Goal: Task Accomplishment & Management: Complete application form

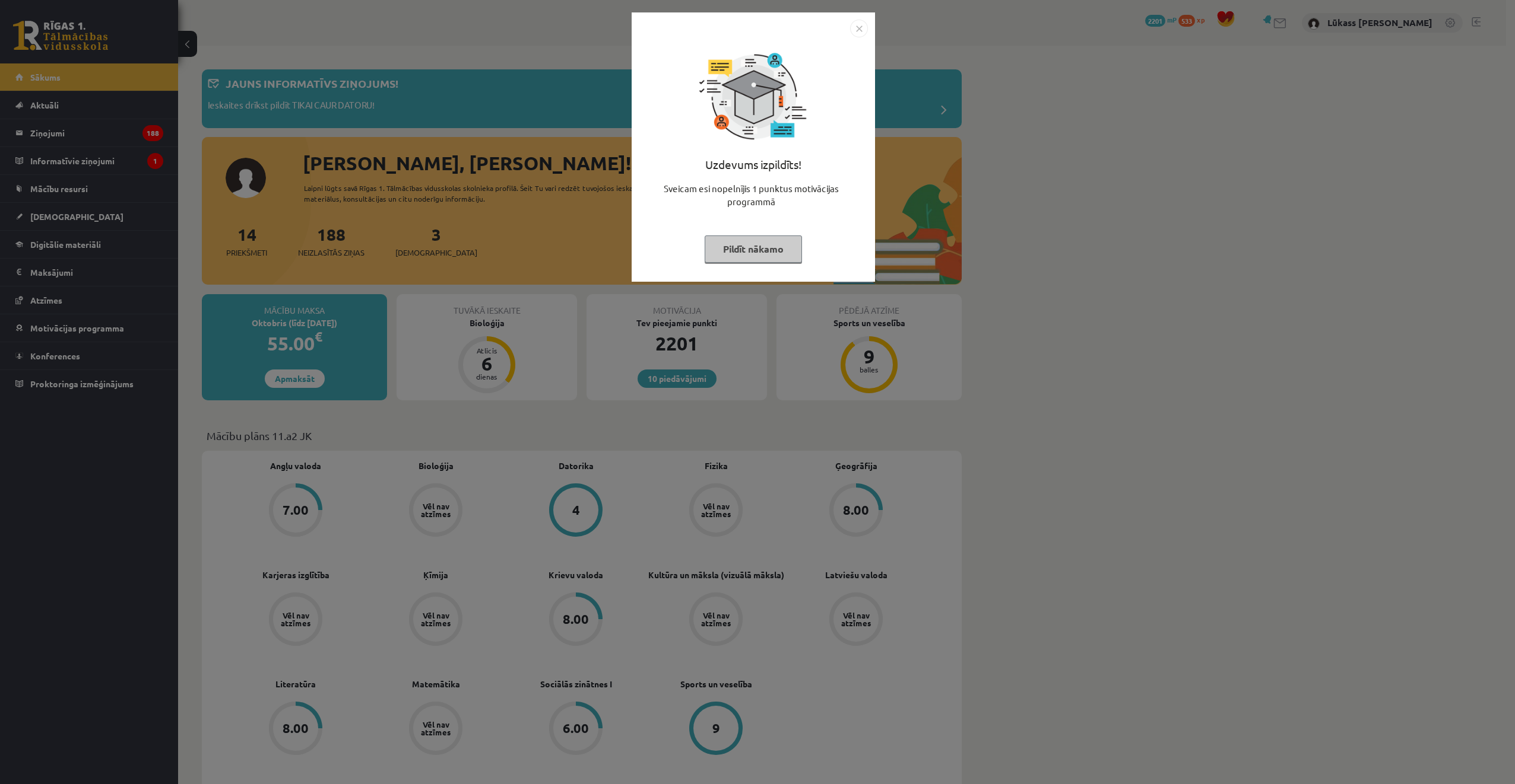
click at [855, 26] on img "Close" at bounding box center [859, 29] width 18 height 18
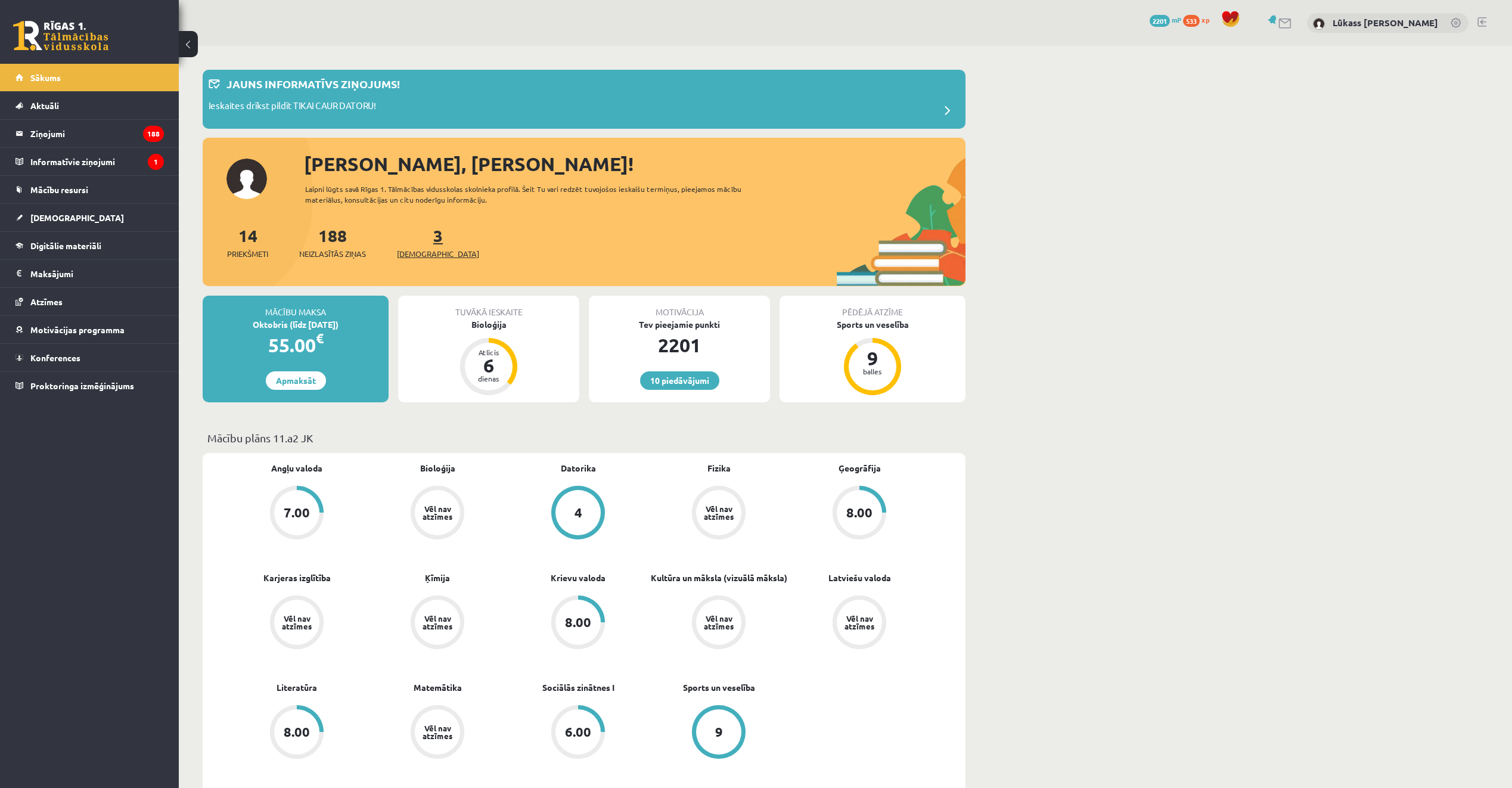
click at [423, 236] on div "3 Ieskaites" at bounding box center [438, 242] width 82 height 37
click at [419, 236] on link "3 Ieskaites" at bounding box center [438, 242] width 82 height 35
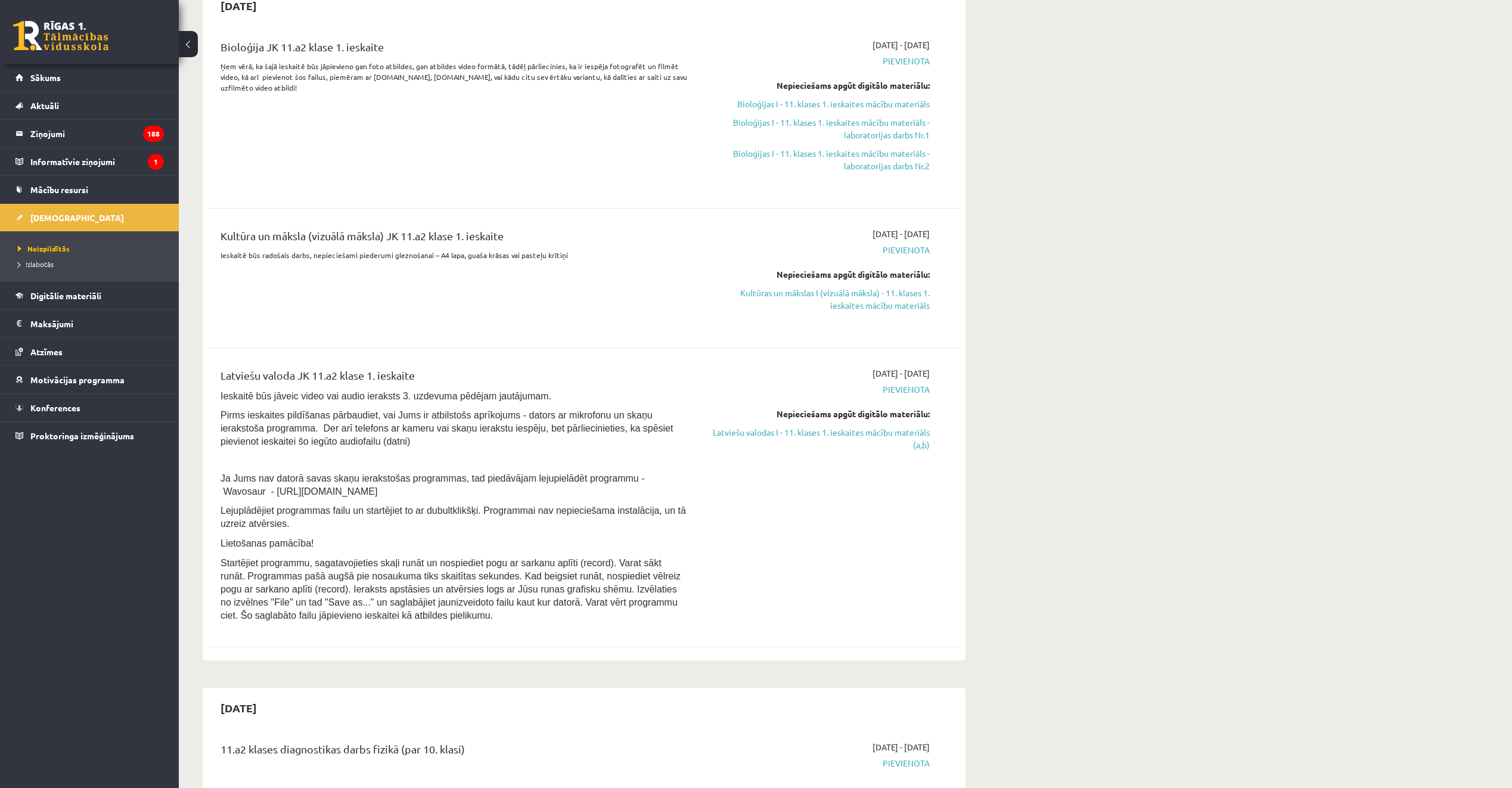
scroll to position [358, 0]
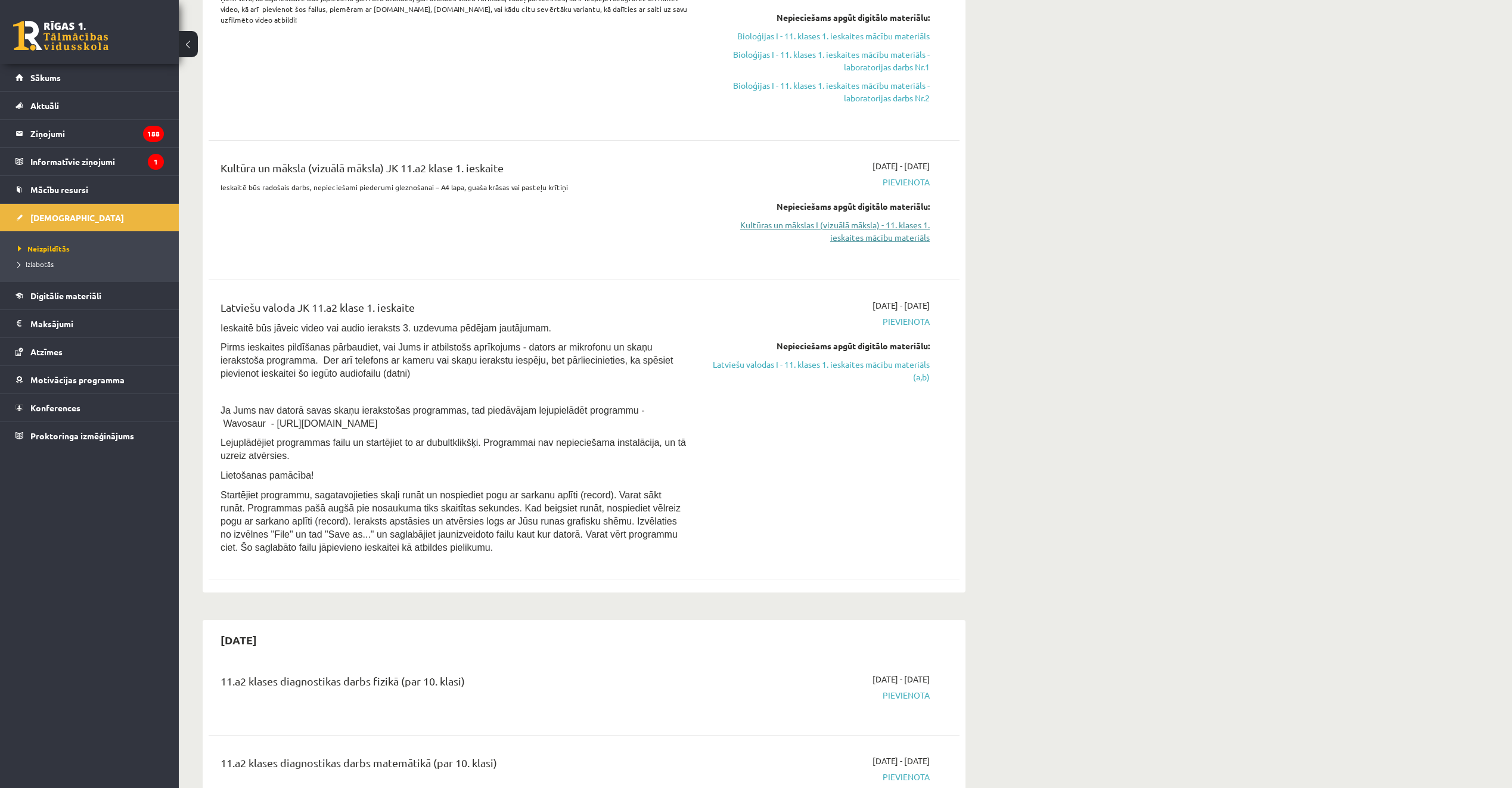
click at [870, 229] on link "Kultūras un mākslas I (vizuālā māksla) - 11. klases 1. ieskaites mācību materiā…" at bounding box center [817, 231] width 225 height 25
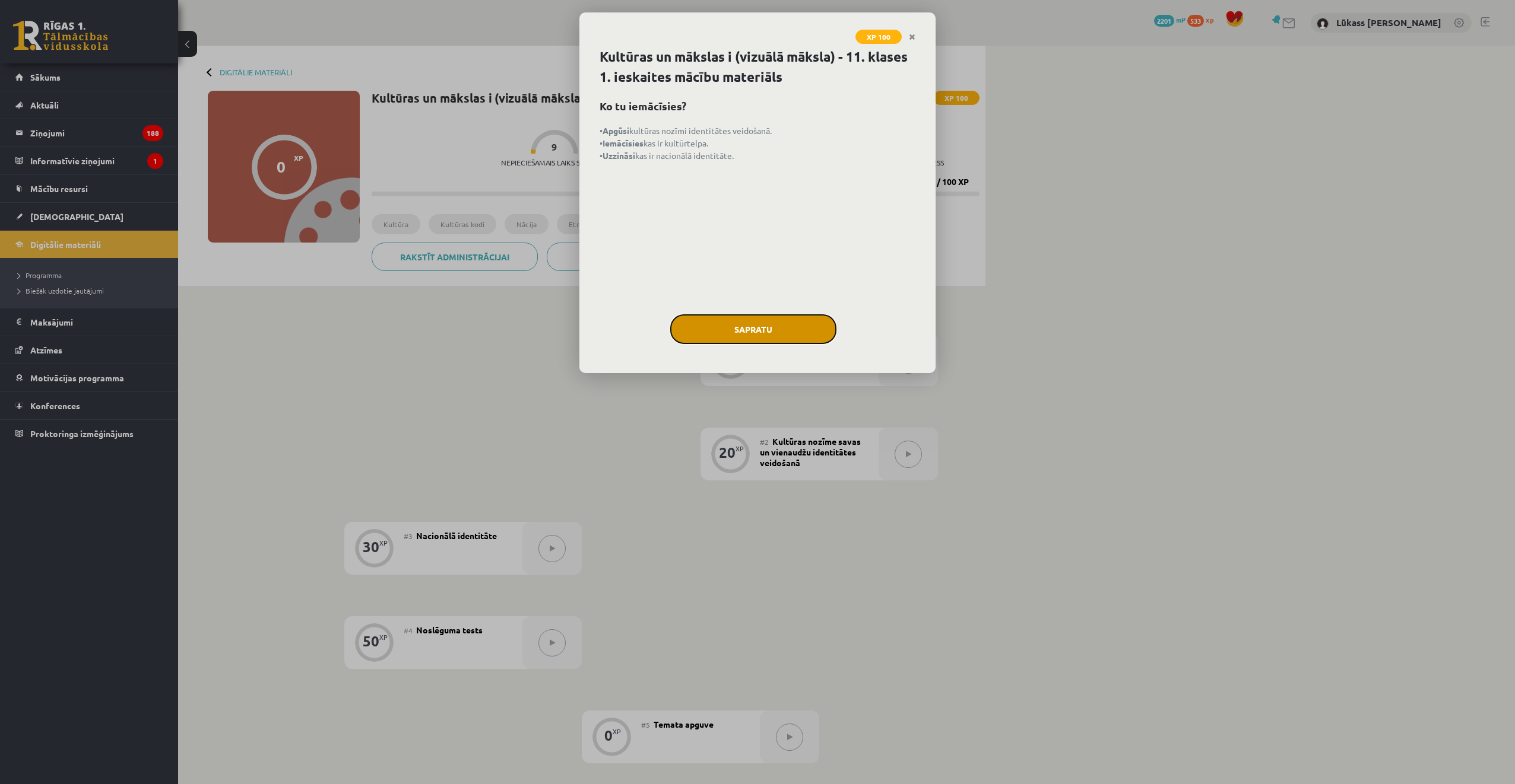
click at [761, 323] on button "Sapratu" at bounding box center [753, 329] width 166 height 29
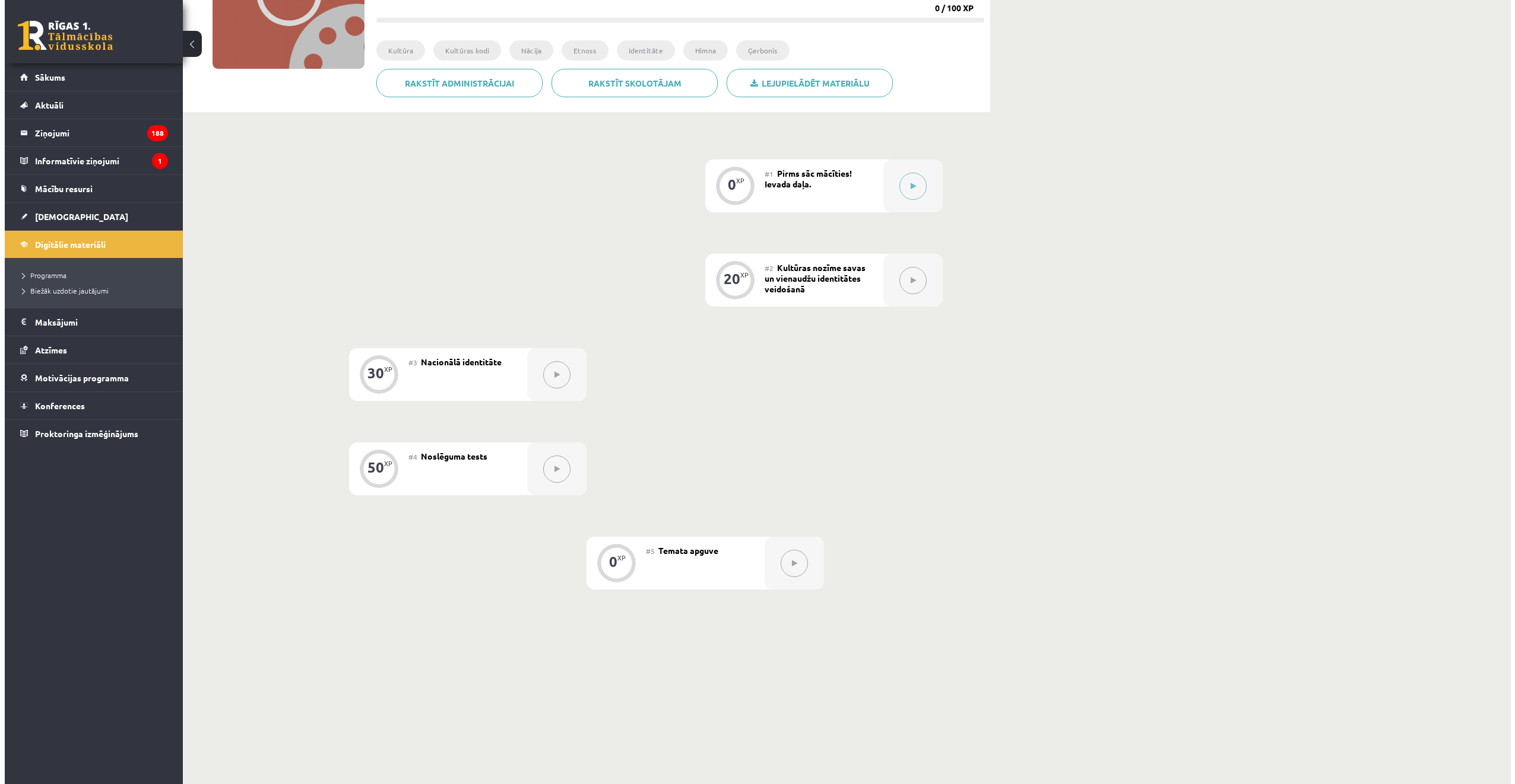
scroll to position [178, 0]
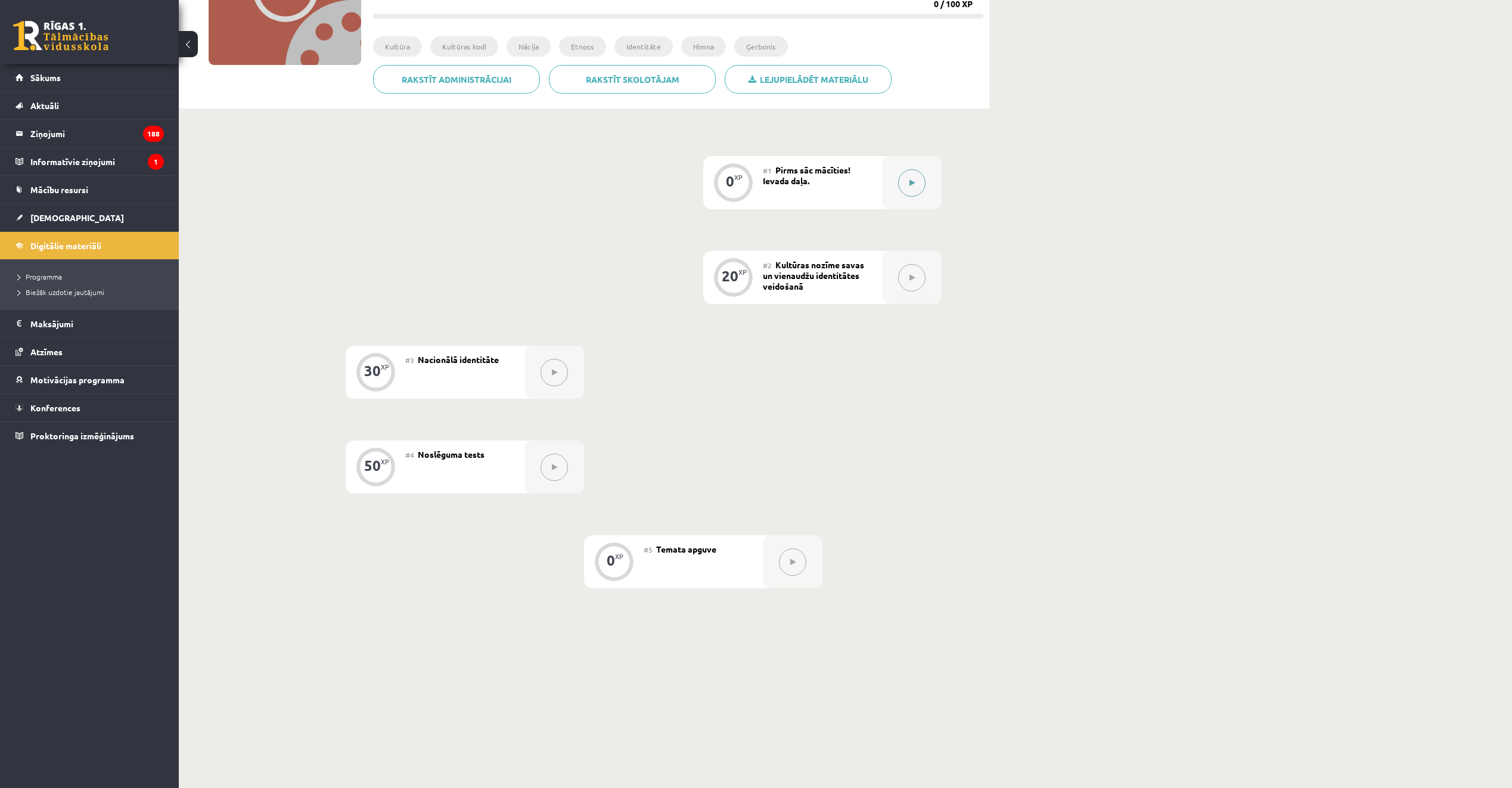
click at [907, 176] on button at bounding box center [912, 183] width 27 height 27
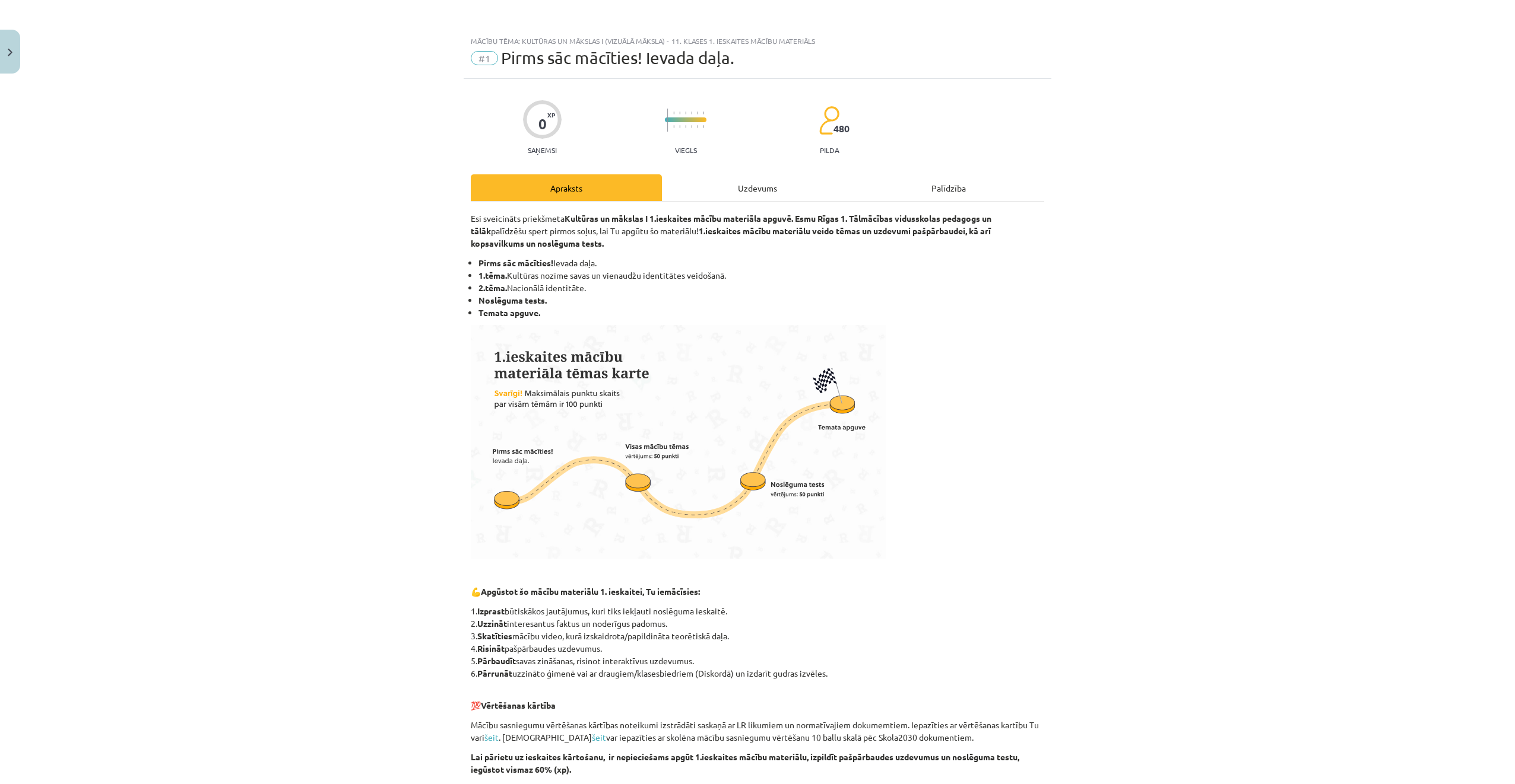
scroll to position [299, 0]
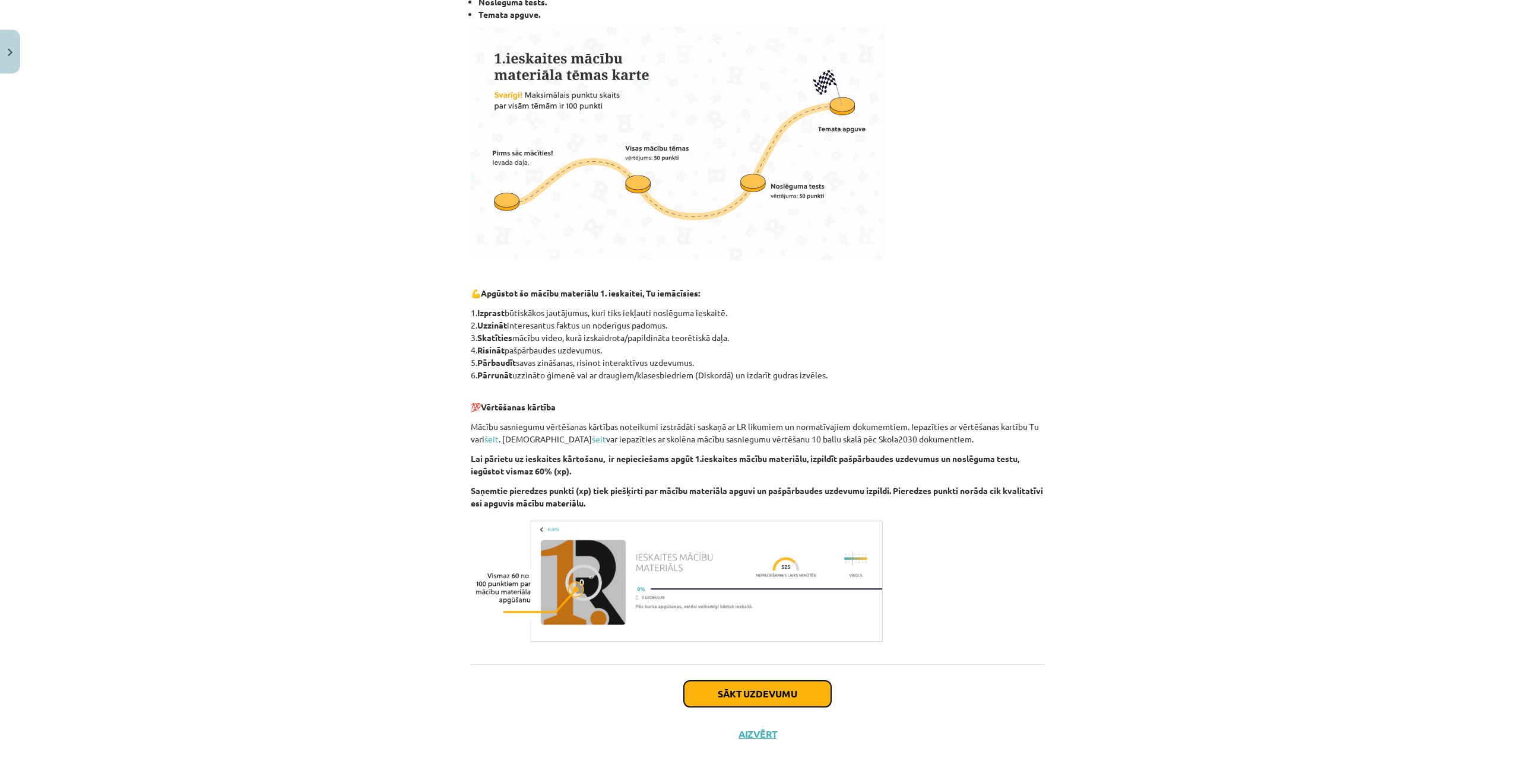
click at [787, 682] on button "Sākt uzdevumu" at bounding box center [757, 694] width 147 height 26
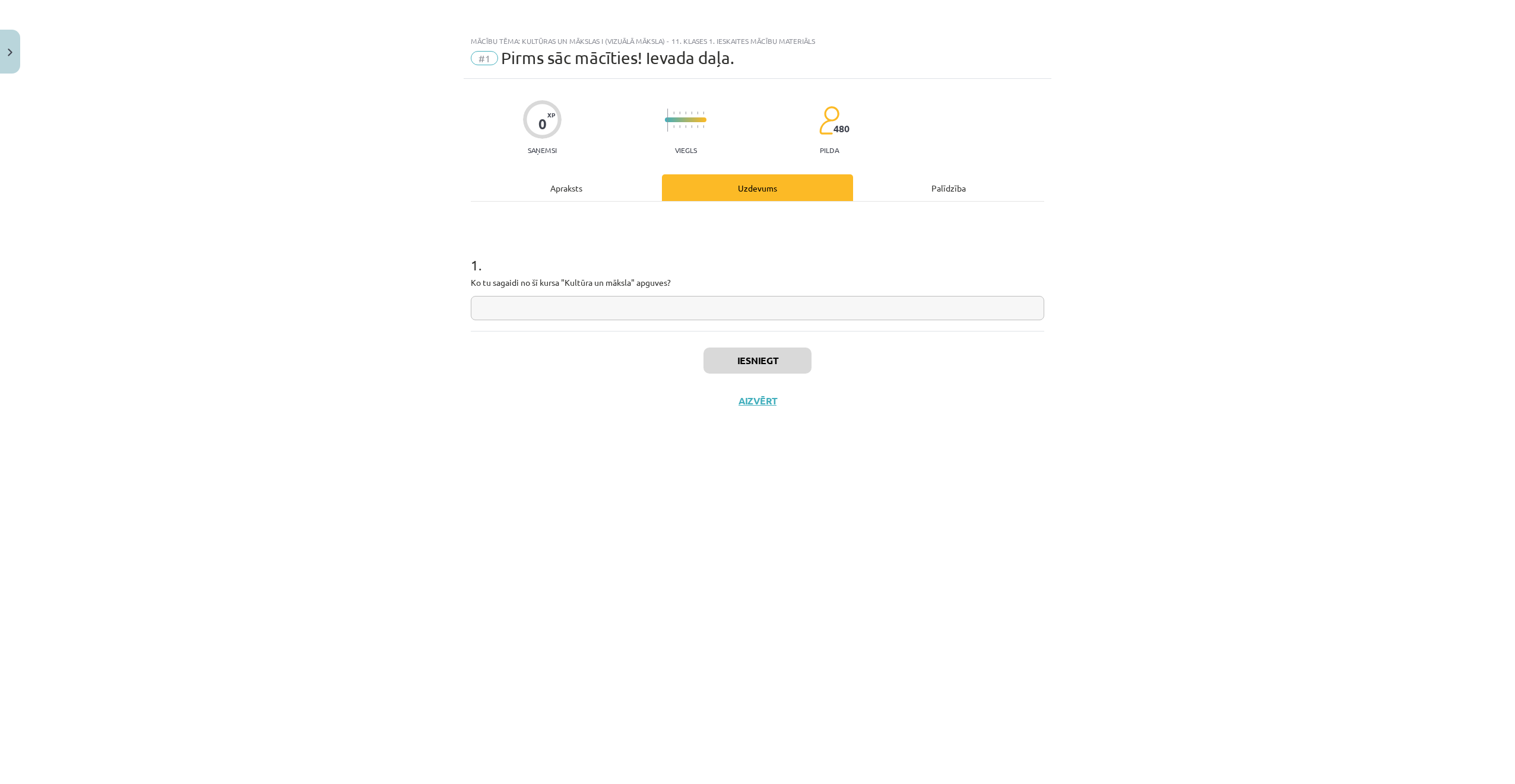
click at [676, 315] on input "text" at bounding box center [757, 308] width 573 height 24
type input "**"
click at [779, 355] on button "Iesniegt" at bounding box center [757, 361] width 108 height 26
click at [782, 404] on button "Nākamā nodarbība" at bounding box center [757, 409] width 116 height 27
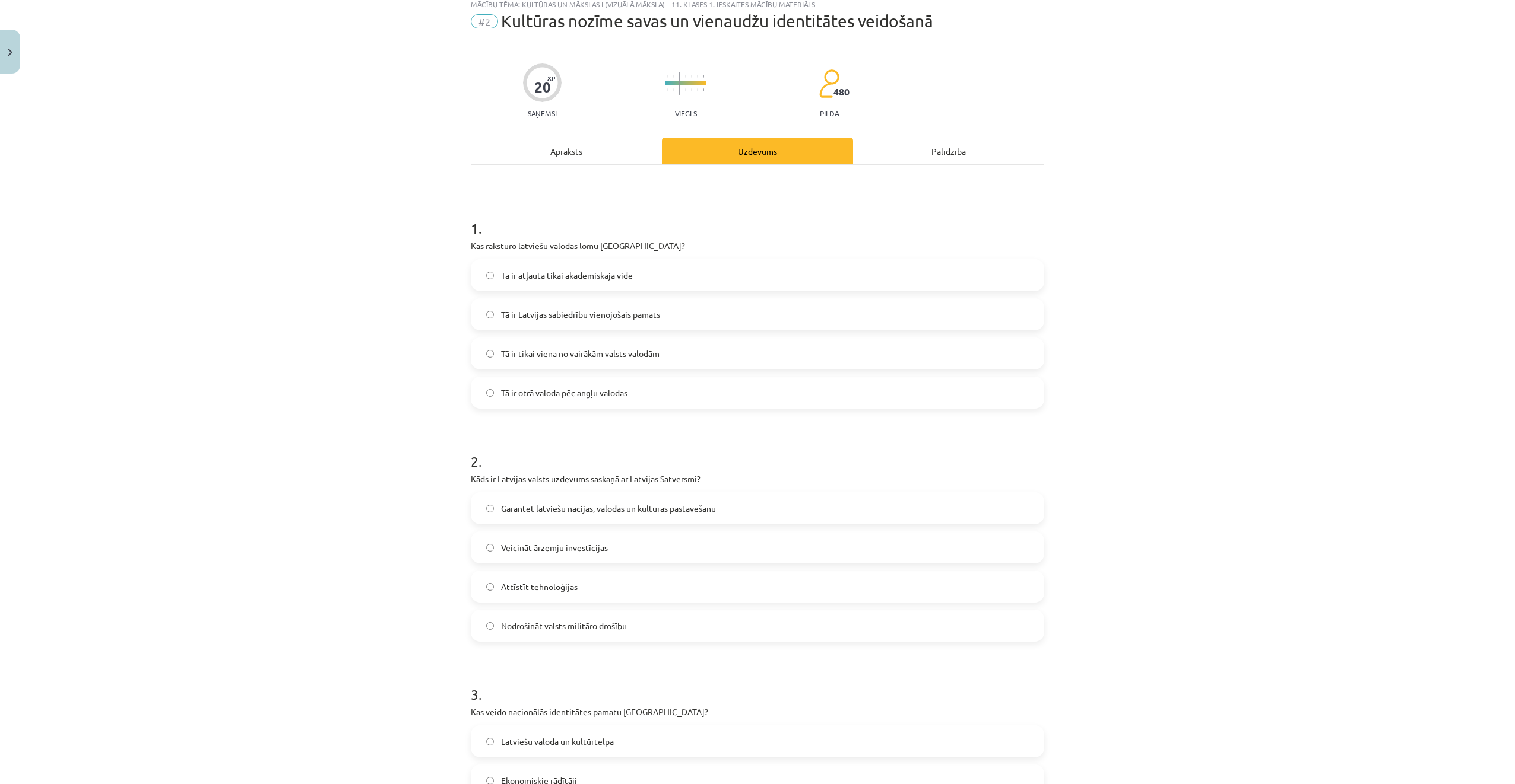
scroll to position [29, 0]
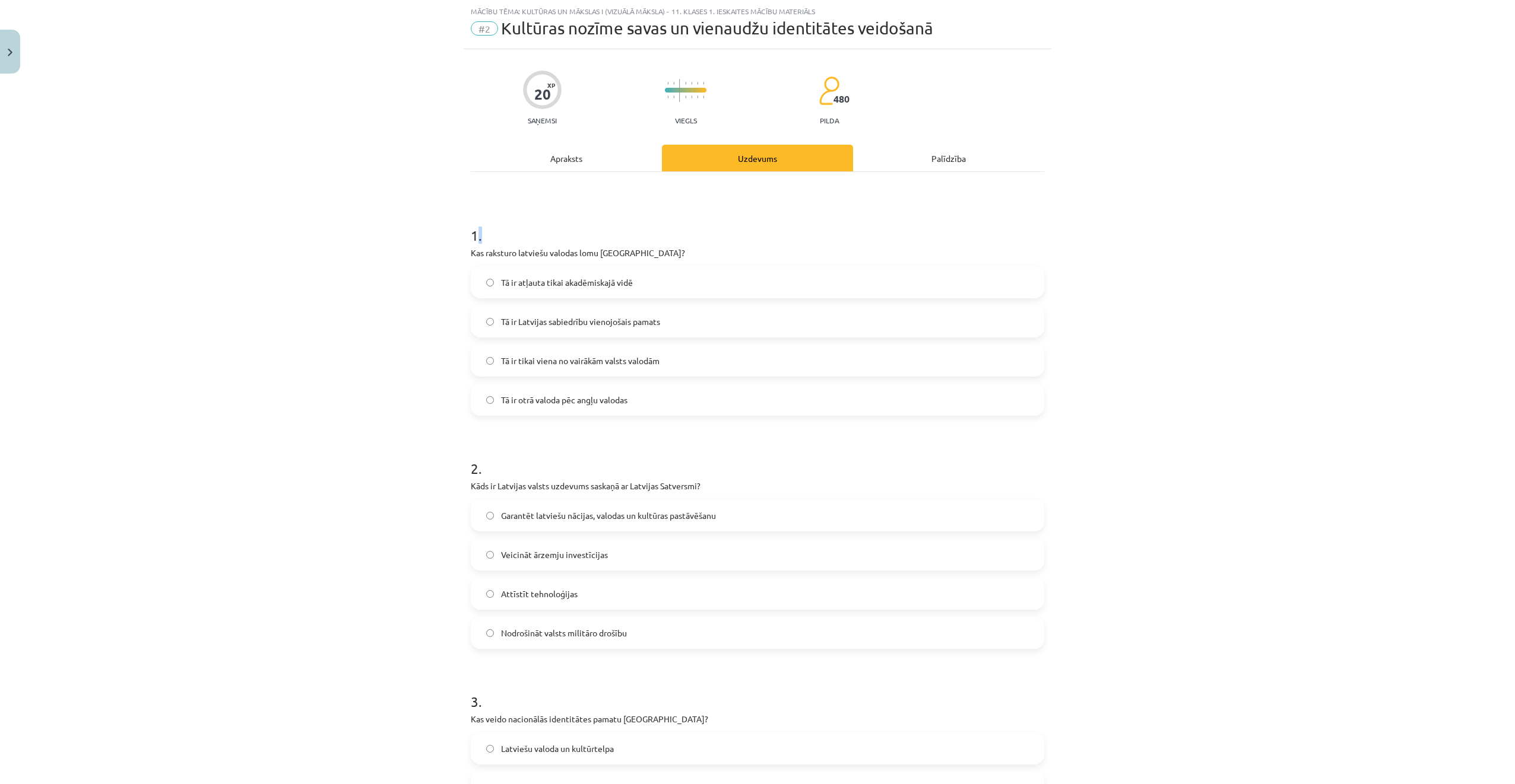
click at [472, 228] on h1 "1 ." at bounding box center [757, 225] width 573 height 37
drag, startPoint x: 472, startPoint y: 228, endPoint x: 471, endPoint y: 241, distance: 13.0
click at [471, 241] on div "Mācību tēma: Kultūras un mākslas i (vizuālā māksla) - 11. klases 1. ieskaites m…" at bounding box center [757, 392] width 1515 height 784
click at [372, 240] on div "Mācību tēma: Kultūras un mākslas i (vizuālā māksla) - 11. klases 1. ieskaites m…" at bounding box center [757, 392] width 1515 height 784
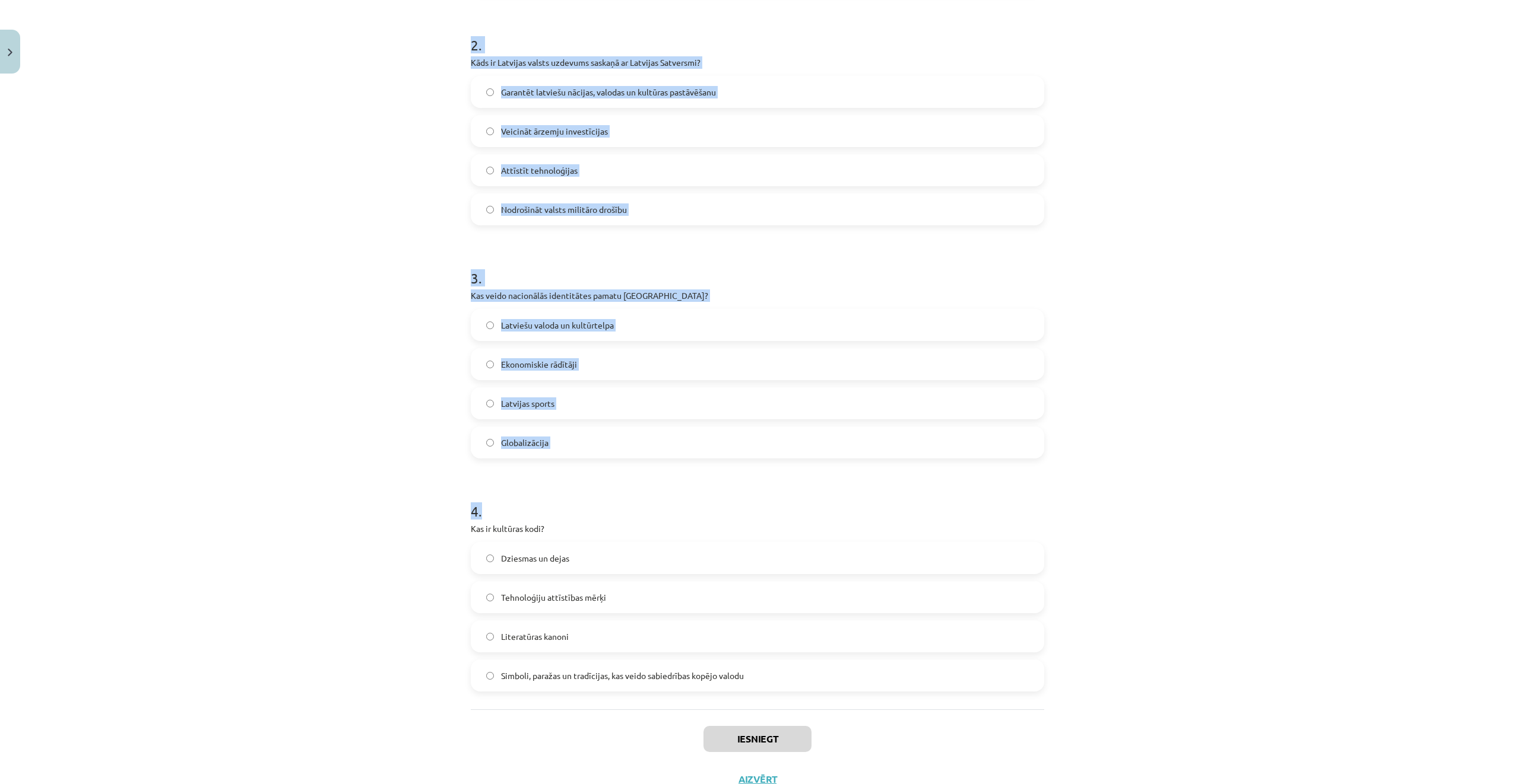
scroll to position [498, 0]
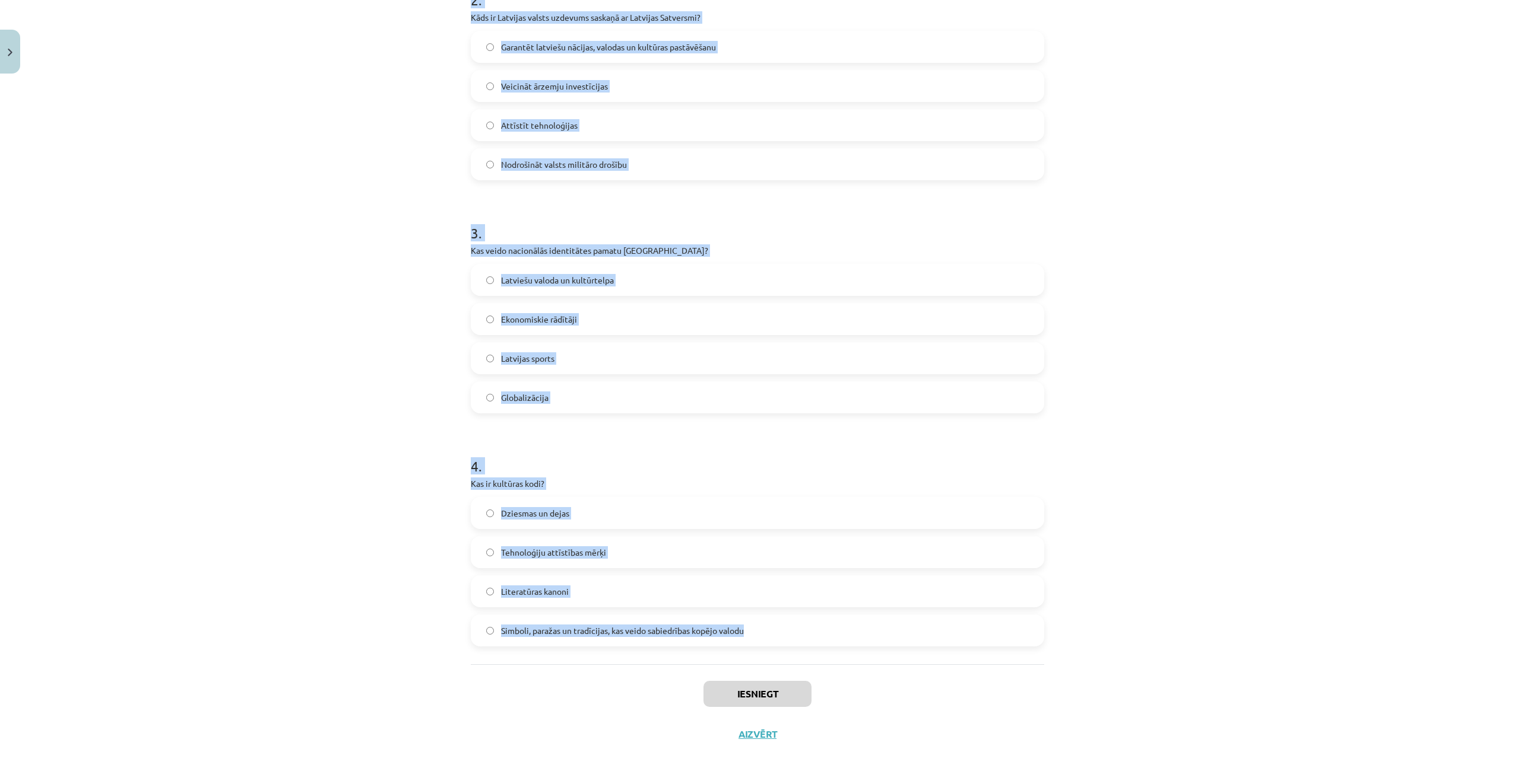
drag, startPoint x: 483, startPoint y: 246, endPoint x: 840, endPoint y: 621, distance: 517.8
click at [840, 621] on div "Mācību tēma: Kultūras un mākslas i (vizuālā māksla) - 11. klases 1. ieskaites m…" at bounding box center [757, 392] width 1515 height 784
copy form "1 . Kas raksturo latviešu valodas lomu Latvijā? Tā ir atļauta tikai akadēmiskaj…"
click at [379, 114] on div "Mācību tēma: Kultūras un mākslas i (vizuālā māksla) - 11. klases 1. ieskaites m…" at bounding box center [757, 392] width 1515 height 784
click at [444, 101] on div "Mācību tēma: Kultūras un mākslas i (vizuālā māksla) - 11. klases 1. ieskaites m…" at bounding box center [757, 392] width 1515 height 784
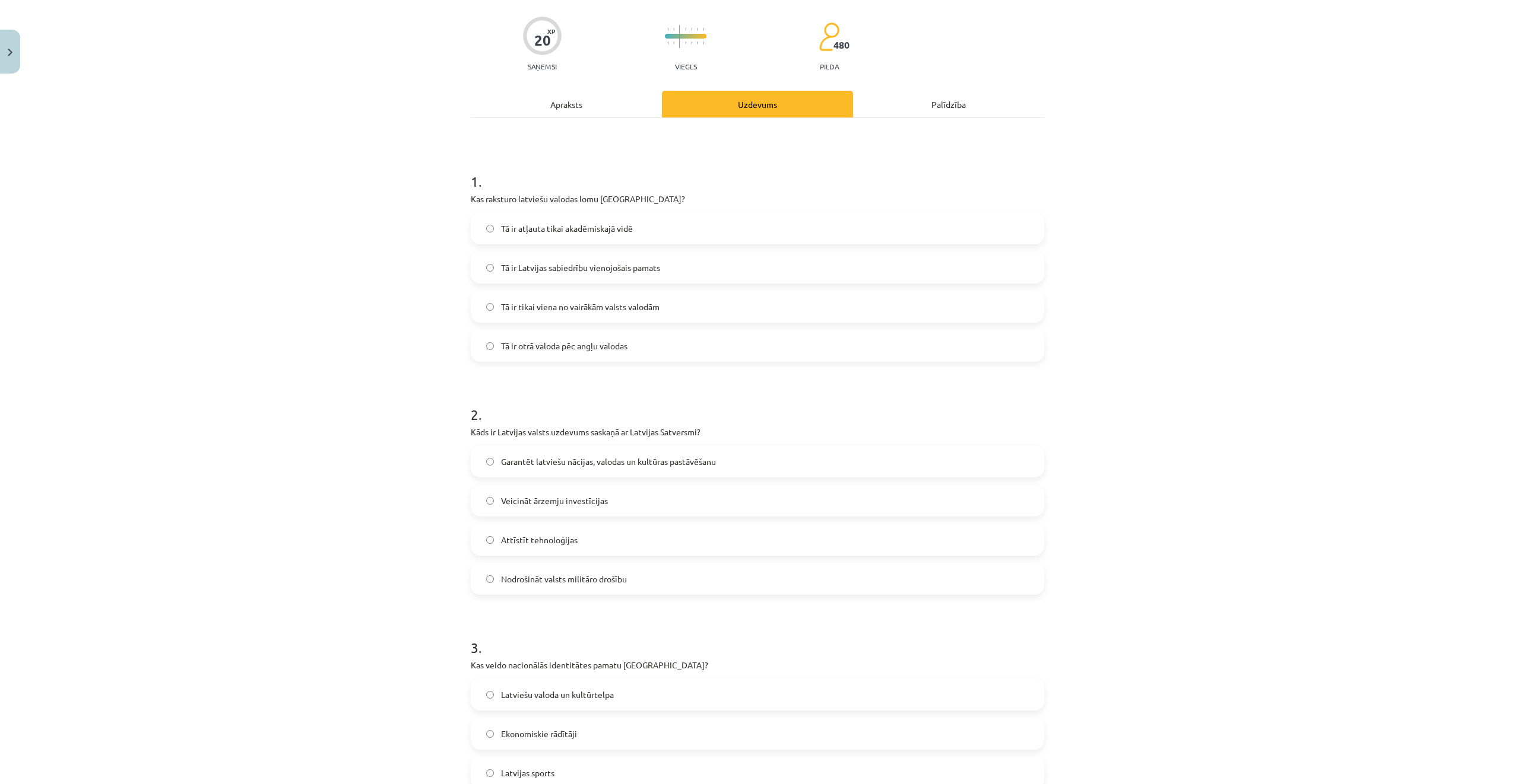
scroll to position [83, 0]
click at [669, 274] on label "Tā ir Latvijas sabiedrību vienojošais pamats" at bounding box center [757, 268] width 571 height 29
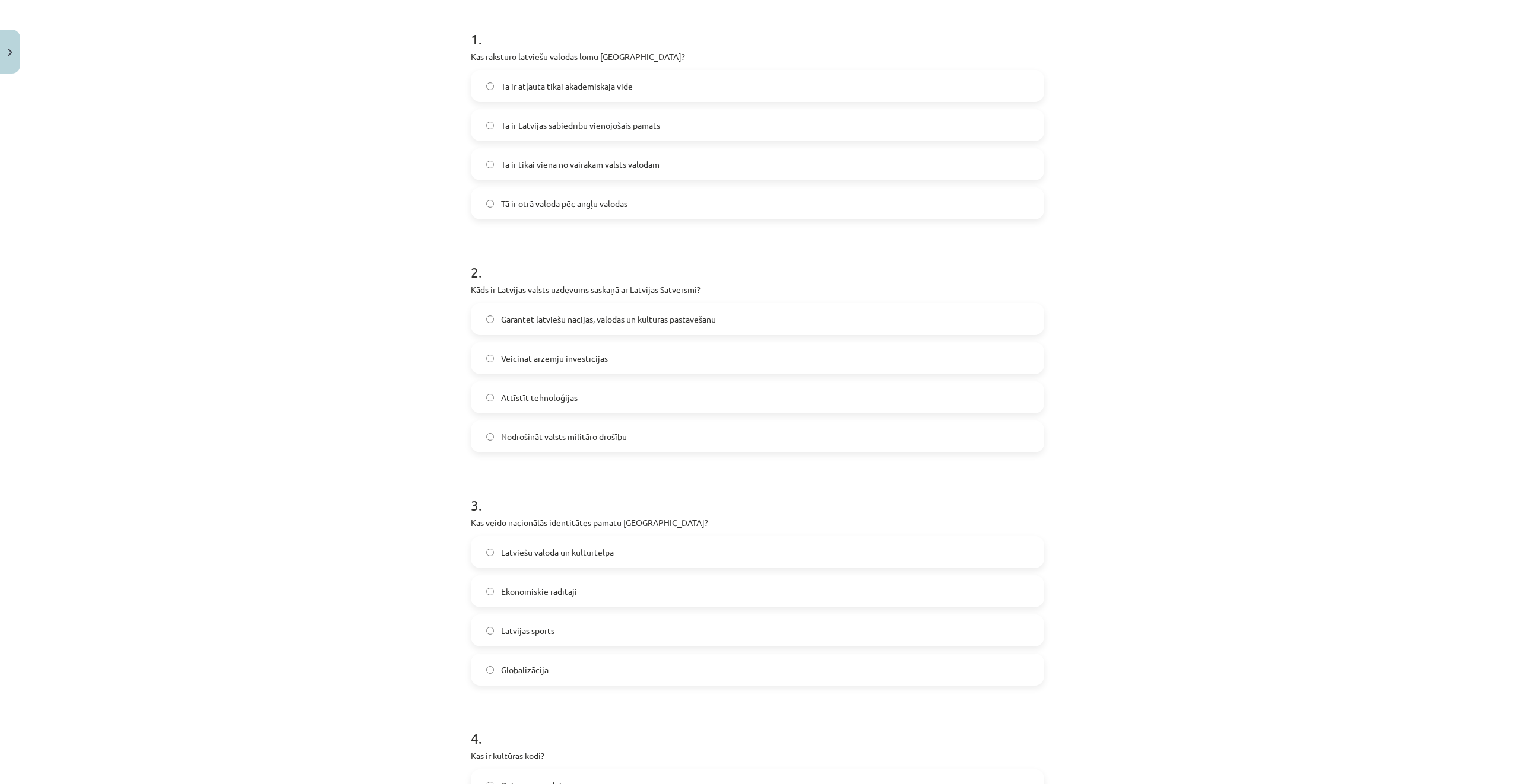
scroll to position [380, 0]
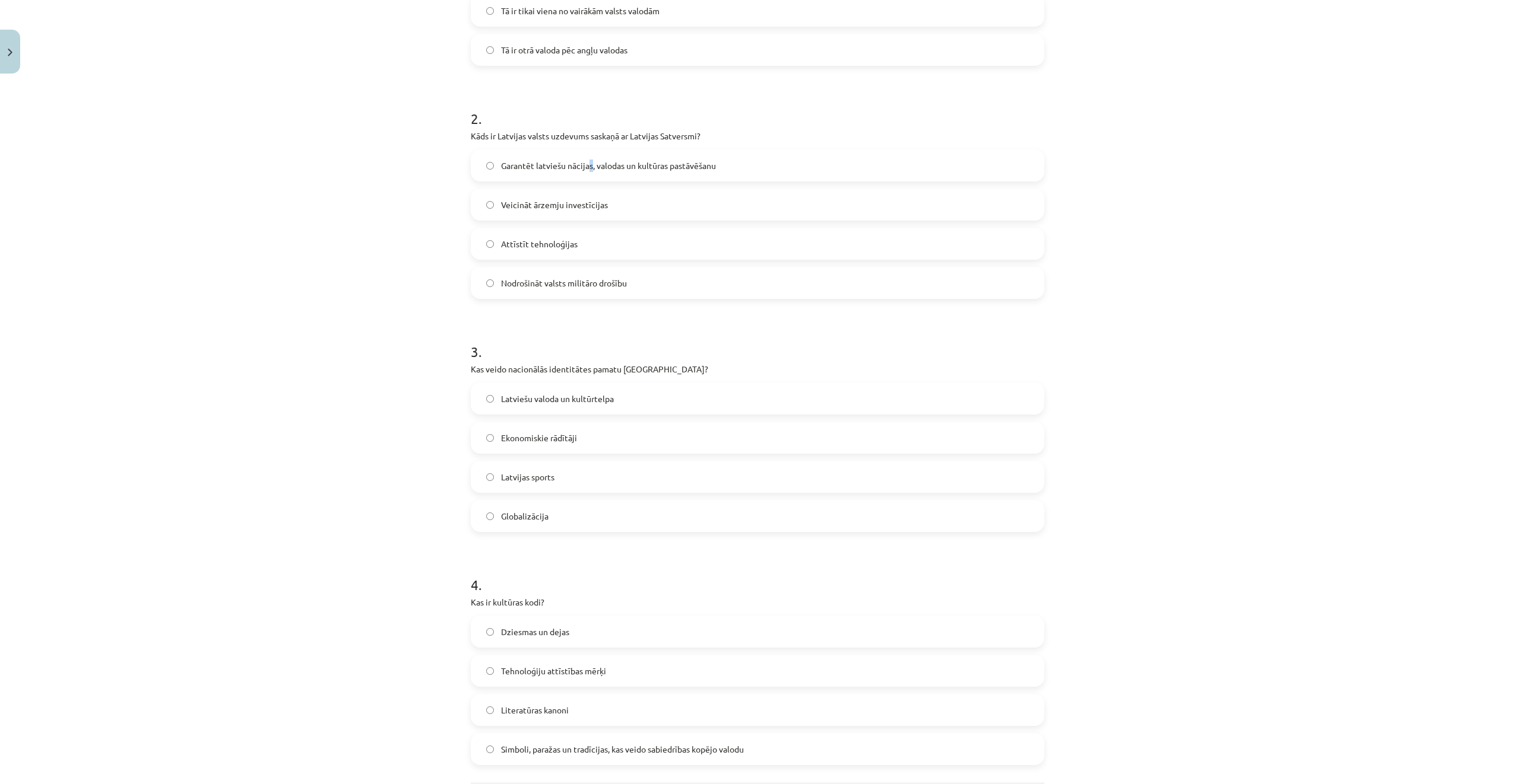
click at [587, 163] on span "Garantēt latviešu nācijas, valodas un kultūras pastāvēšanu" at bounding box center [608, 166] width 215 height 12
drag, startPoint x: 587, startPoint y: 163, endPoint x: 627, endPoint y: 161, distance: 40.0
click at [627, 161] on span "Garantēt latviešu nācijas, valodas un kultūras pastāvēšanu" at bounding box center [608, 166] width 215 height 12
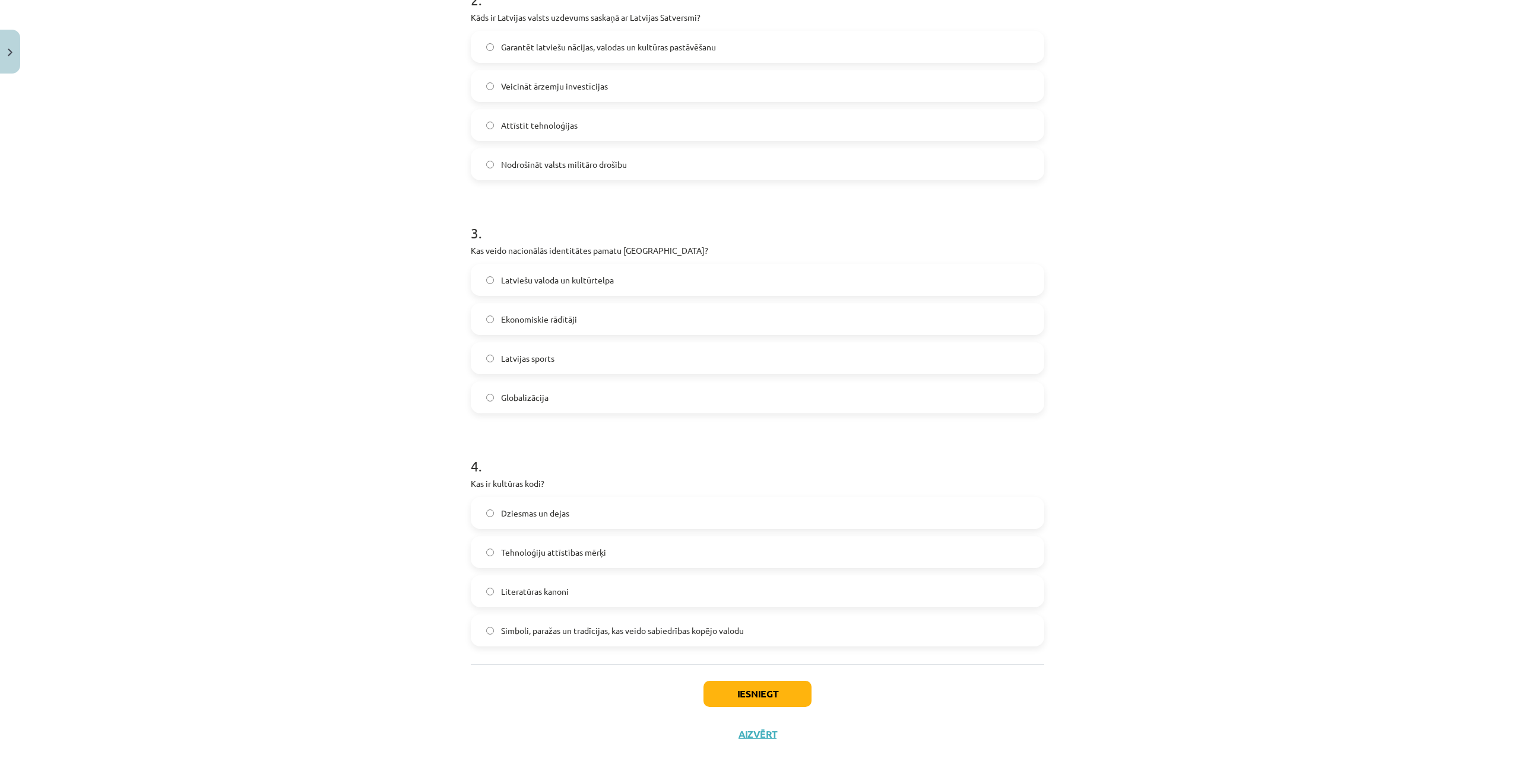
click at [588, 280] on span "Latviešu valoda un kultūrtelpa" at bounding box center [557, 280] width 113 height 12
click at [699, 634] on span "Simboli, paražas un tradīcijas, kas veido sabiedrības kopējo valodu" at bounding box center [622, 631] width 243 height 12
click at [757, 693] on button "Iesniegt" at bounding box center [757, 694] width 108 height 26
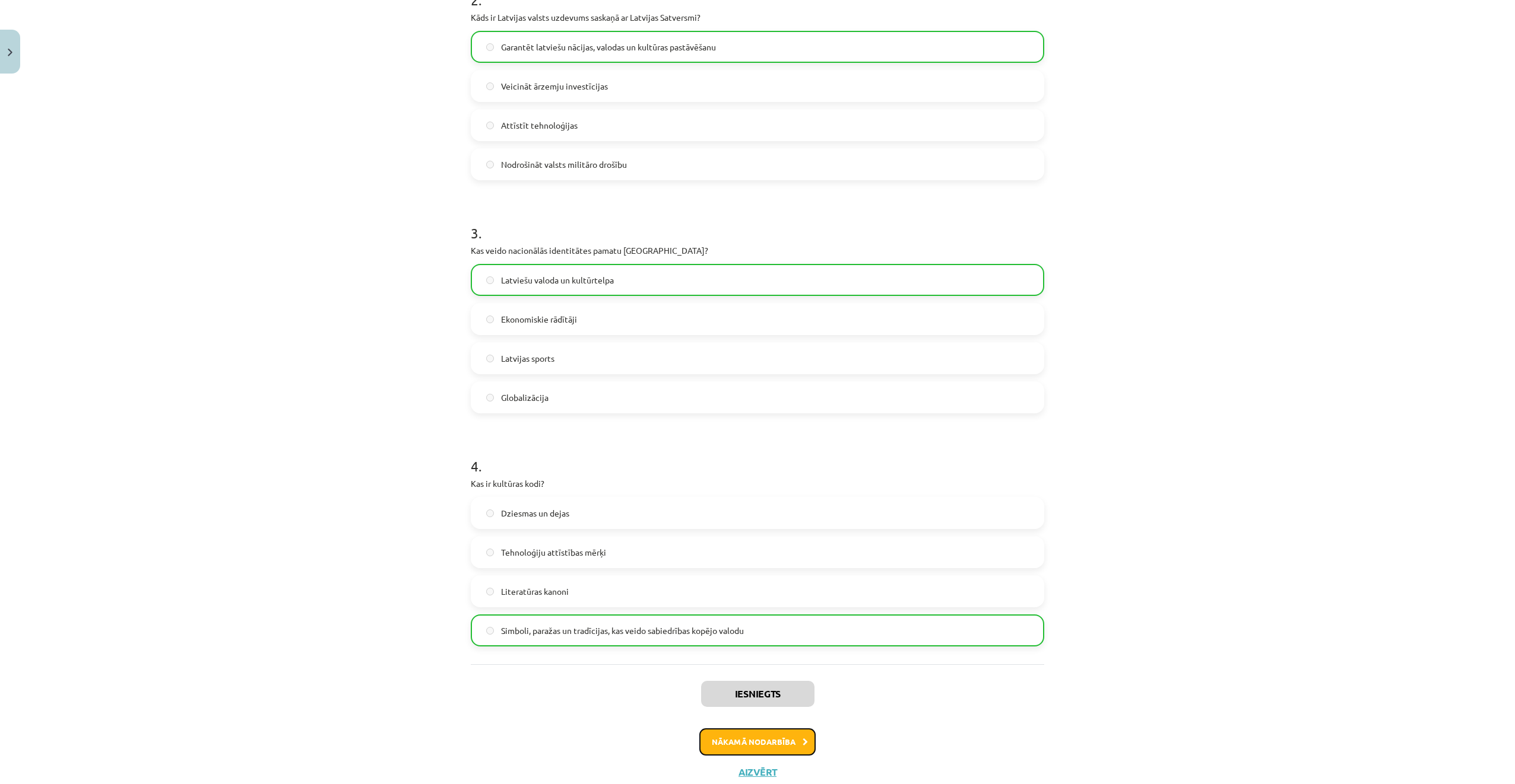
click at [780, 745] on button "Nākamā nodarbība" at bounding box center [757, 742] width 116 height 27
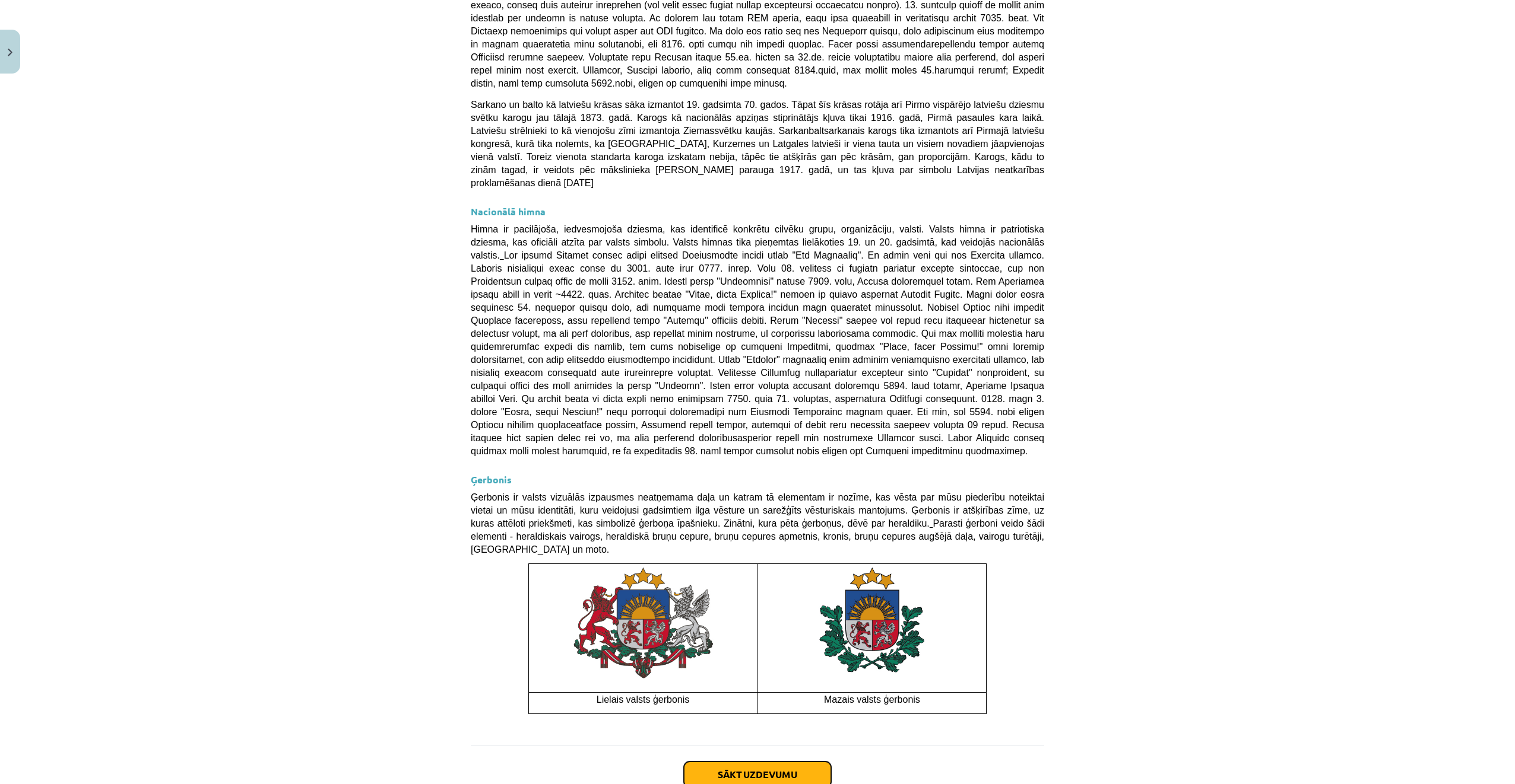
click at [761, 762] on button "Sākt uzdevumu" at bounding box center [757, 775] width 147 height 26
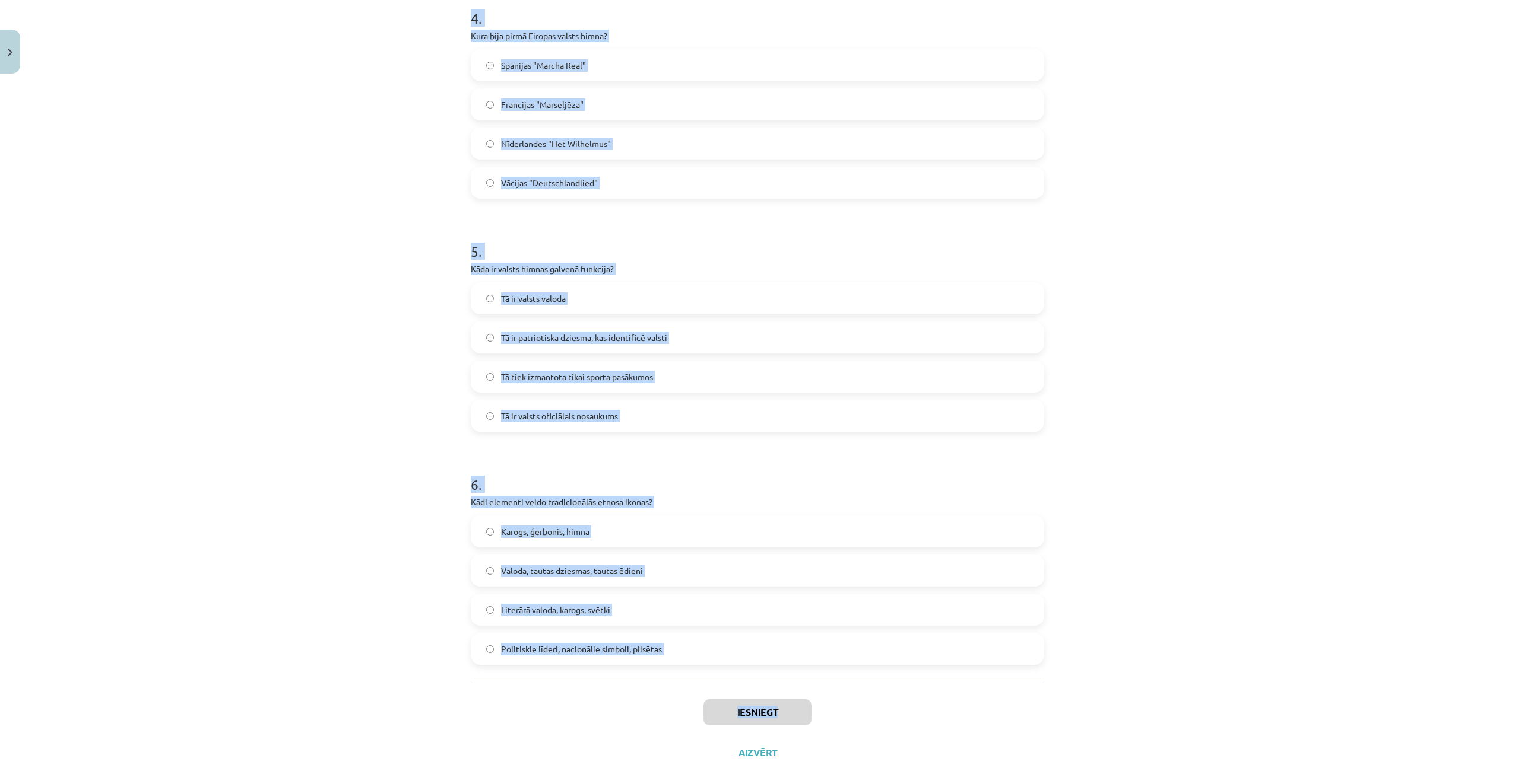
scroll to position [965, 0]
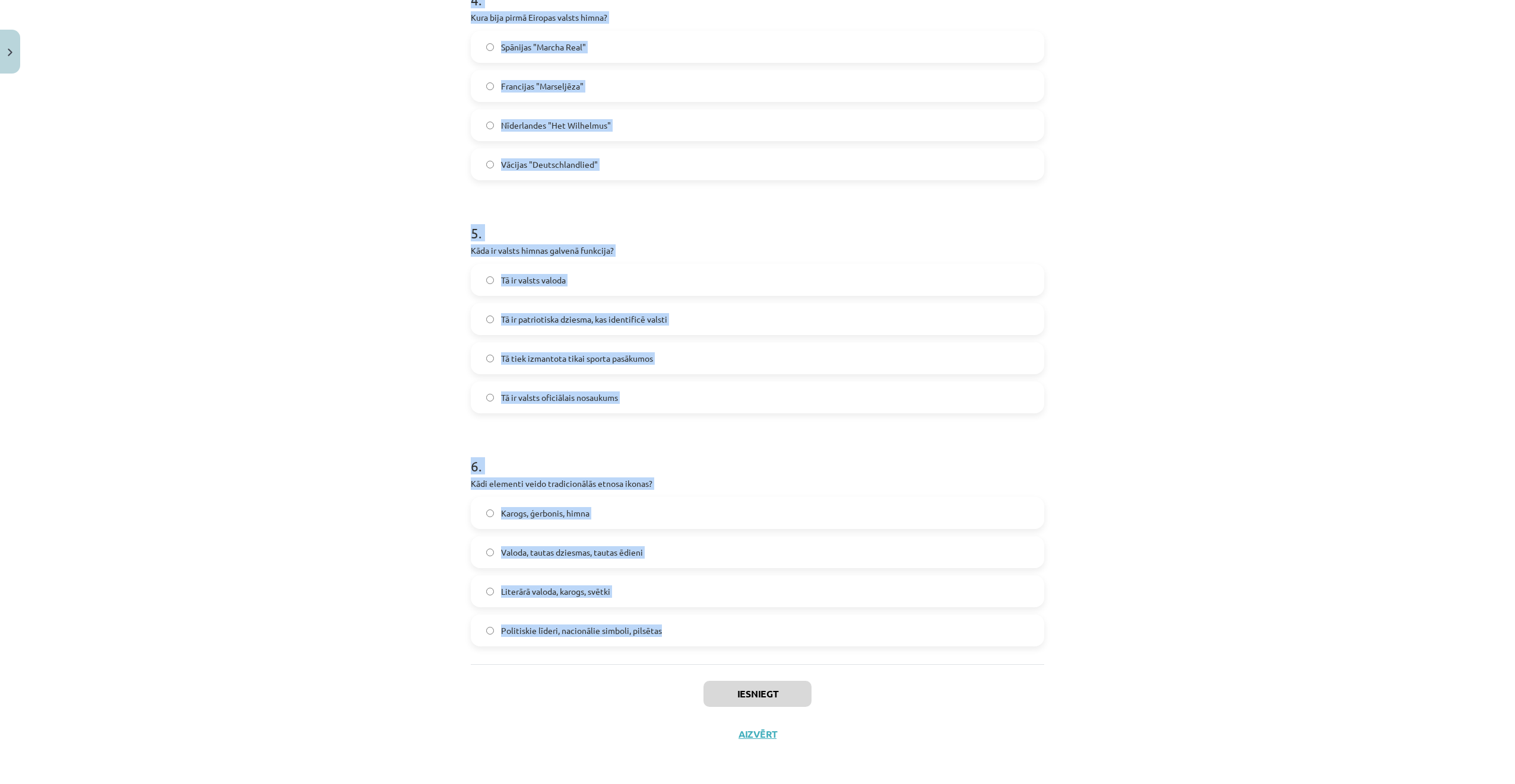
drag, startPoint x: 450, startPoint y: 244, endPoint x: 656, endPoint y: 640, distance: 446.4
click at [656, 640] on div "Mācību tēma: Kultūras un mākslas i (vizuālā māksla) - 11. klases 1. ieskaites m…" at bounding box center [757, 392] width 1515 height 784
drag, startPoint x: 656, startPoint y: 640, endPoint x: 567, endPoint y: 483, distance: 180.5
copy form "Kad Latvijas sarkanbaltsarkanais karogs pirmo reizi kļuva par nacionālās apziņa…"
click at [434, 192] on div "Mācību tēma: Kultūras un mākslas i (vizuālā māksla) - 11. klases 1. ieskaites m…" at bounding box center [757, 392] width 1515 height 784
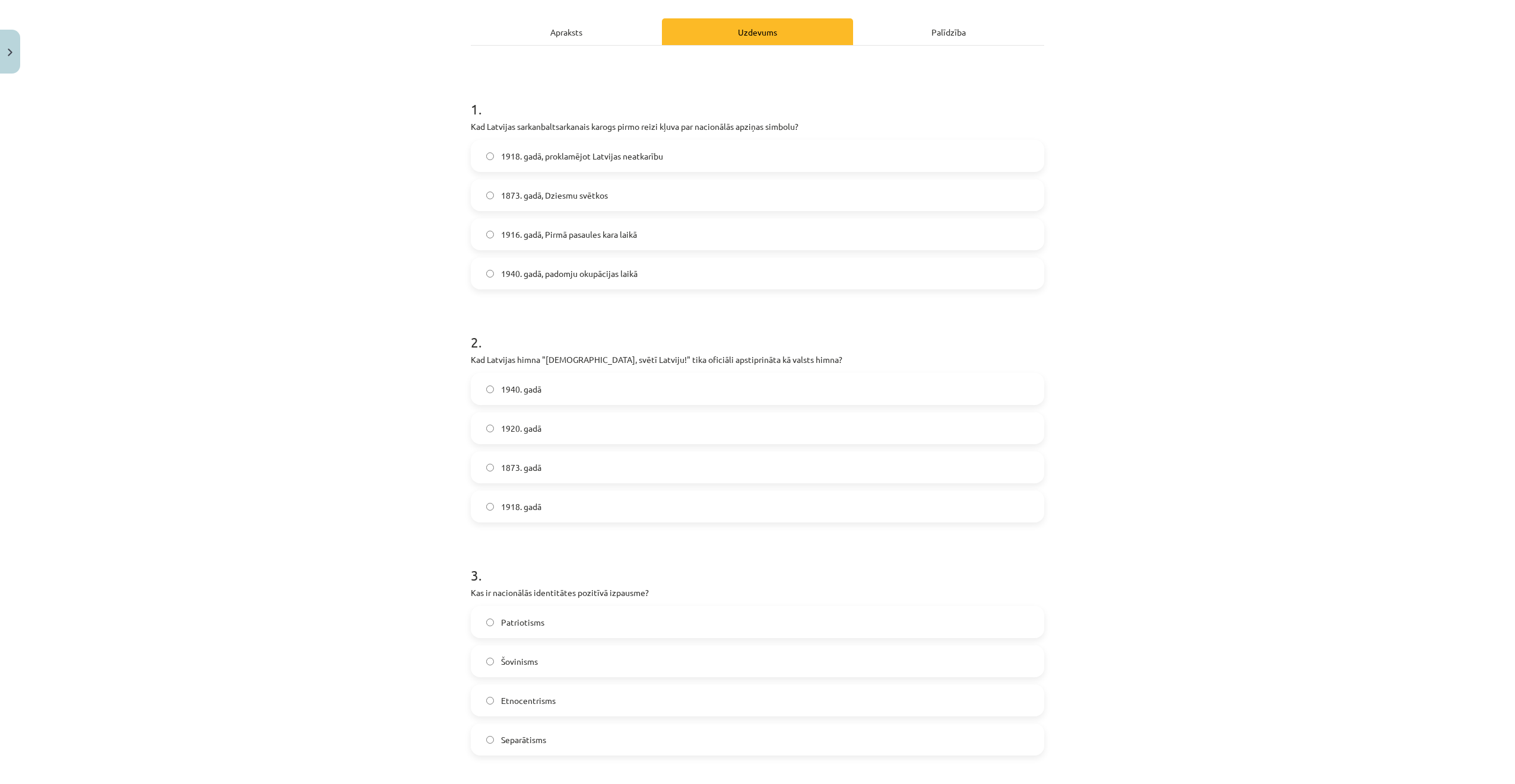
scroll to position [134, 0]
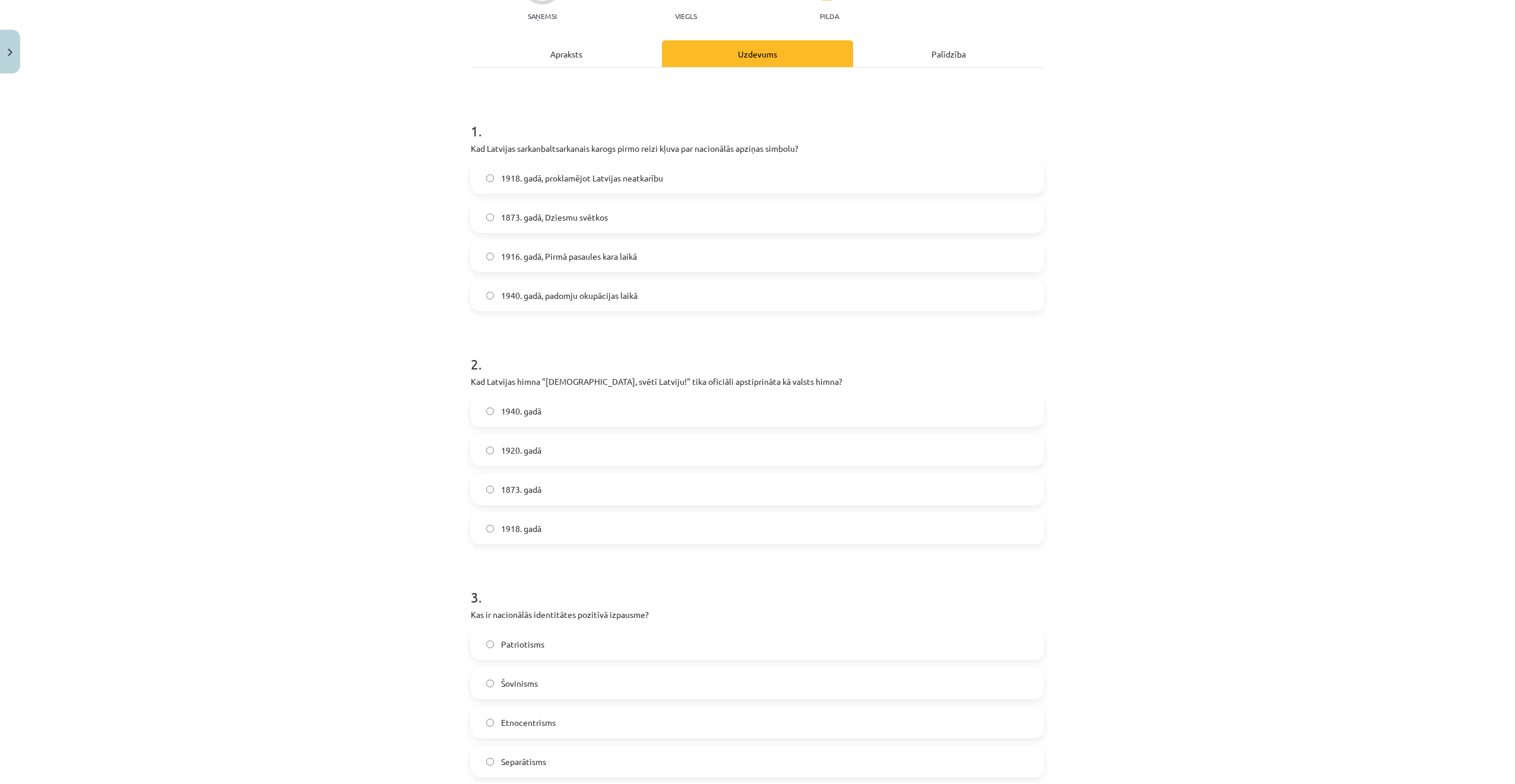
click at [558, 262] on label "1916. gadā, Pirmā pasaules kara laikā" at bounding box center [757, 256] width 571 height 29
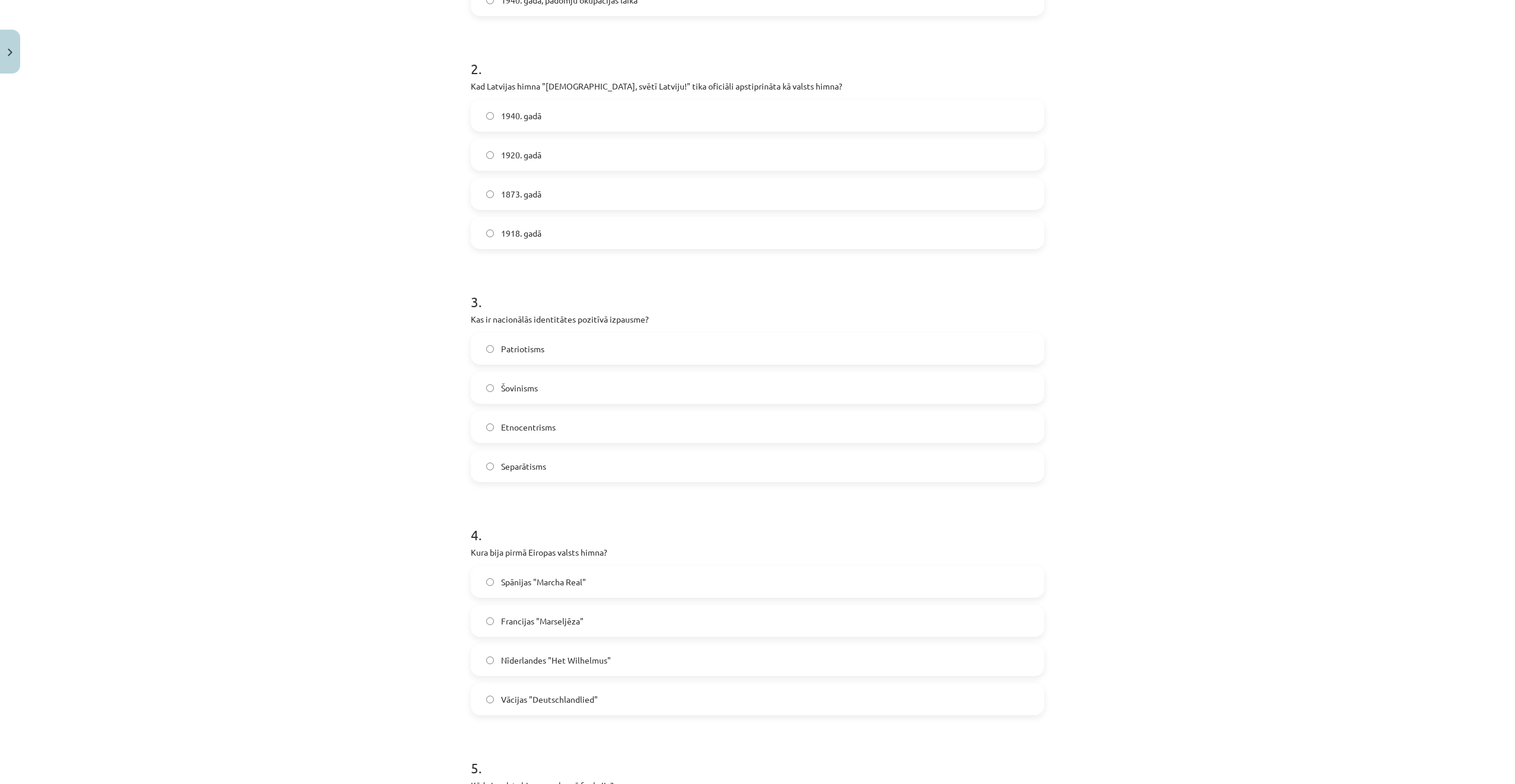
scroll to position [431, 0]
click at [567, 159] on label "1920. gadā" at bounding box center [757, 153] width 571 height 29
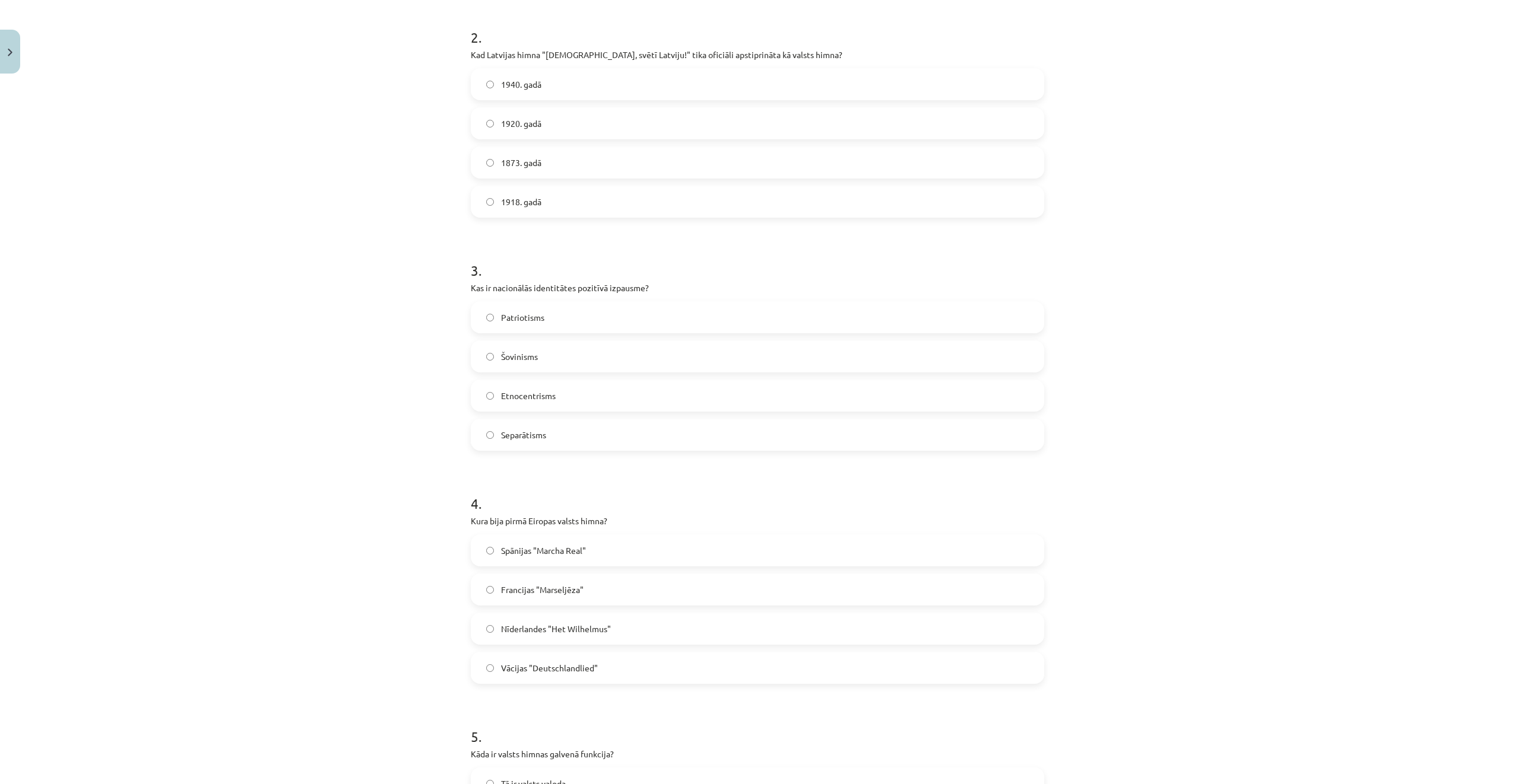
scroll to position [609, 0]
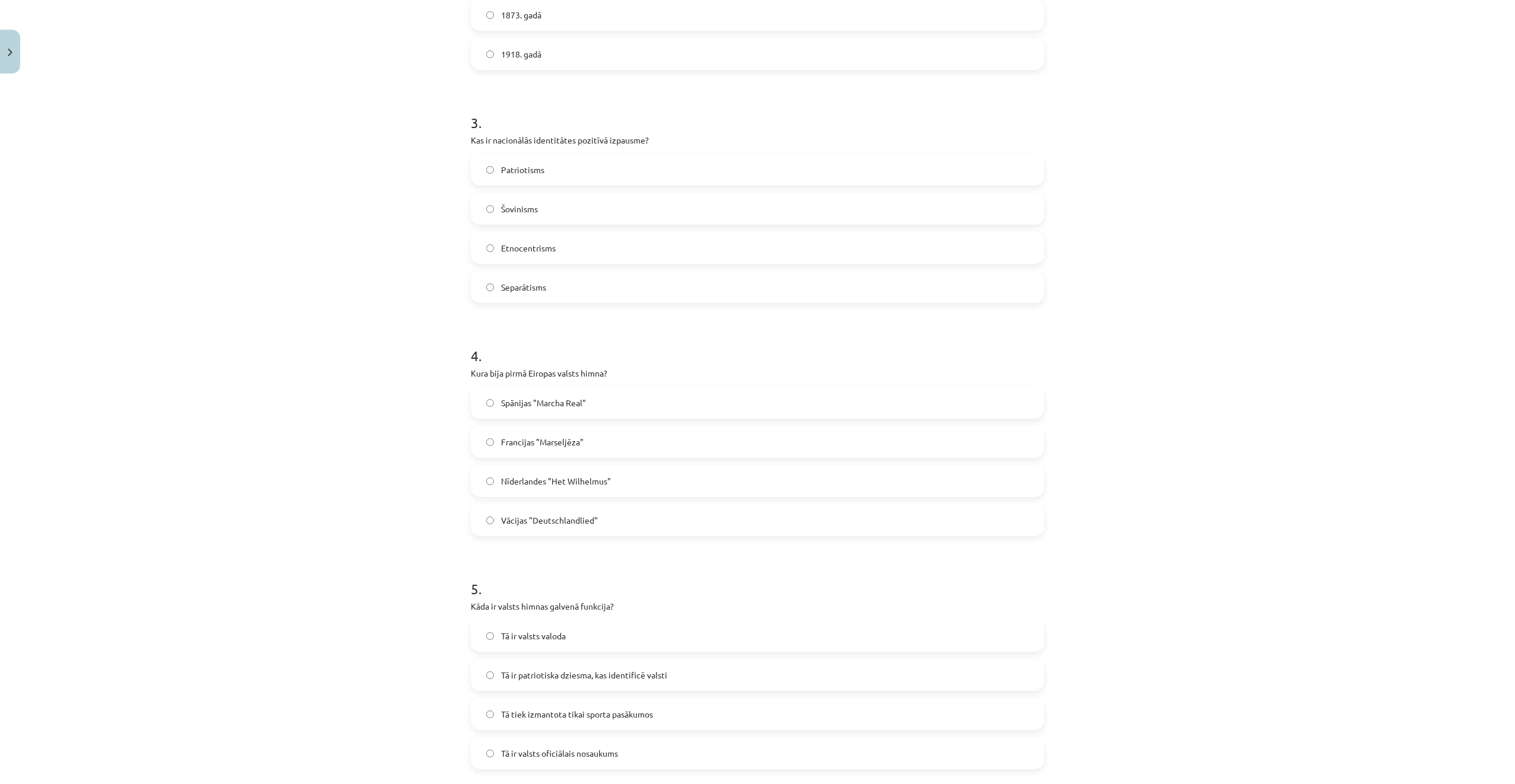
drag, startPoint x: 551, startPoint y: 170, endPoint x: 547, endPoint y: 178, distance: 8.9
click at [551, 170] on label "Patriotisms" at bounding box center [757, 169] width 571 height 29
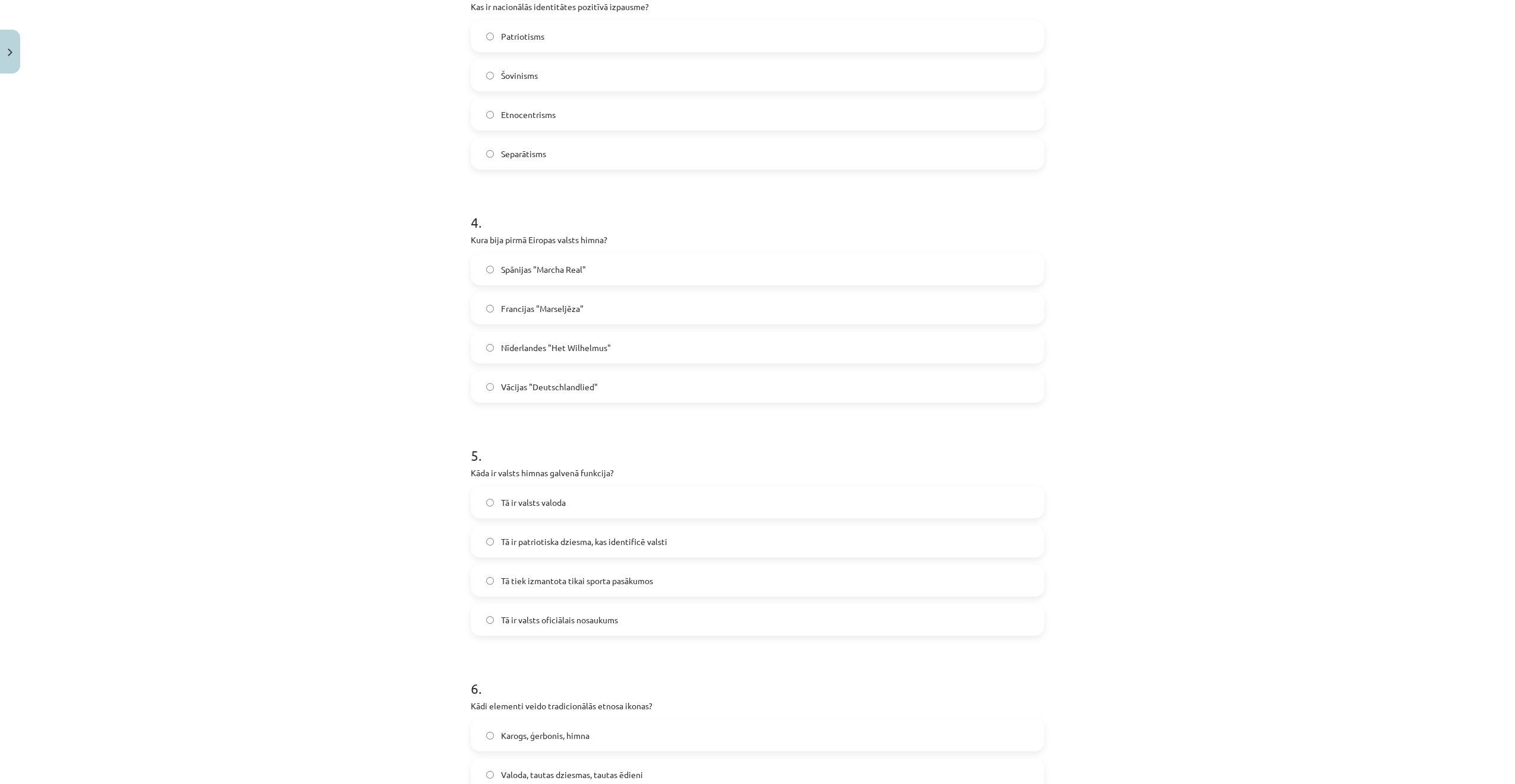
scroll to position [846, 0]
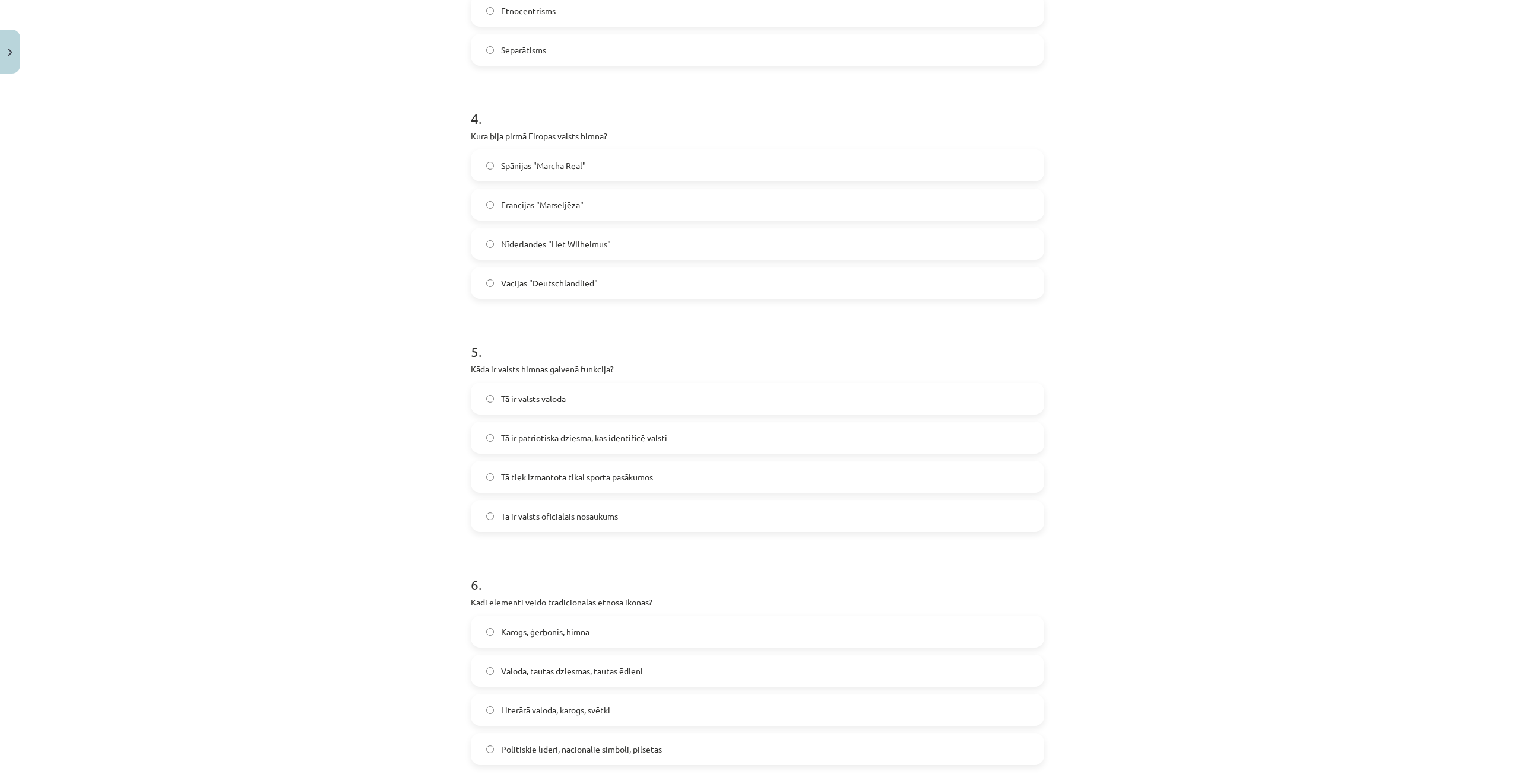
click at [619, 250] on label "Nīderlandes "Het Wilhelmus"" at bounding box center [757, 243] width 571 height 29
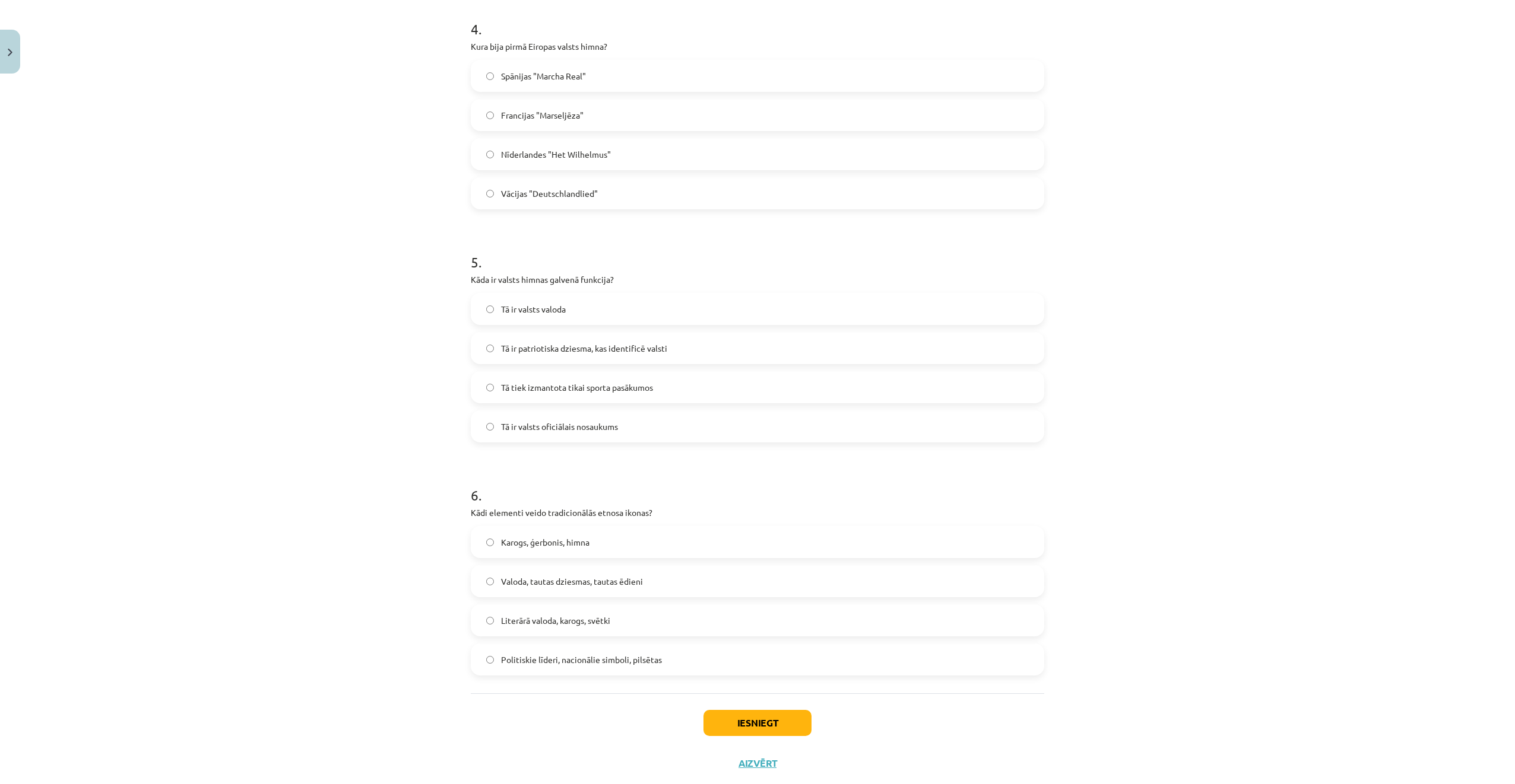
scroll to position [965, 0]
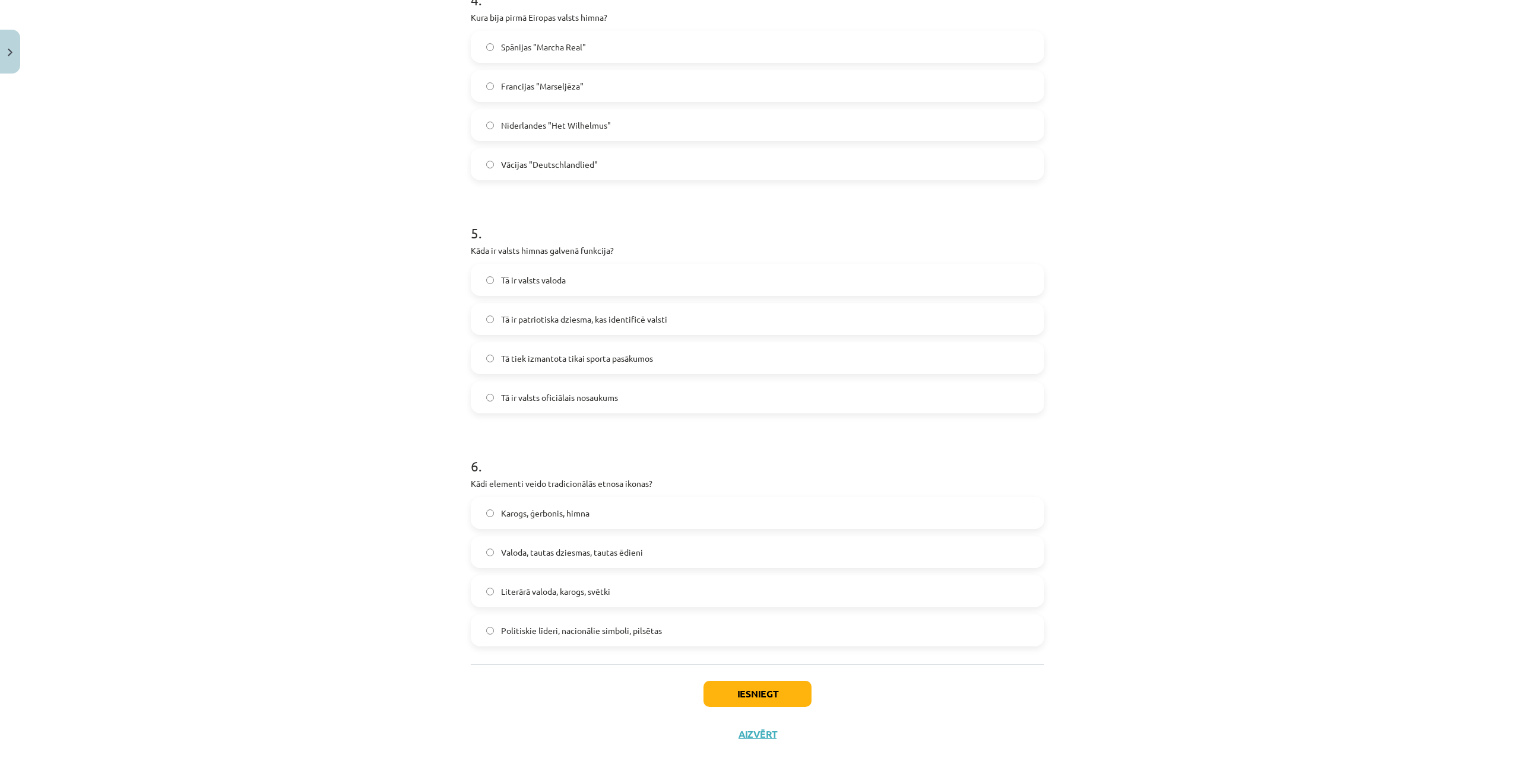
click at [604, 319] on span "Tā ir patriotiska dziesma, kas identificē valsti" at bounding box center [584, 319] width 166 height 12
click at [635, 556] on span "Valoda, tautas dziesmas, tautas ēdieni" at bounding box center [572, 553] width 142 height 12
drag, startPoint x: 754, startPoint y: 696, endPoint x: 757, endPoint y: 704, distance: 8.5
click at [754, 696] on button "Iesniegt" at bounding box center [757, 694] width 108 height 26
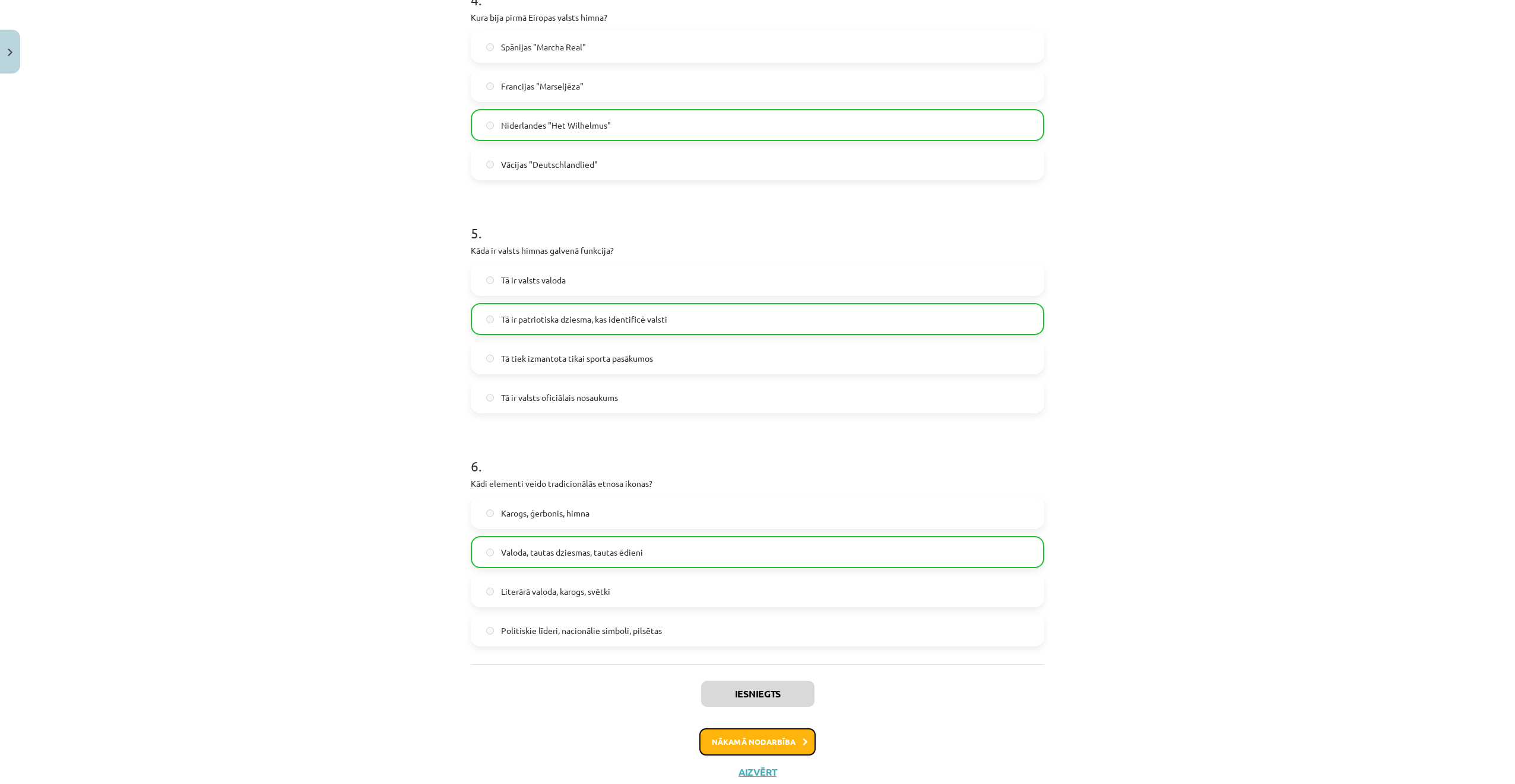
click at [774, 738] on button "Nākamā nodarbība" at bounding box center [757, 742] width 116 height 27
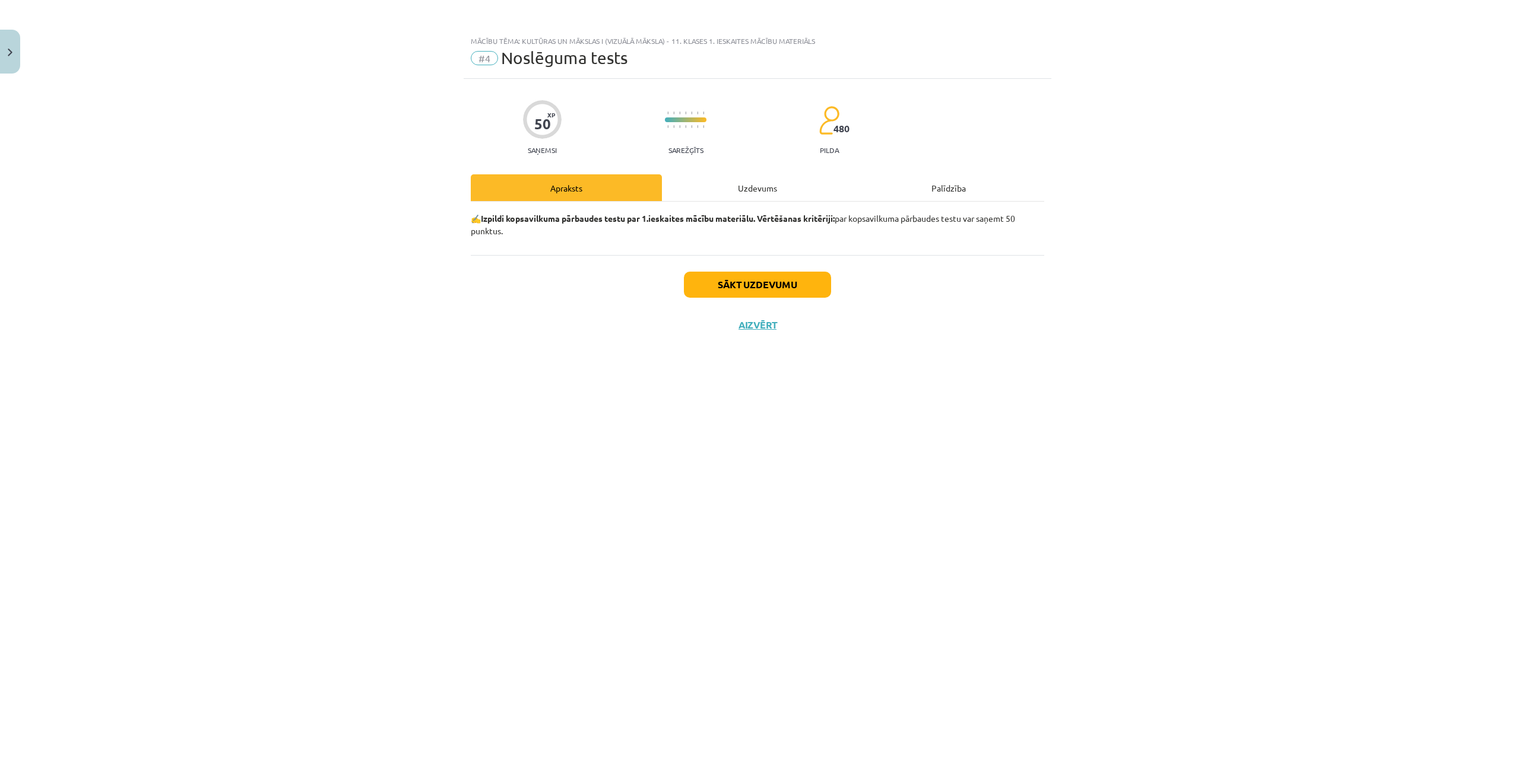
scroll to position [0, 0]
click at [746, 283] on button "Sākt uzdevumu" at bounding box center [757, 284] width 147 height 26
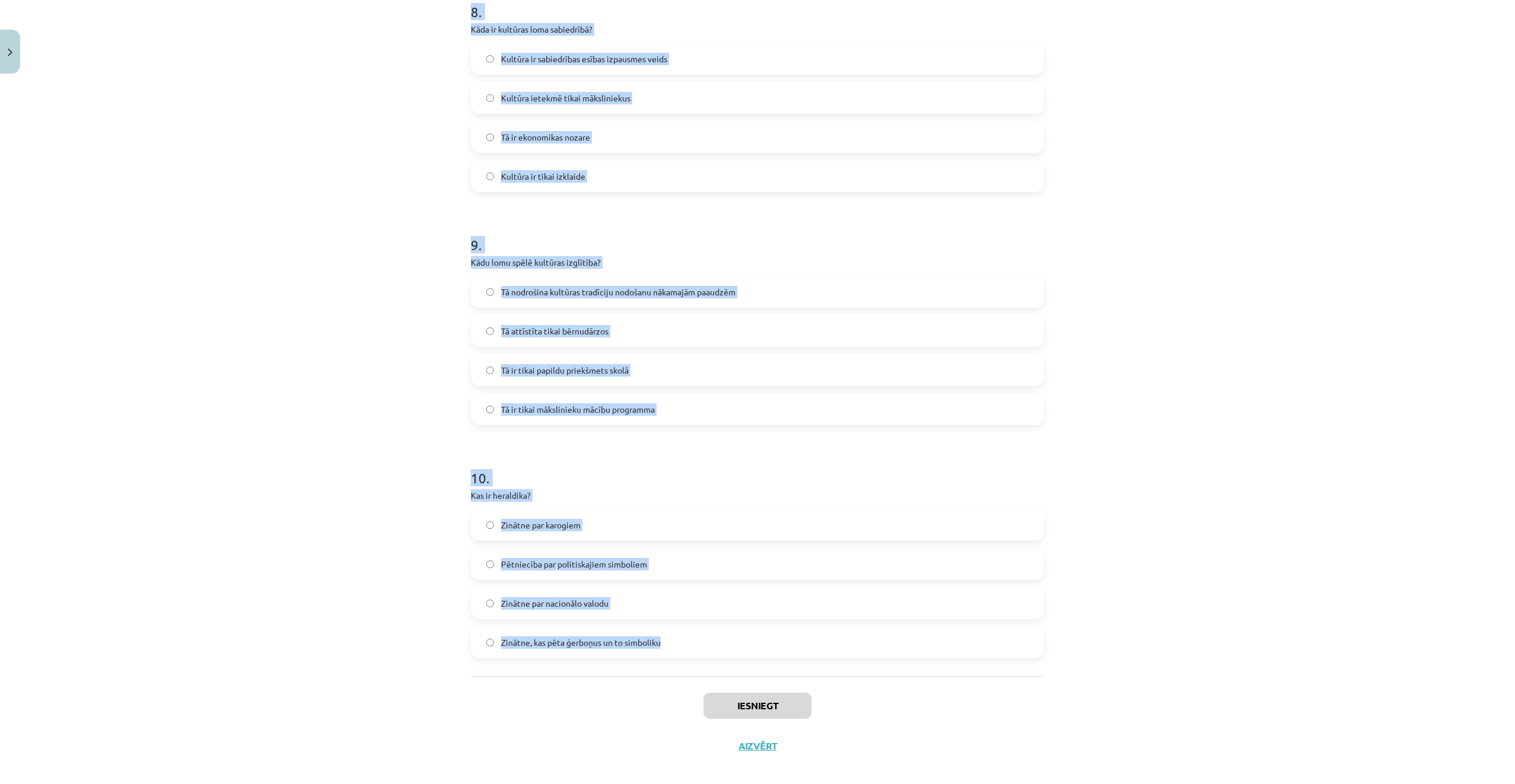
scroll to position [1898, 0]
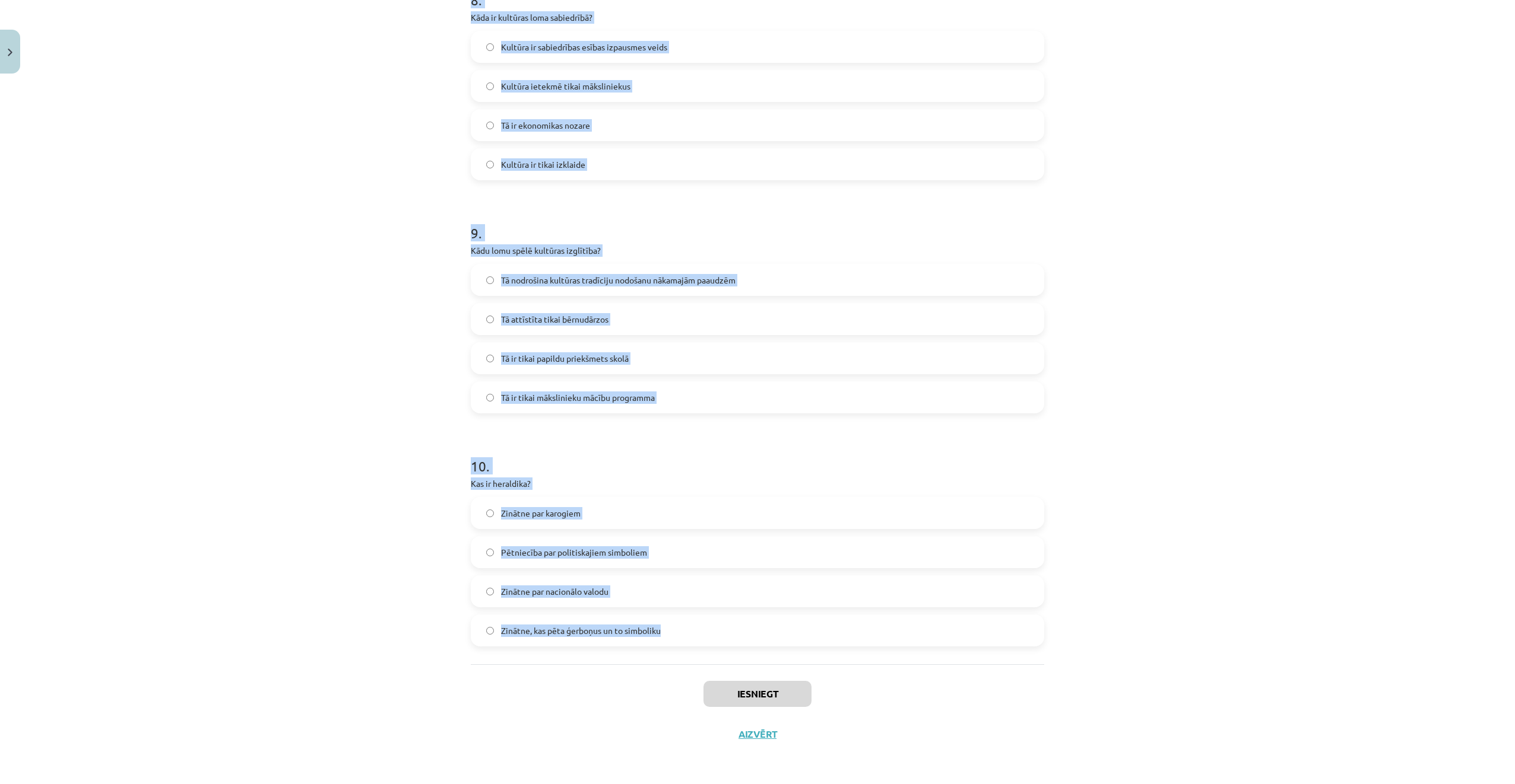
drag, startPoint x: 448, startPoint y: 207, endPoint x: 806, endPoint y: 624, distance: 549.6
click at [806, 624] on div "Mācību tēma: Kultūras un mākslas i (vizuālā māksla) - 11. klases 1. ieskaites m…" at bounding box center [757, 392] width 1515 height 784
copy form "1 . Kāpēc ir svarīgi uzturēt latviešu valodu ārzemēs dzīvojošajiem latviešiem? …"
click at [426, 414] on div "Mācību tēma: Kultūras un mākslas i (vizuālā māksla) - 11. klases 1. ieskaites m…" at bounding box center [757, 392] width 1515 height 784
drag, startPoint x: 404, startPoint y: 130, endPoint x: 400, endPoint y: 137, distance: 8.1
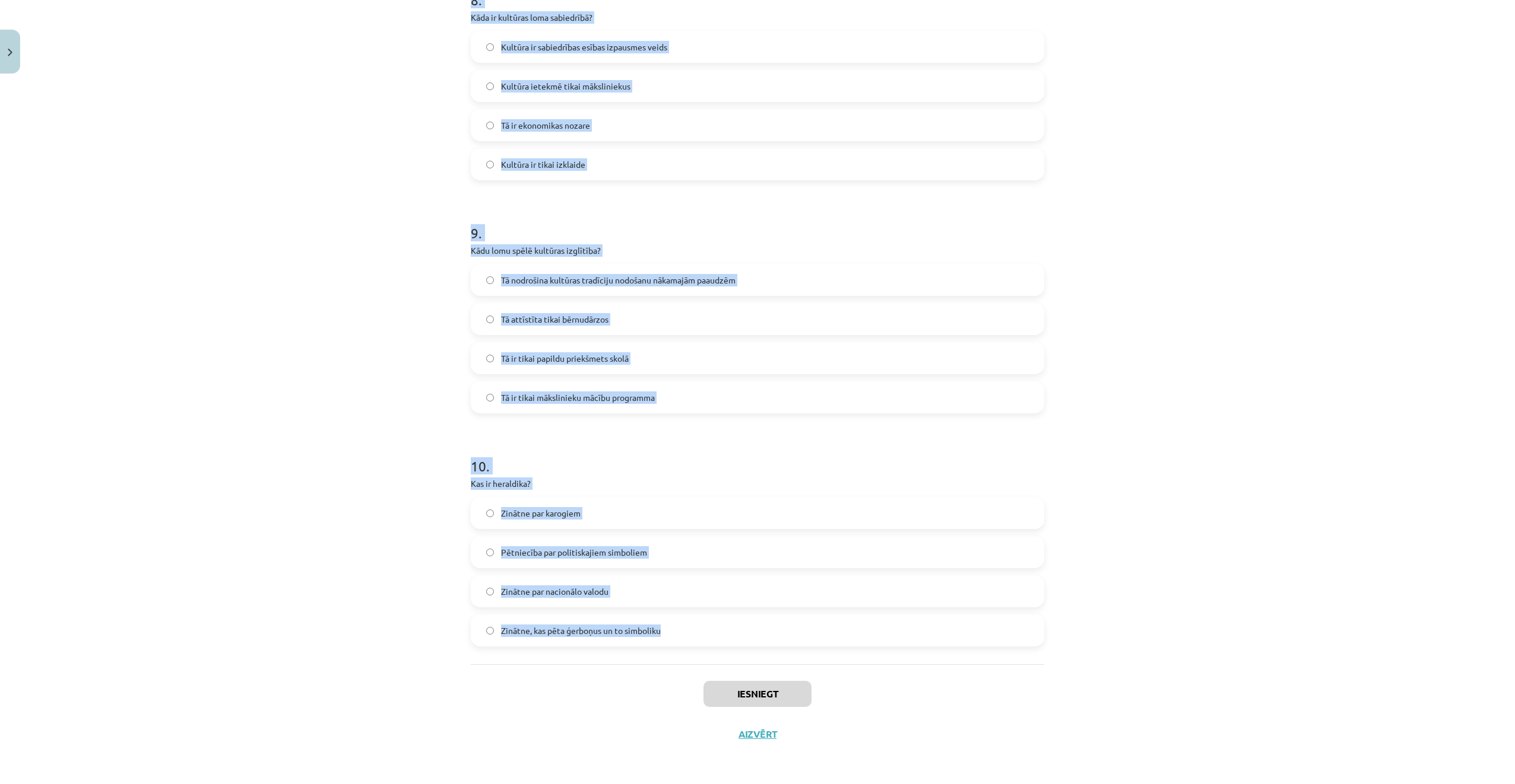
click at [403, 131] on div "Mācību tēma: Kultūras un mākslas i (vizuālā māksla) - 11. klases 1. ieskaites m…" at bounding box center [757, 392] width 1515 height 784
click at [472, 139] on label "Tā ir ekonomikas nozare" at bounding box center [757, 125] width 571 height 29
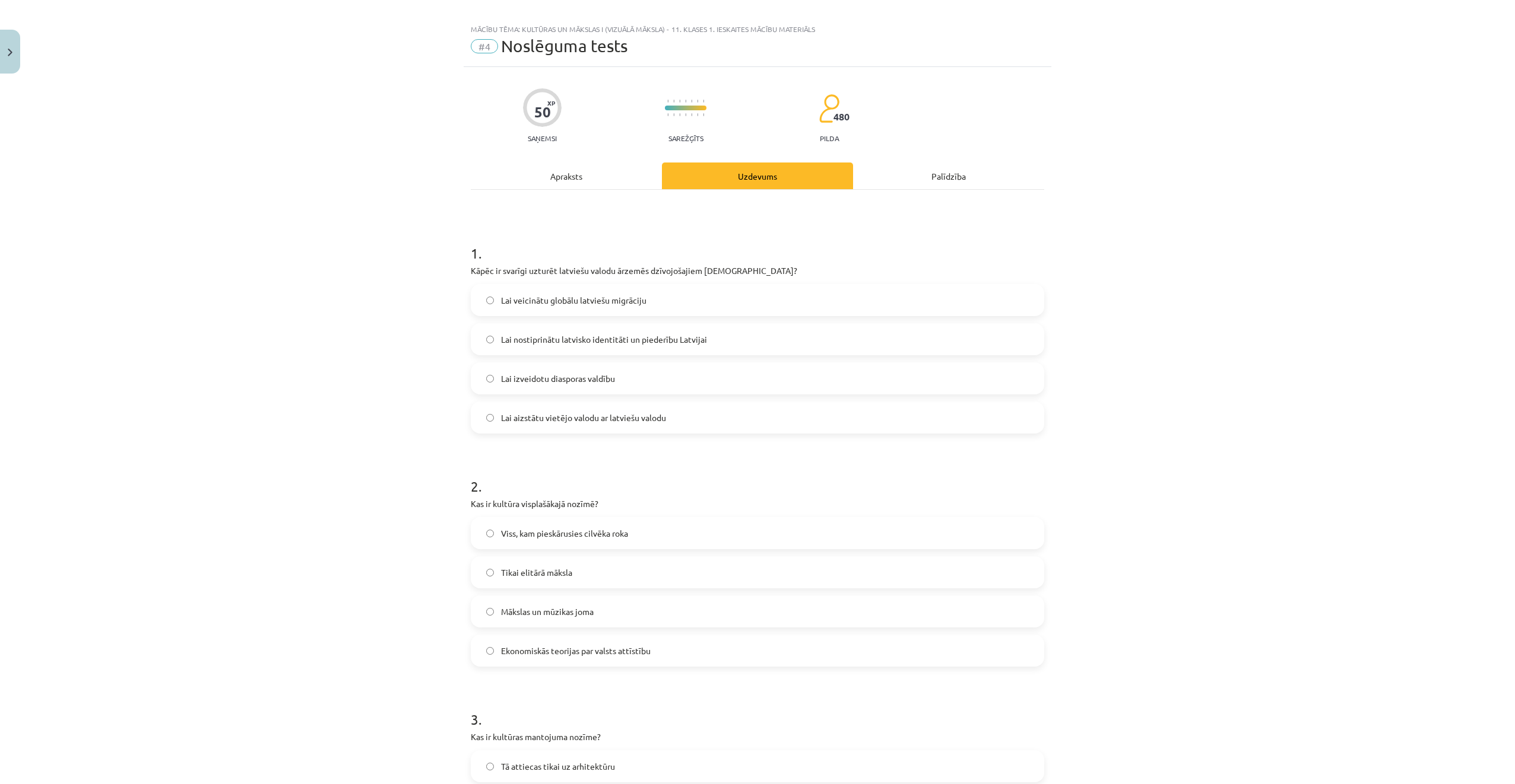
scroll to position [0, 0]
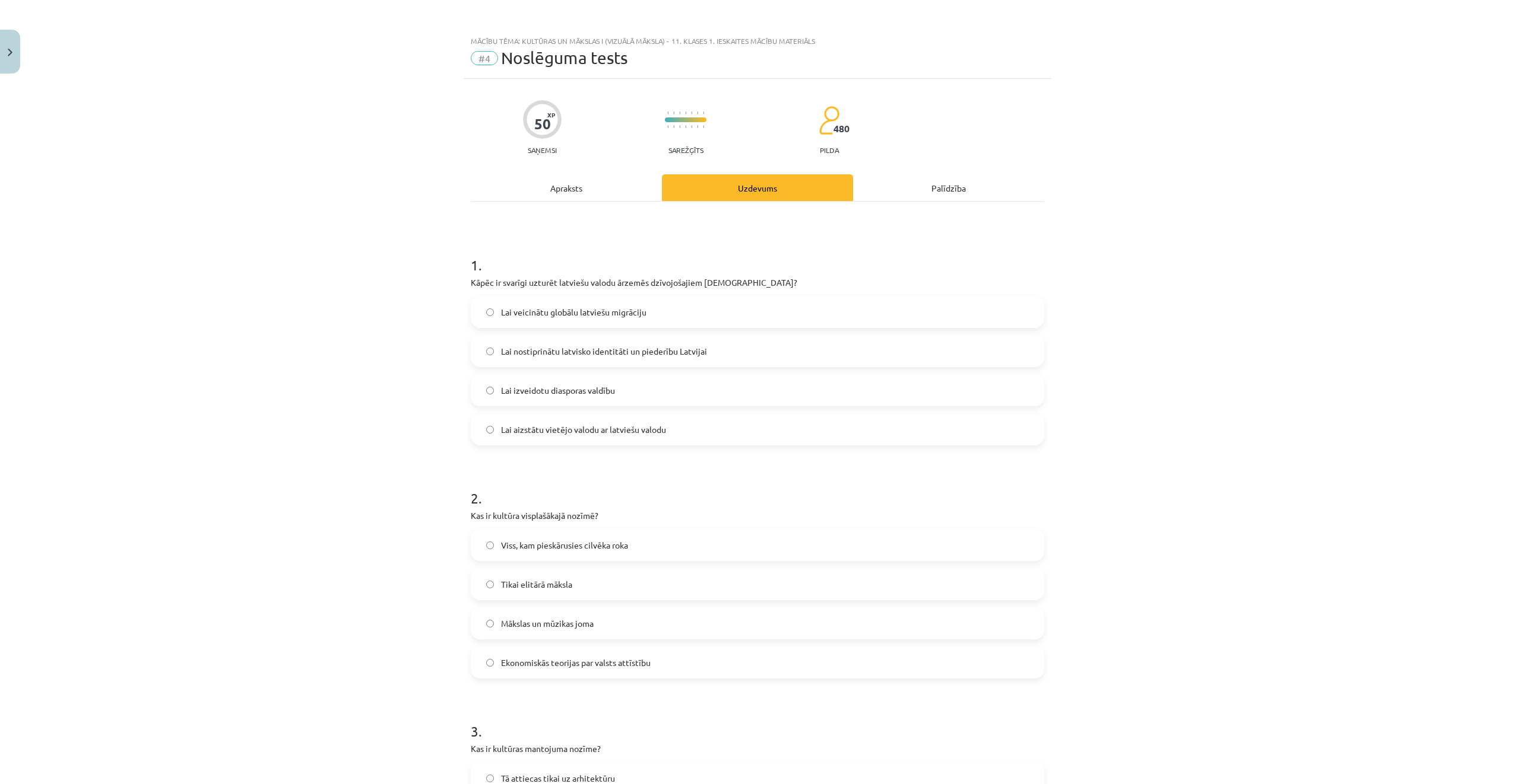
click at [605, 354] on span "Lai nostiprinātu latvisko identitāti un piederību Latvijai" at bounding box center [604, 352] width 206 height 12
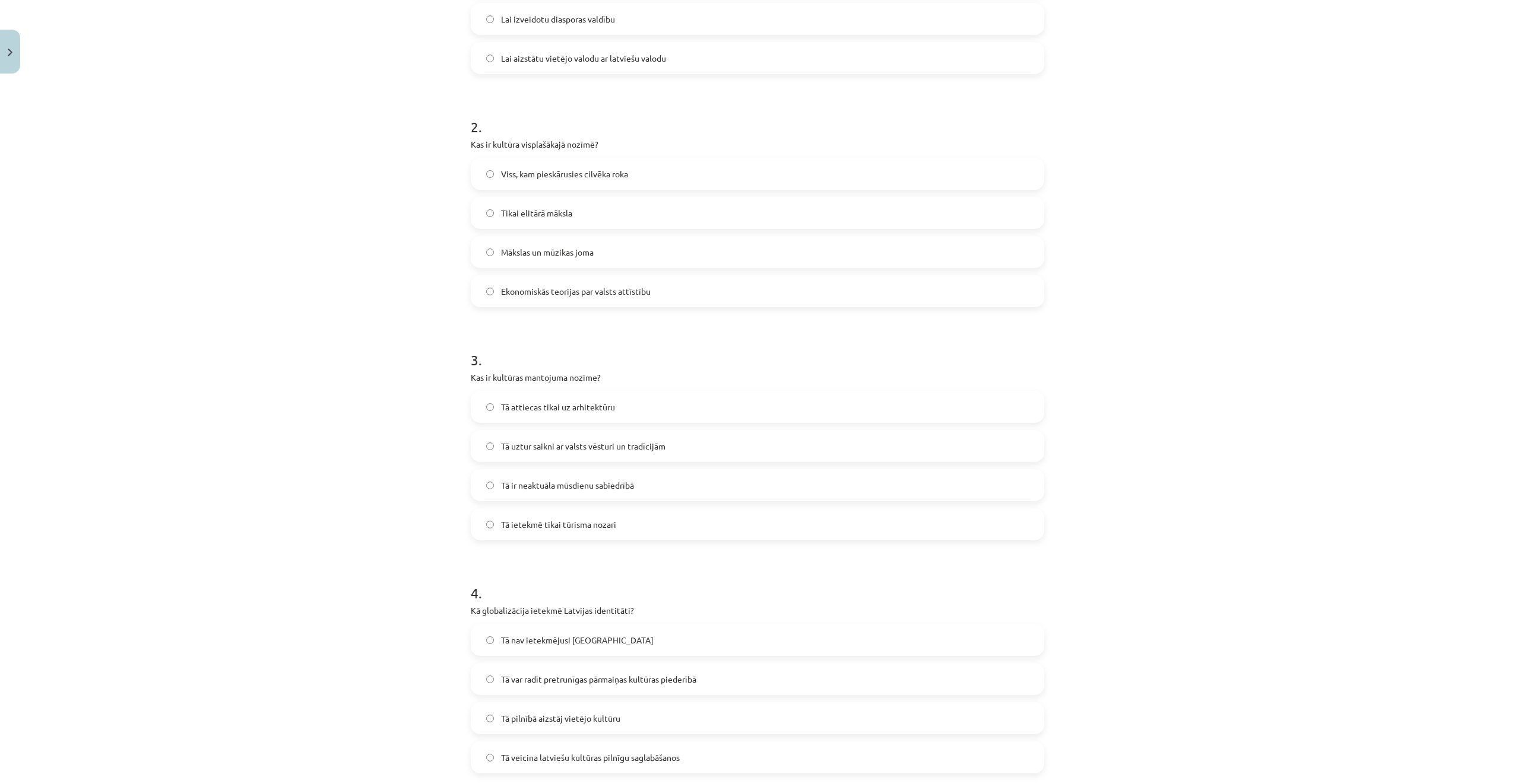
scroll to position [415, 0]
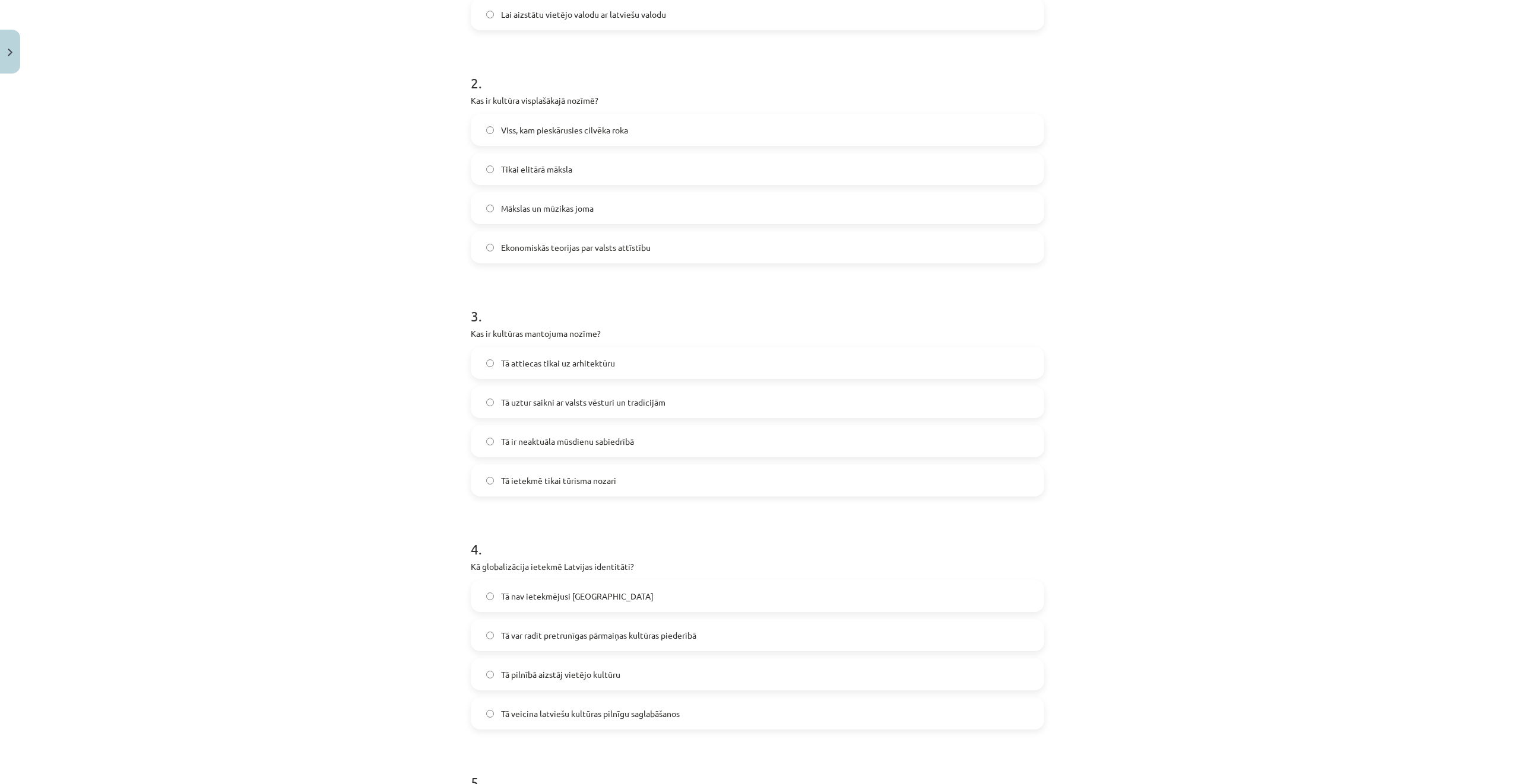
click at [563, 131] on span "Viss, kam pieskārusies cilvēka roka" at bounding box center [564, 130] width 127 height 12
click at [610, 163] on span "Tā uztur saikni ar valsts vēsturi un tradīcijām" at bounding box center [582, 165] width 164 height 12
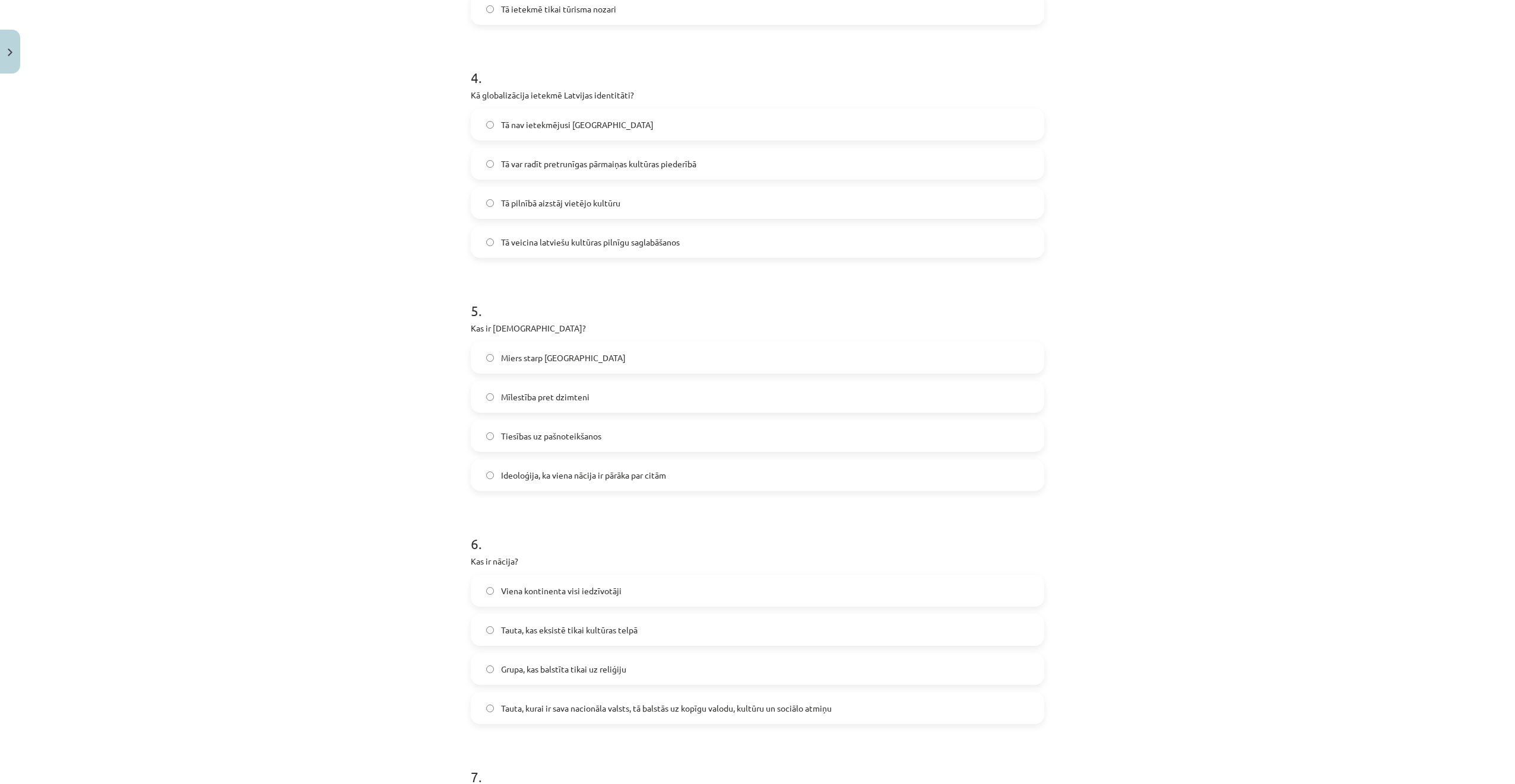
scroll to position [890, 0]
click at [580, 165] on span "Tā var radīt pretrunīgas pārmaiņas kultūras piederībā" at bounding box center [598, 161] width 195 height 12
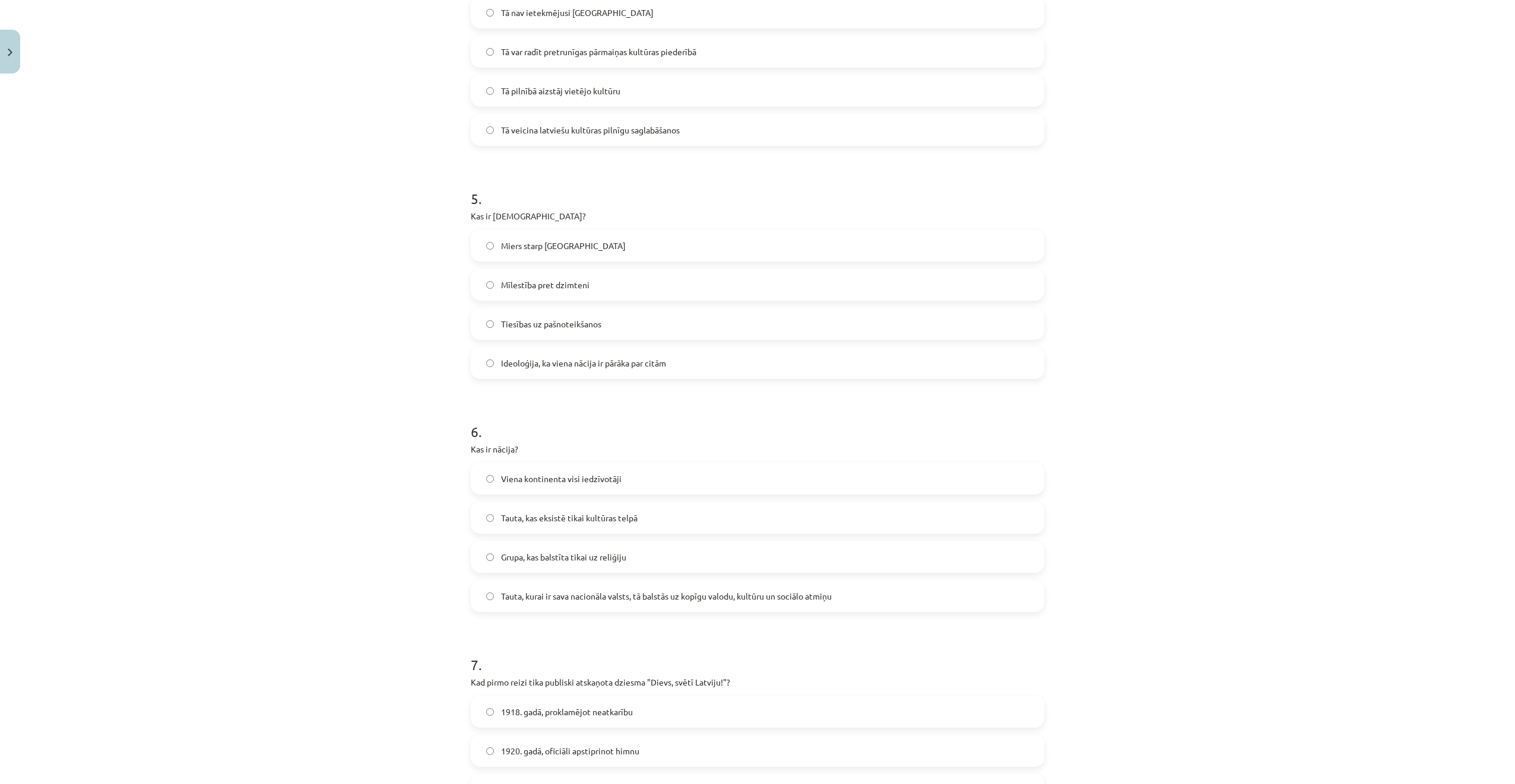
scroll to position [1127, 0]
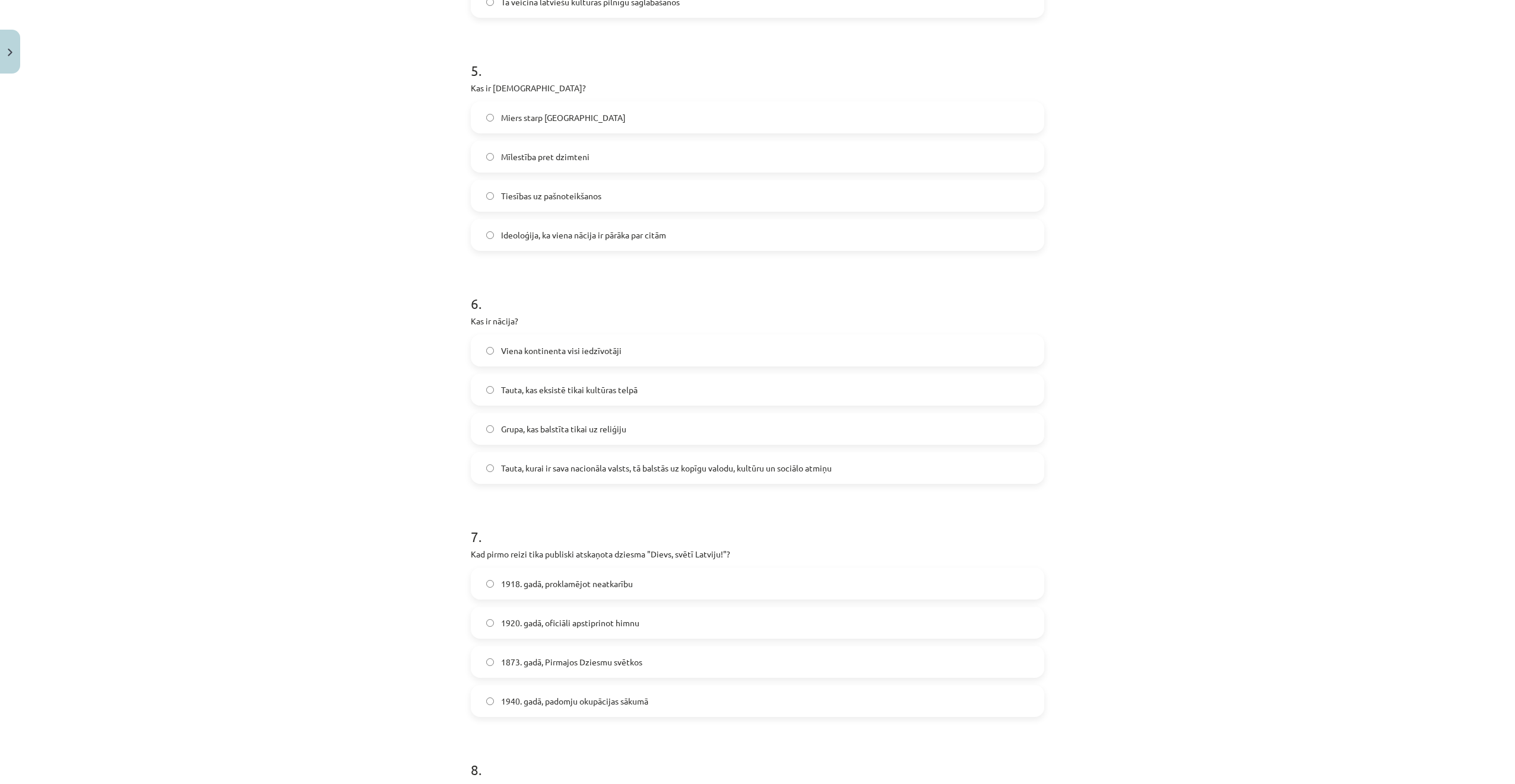
drag, startPoint x: 650, startPoint y: 246, endPoint x: 632, endPoint y: 239, distance: 19.3
click at [650, 246] on label "Ideoloģija, ka viena nācija ir pārāka par citām" at bounding box center [757, 234] width 571 height 29
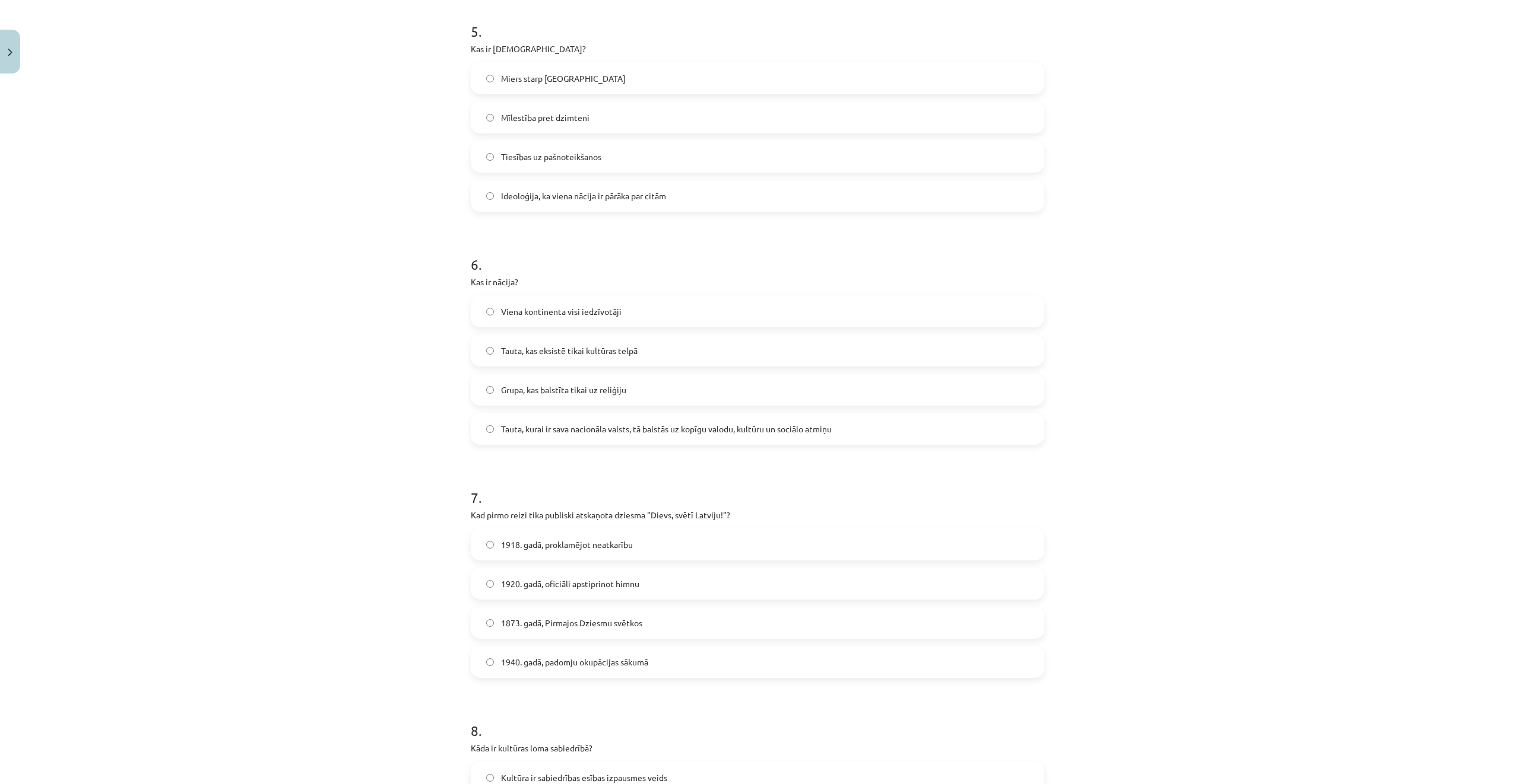
scroll to position [1365, 0]
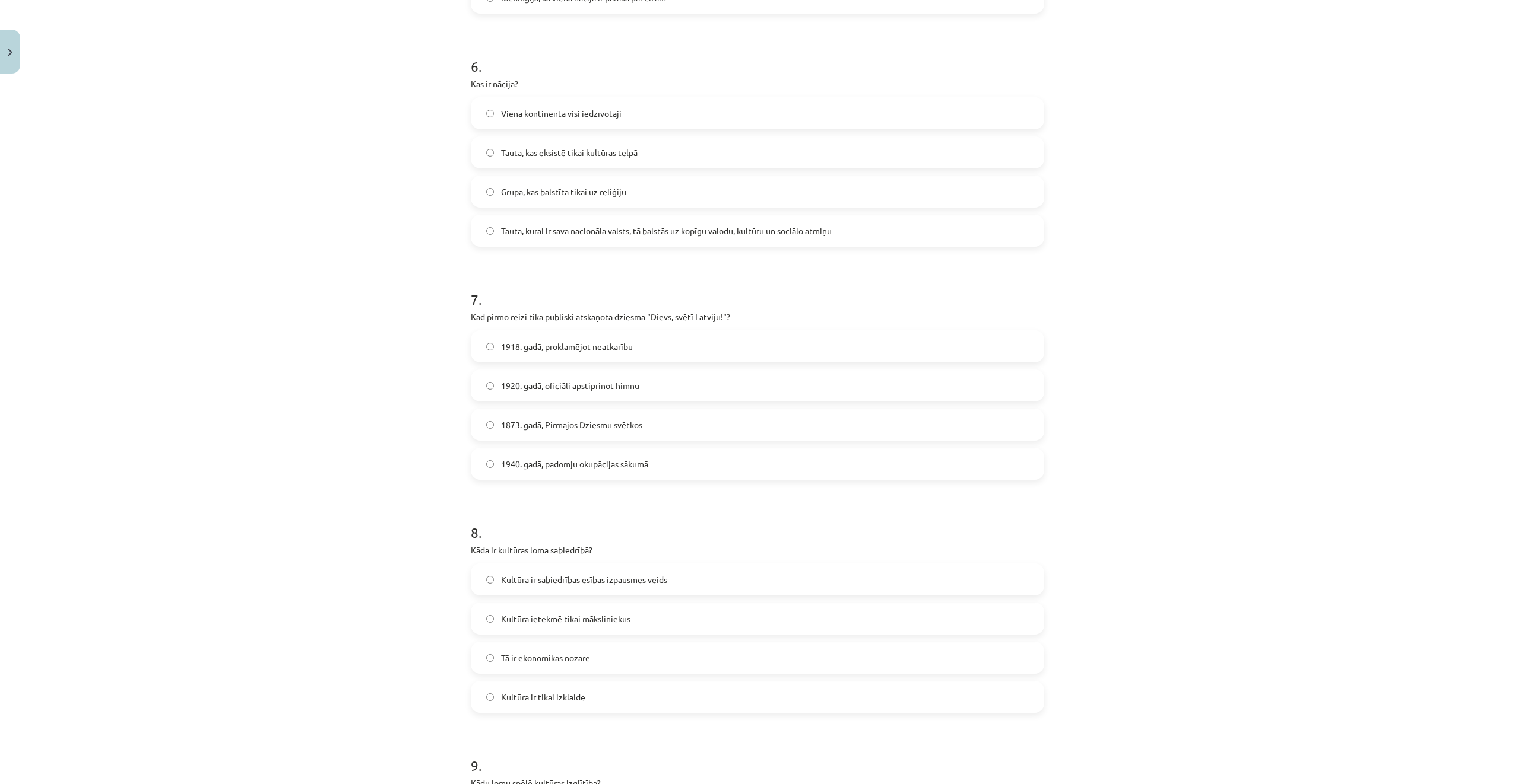
click at [619, 237] on span "Tauta, kurai ir sava nacionāla valsts, tā balstās uz kopīgu valodu, kultūru un …" at bounding box center [666, 231] width 331 height 12
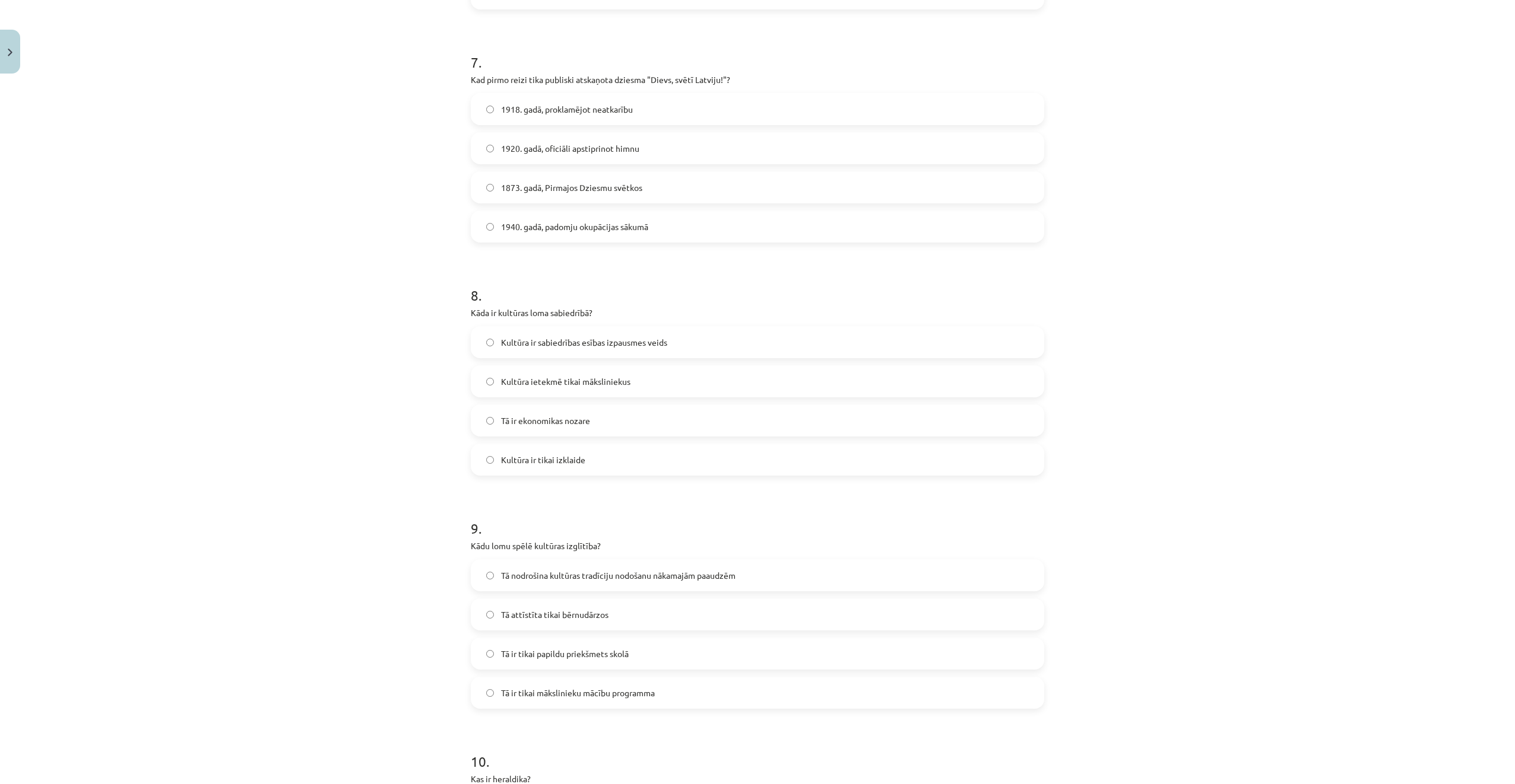
click at [548, 193] on span "1873. gadā, Pirmajos Dziesmu svētkos" at bounding box center [571, 187] width 141 height 12
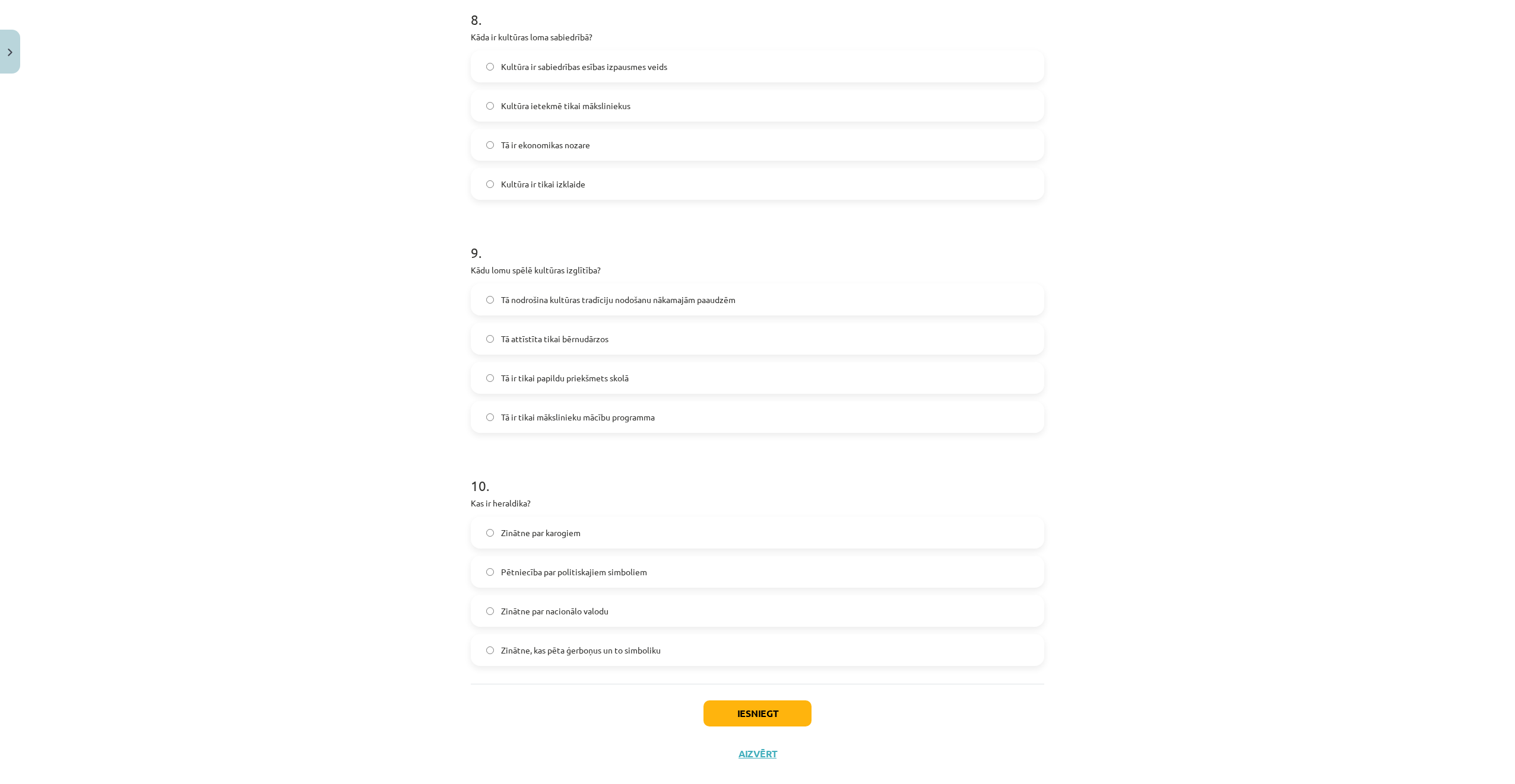
scroll to position [1838, 0]
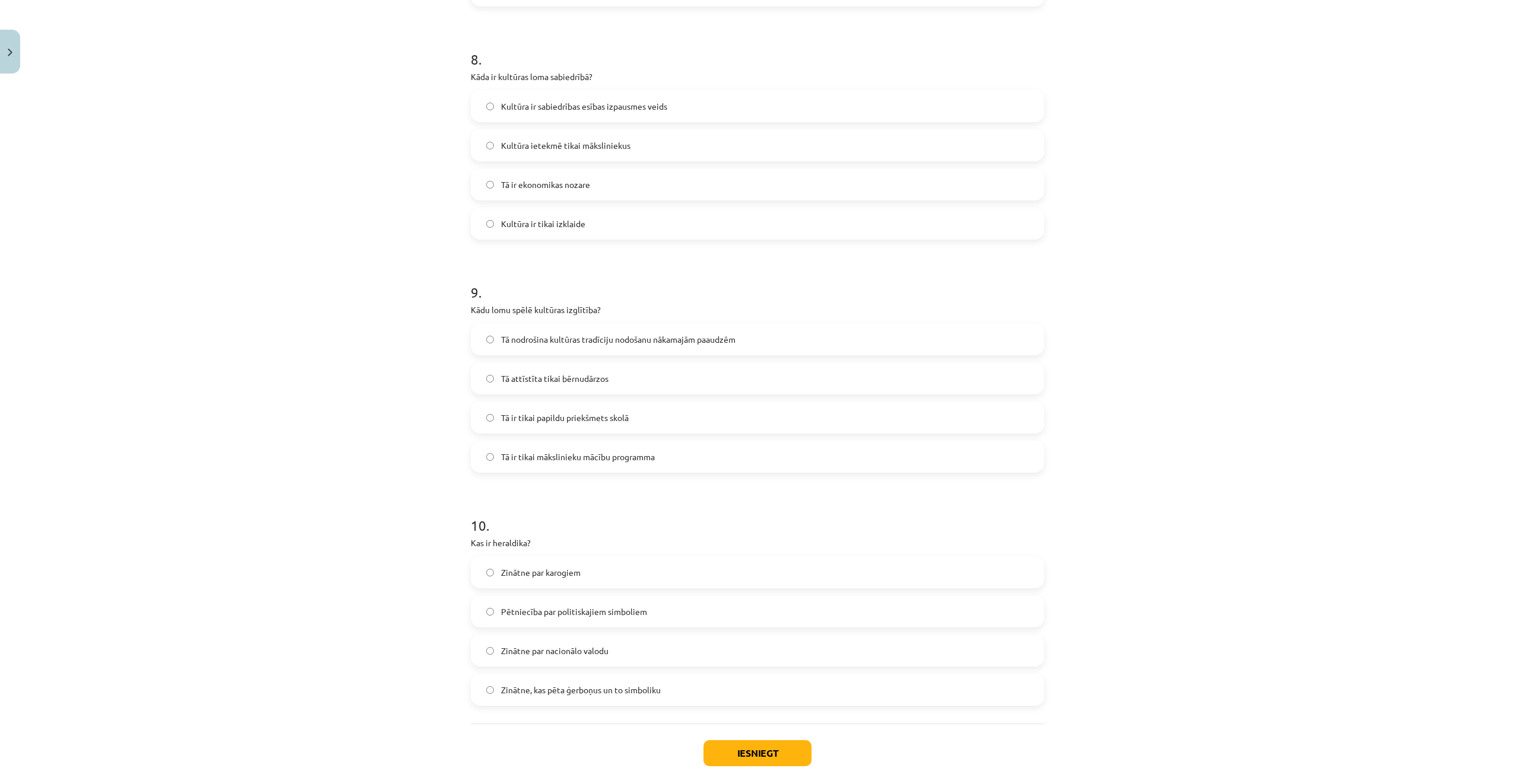
click at [610, 109] on span "Kultūra ir sabiedrības esības izpausmes veids" at bounding box center [584, 107] width 166 height 12
click at [578, 343] on span "Tā nodrošina kultūras tradīciju nodošanu nākamajām paaudzēm" at bounding box center [618, 339] width 234 height 12
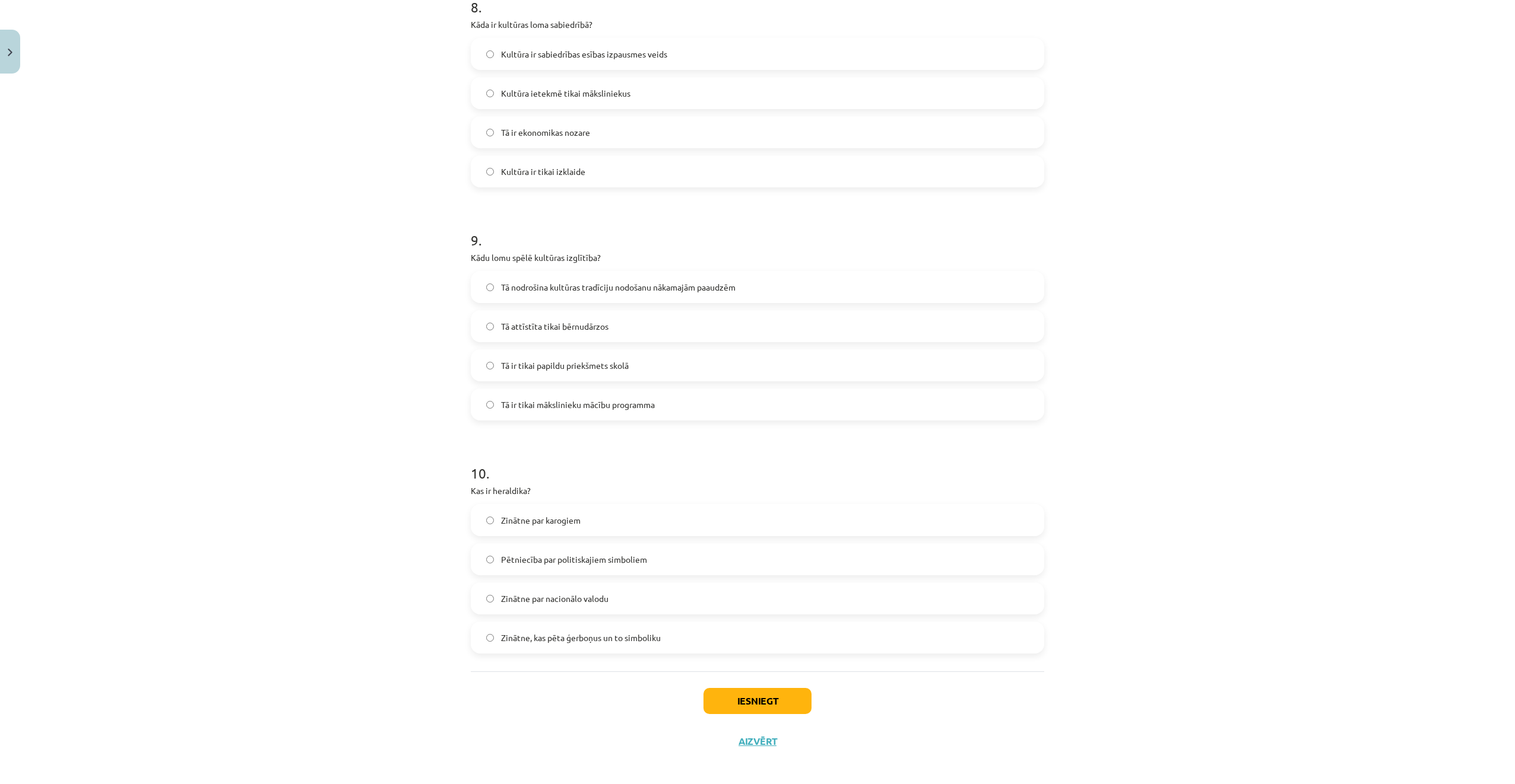
scroll to position [1898, 0]
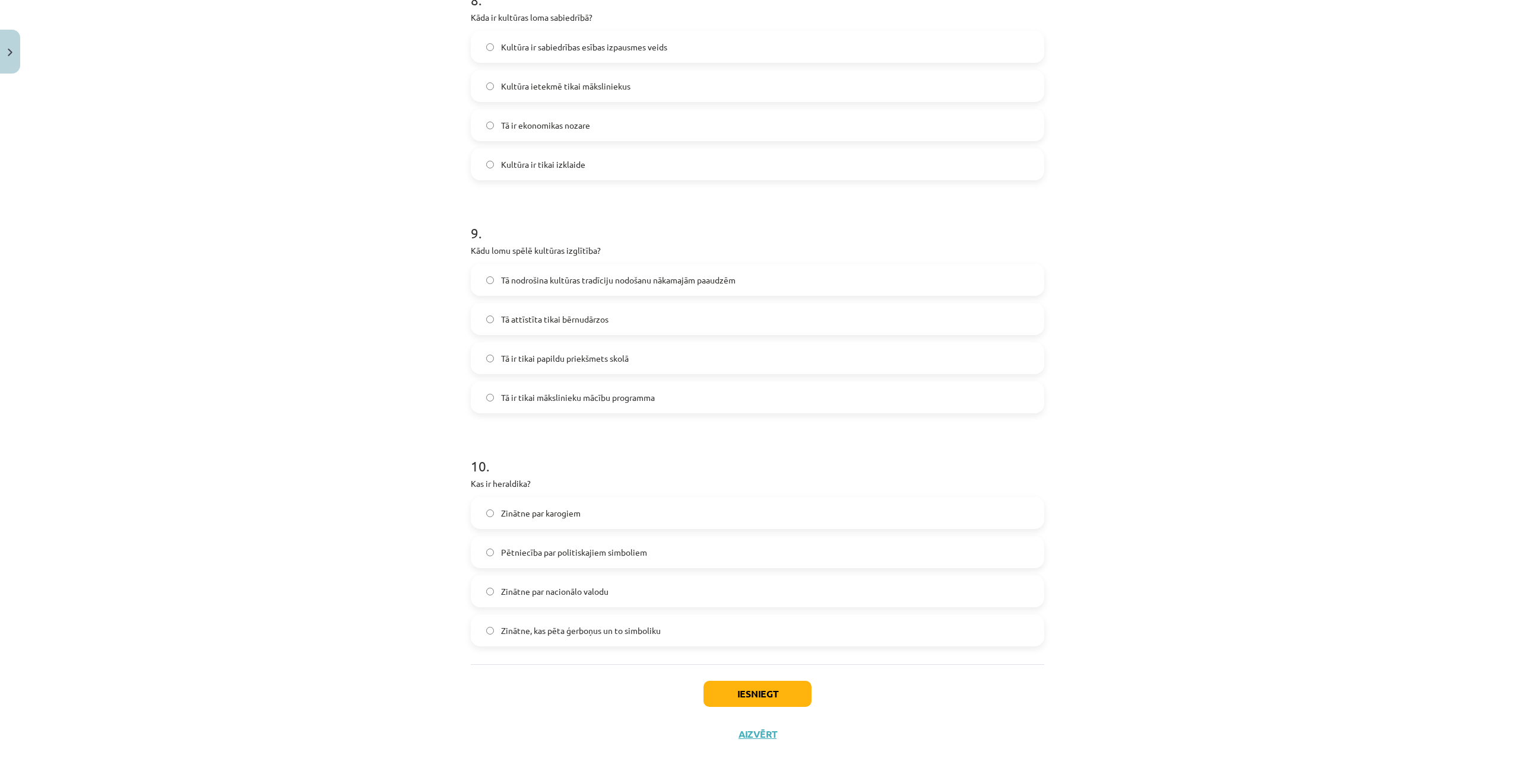
click at [613, 597] on label "Zinātne par nacionālo valodu" at bounding box center [757, 591] width 571 height 29
drag, startPoint x: 645, startPoint y: 650, endPoint x: 644, endPoint y: 643, distance: 7.1
click at [645, 640] on label "Zinātne, kas pēta ģerboņus un to simboliku" at bounding box center [757, 631] width 571 height 29
click at [756, 699] on button "Iesniegt" at bounding box center [757, 694] width 108 height 26
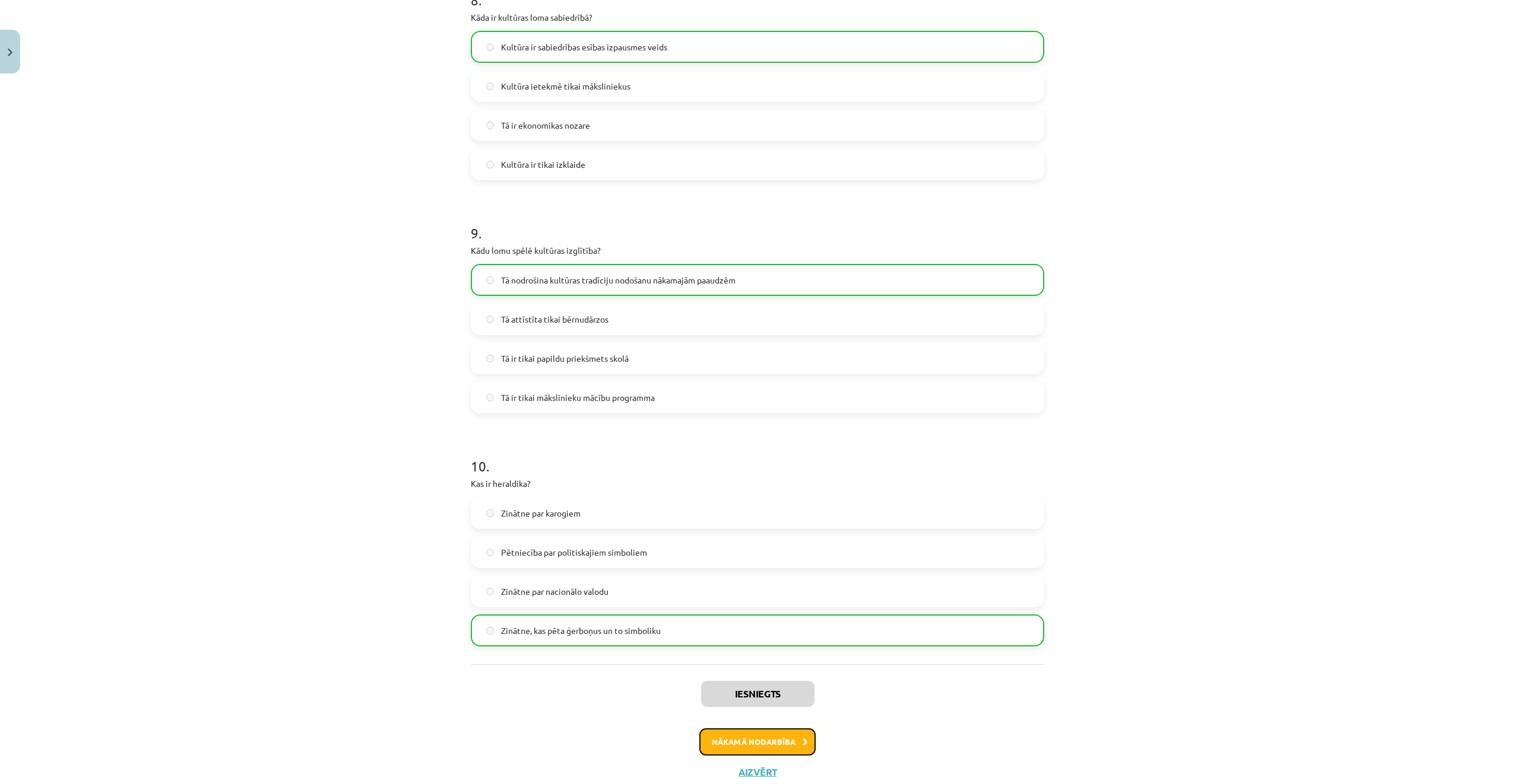
click at [744, 742] on button "Nākamā nodarbība" at bounding box center [757, 742] width 116 height 27
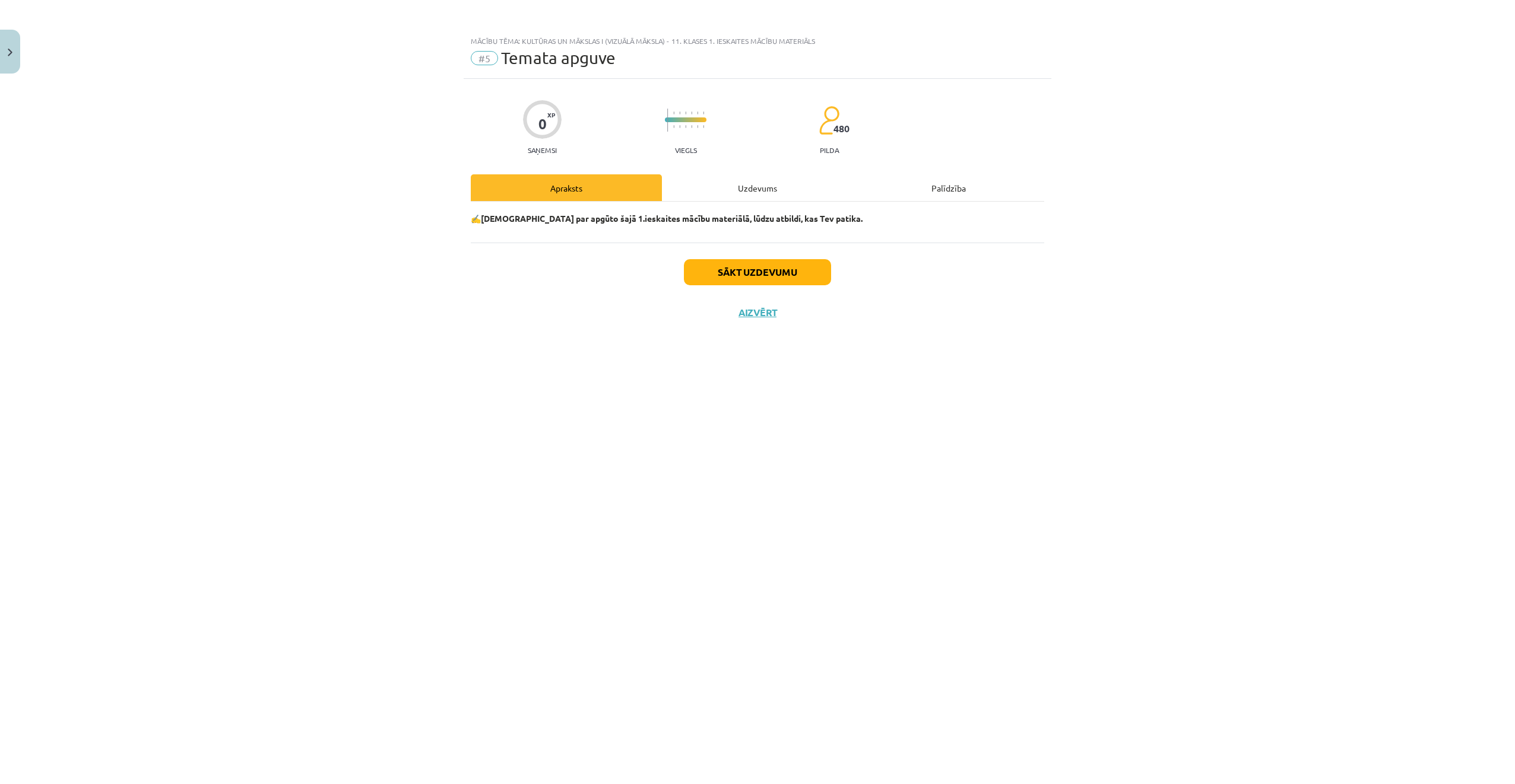
scroll to position [0, 0]
click at [743, 272] on button "Sākt uzdevumu" at bounding box center [757, 272] width 147 height 26
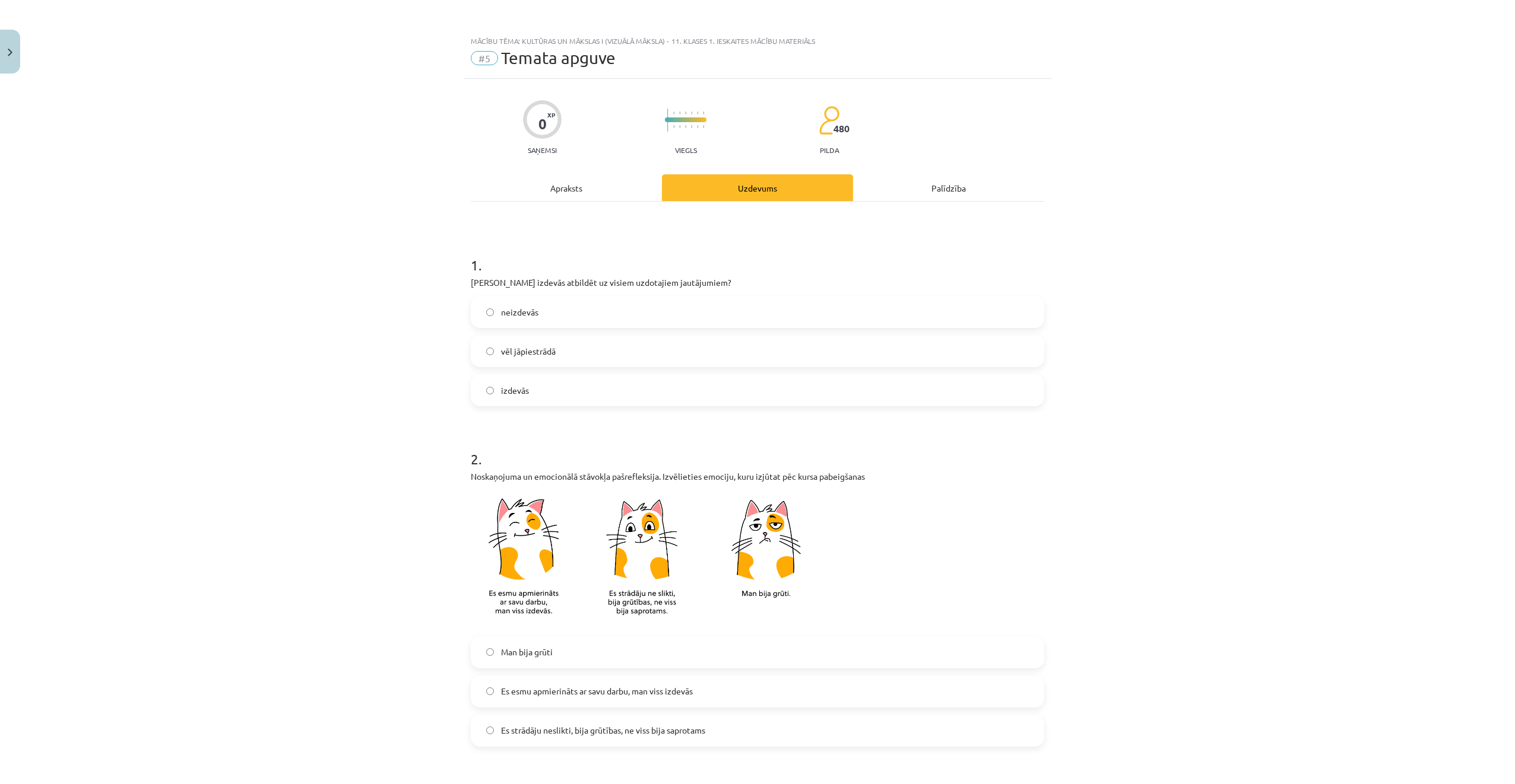
click at [608, 395] on label "izdevās" at bounding box center [757, 390] width 571 height 29
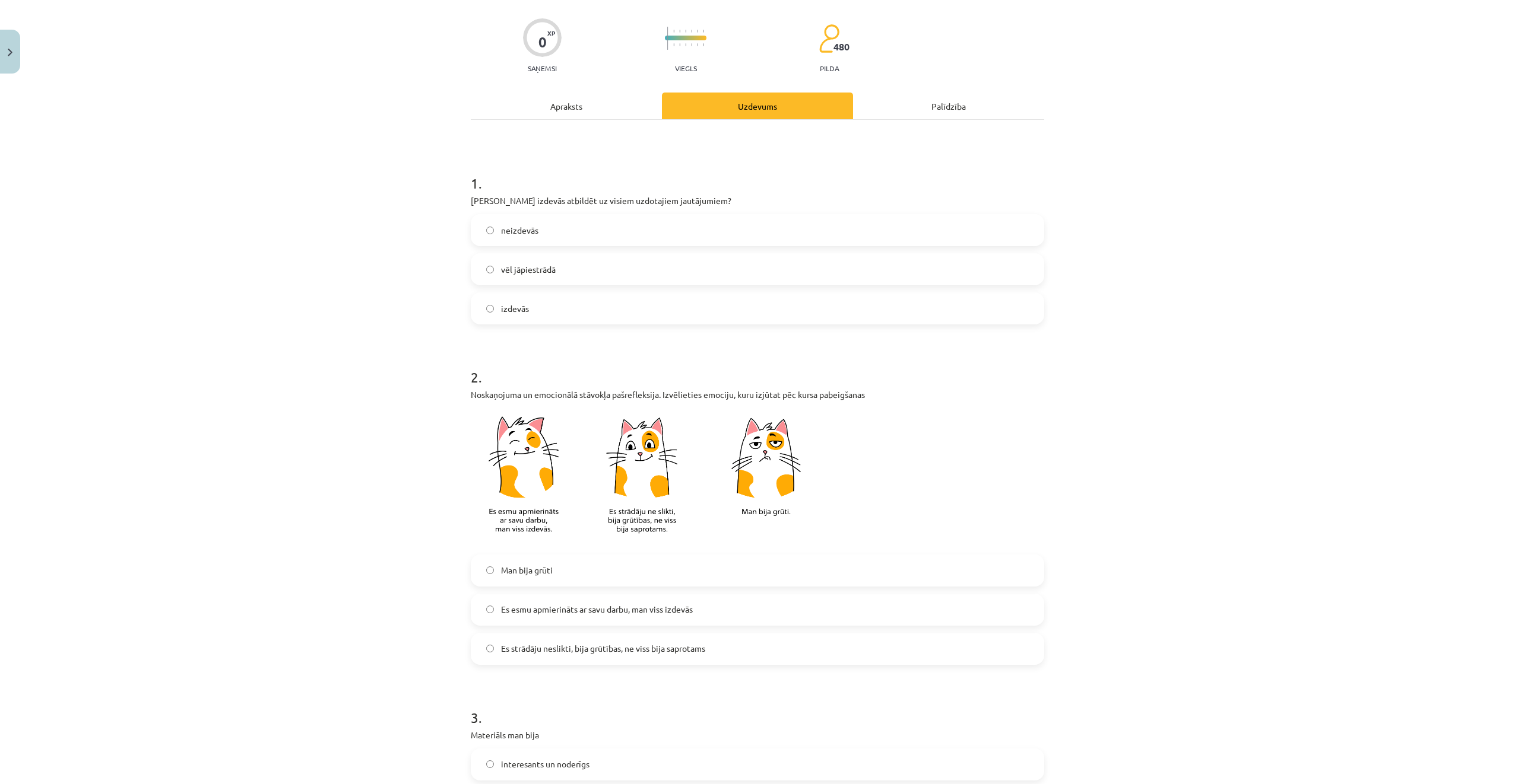
scroll to position [415, 0]
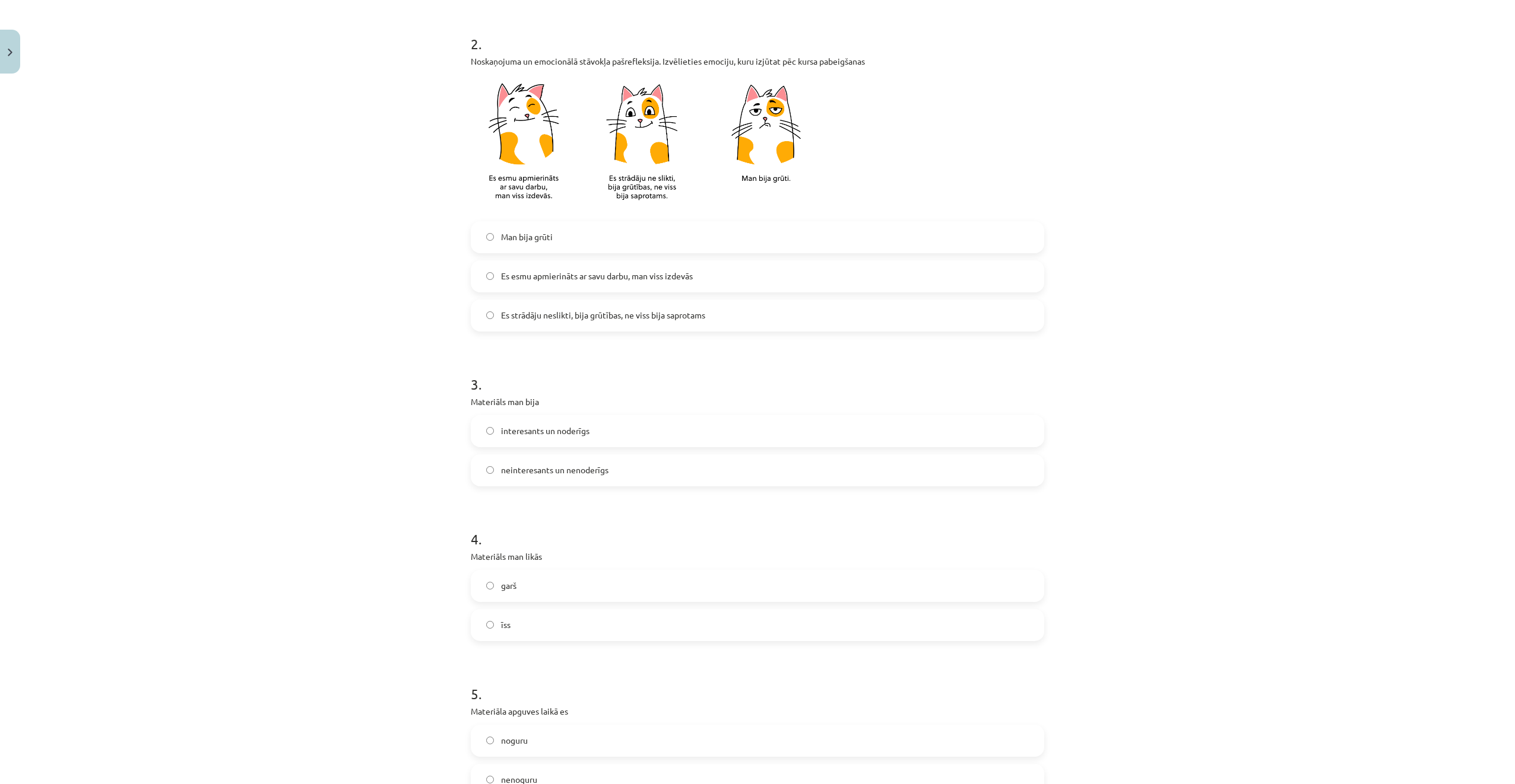
click at [608, 274] on span "Es esmu apmierināts ar savu darbu, man viss izdevās" at bounding box center [596, 276] width 191 height 12
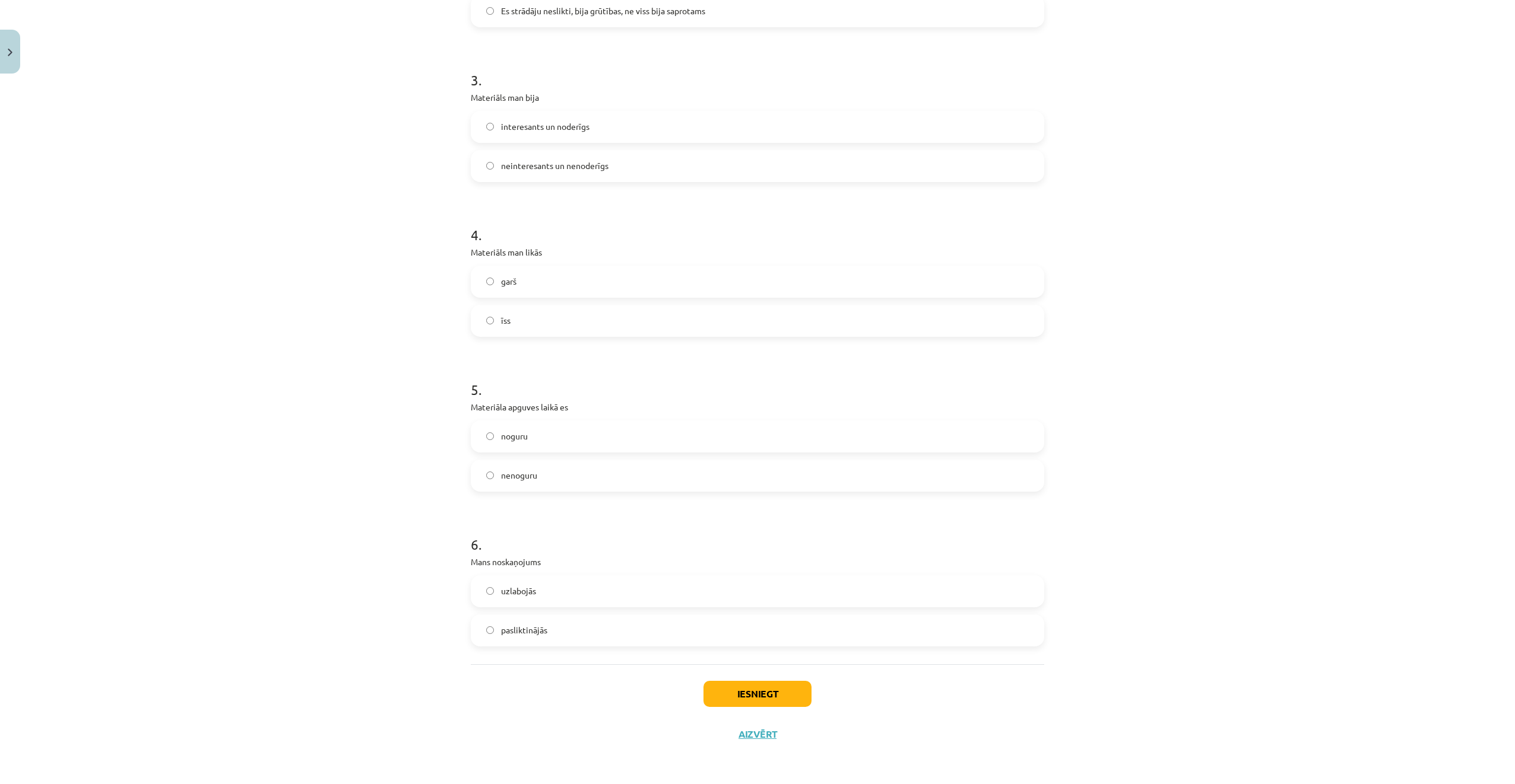
click at [573, 129] on span "interesants un noderīgs" at bounding box center [545, 126] width 88 height 12
drag, startPoint x: 581, startPoint y: 324, endPoint x: 603, endPoint y: 376, distance: 56.5
click at [581, 324] on label "īss" at bounding box center [757, 321] width 571 height 29
click at [625, 441] on label "noguru" at bounding box center [757, 436] width 571 height 29
click at [664, 600] on label "uzlabojās" at bounding box center [757, 591] width 571 height 29
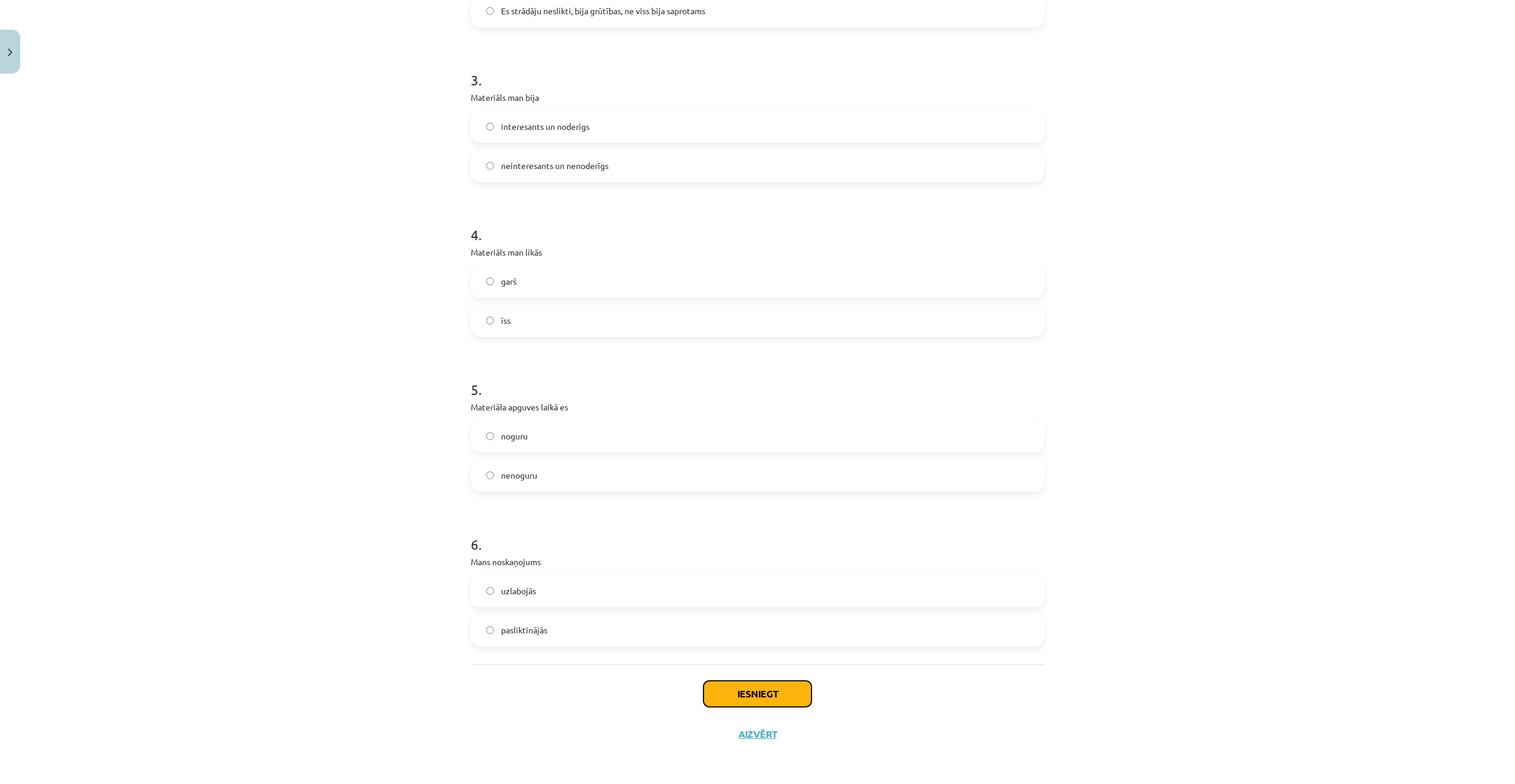
drag, startPoint x: 775, startPoint y: 688, endPoint x: 776, endPoint y: 693, distance: 5.1
click at [776, 690] on button "Iesniegt" at bounding box center [757, 694] width 108 height 26
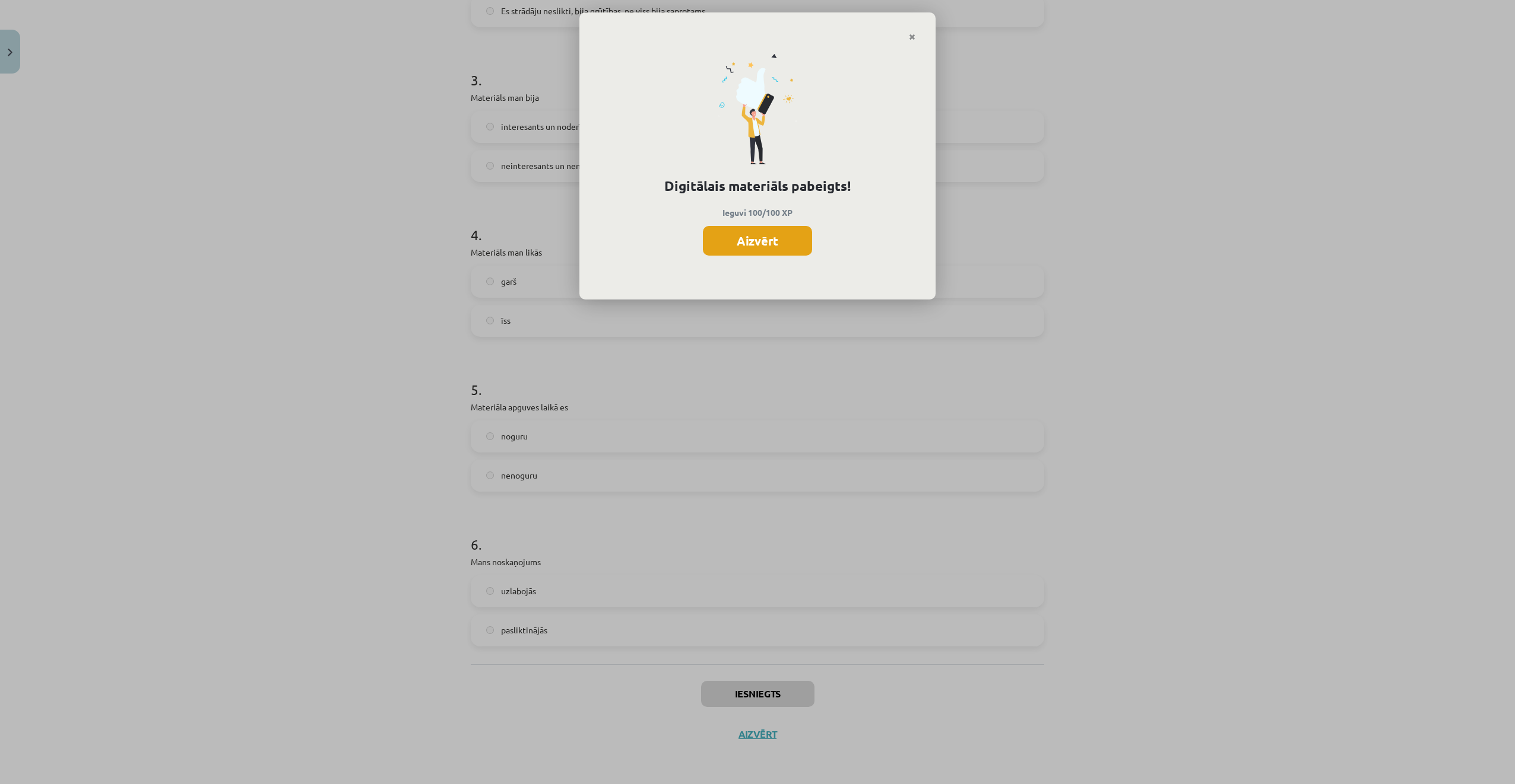
click at [749, 251] on button "Aizvērt" at bounding box center [757, 240] width 109 height 29
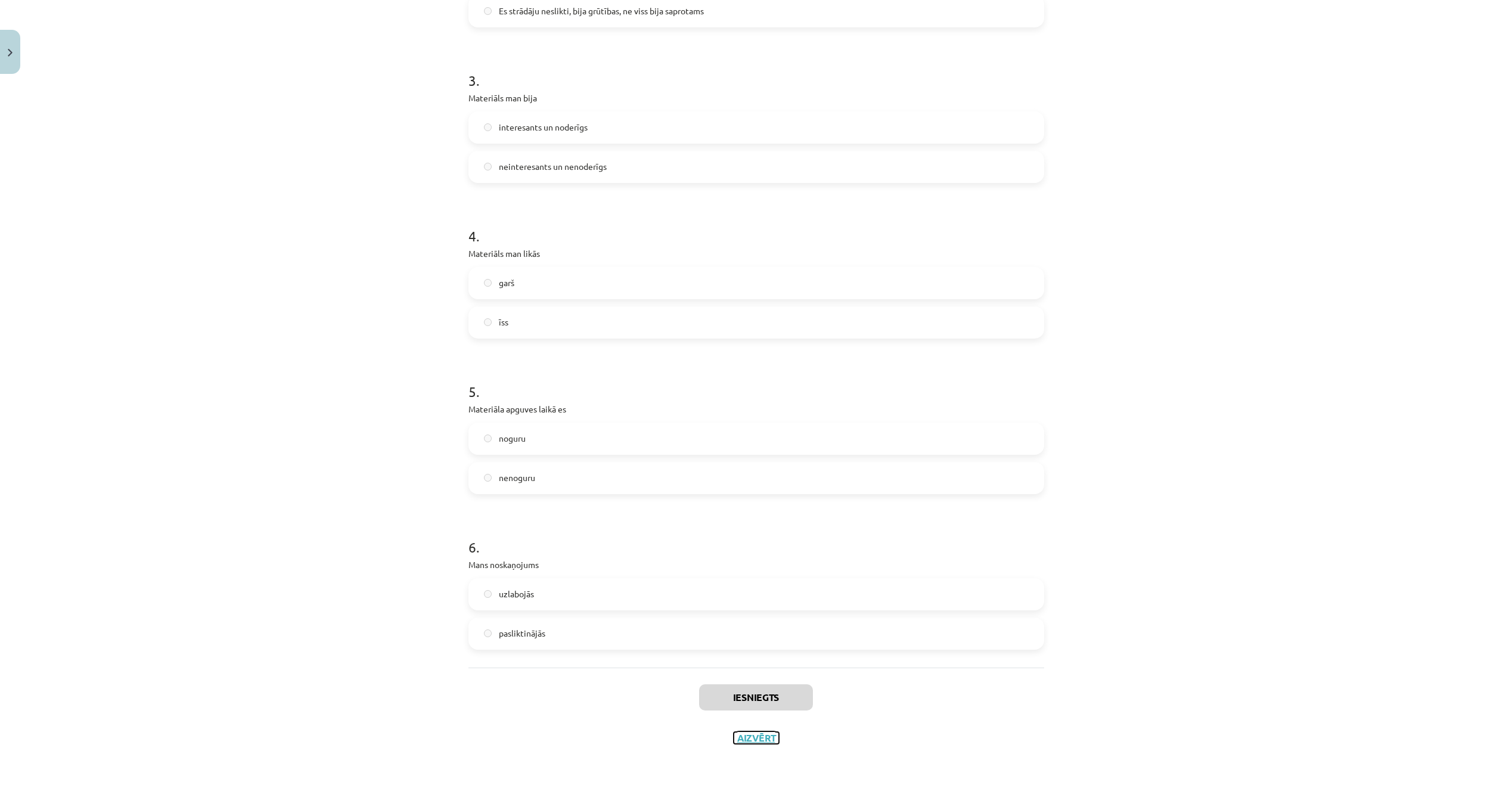
click at [757, 733] on button "Aizvērt" at bounding box center [756, 739] width 46 height 12
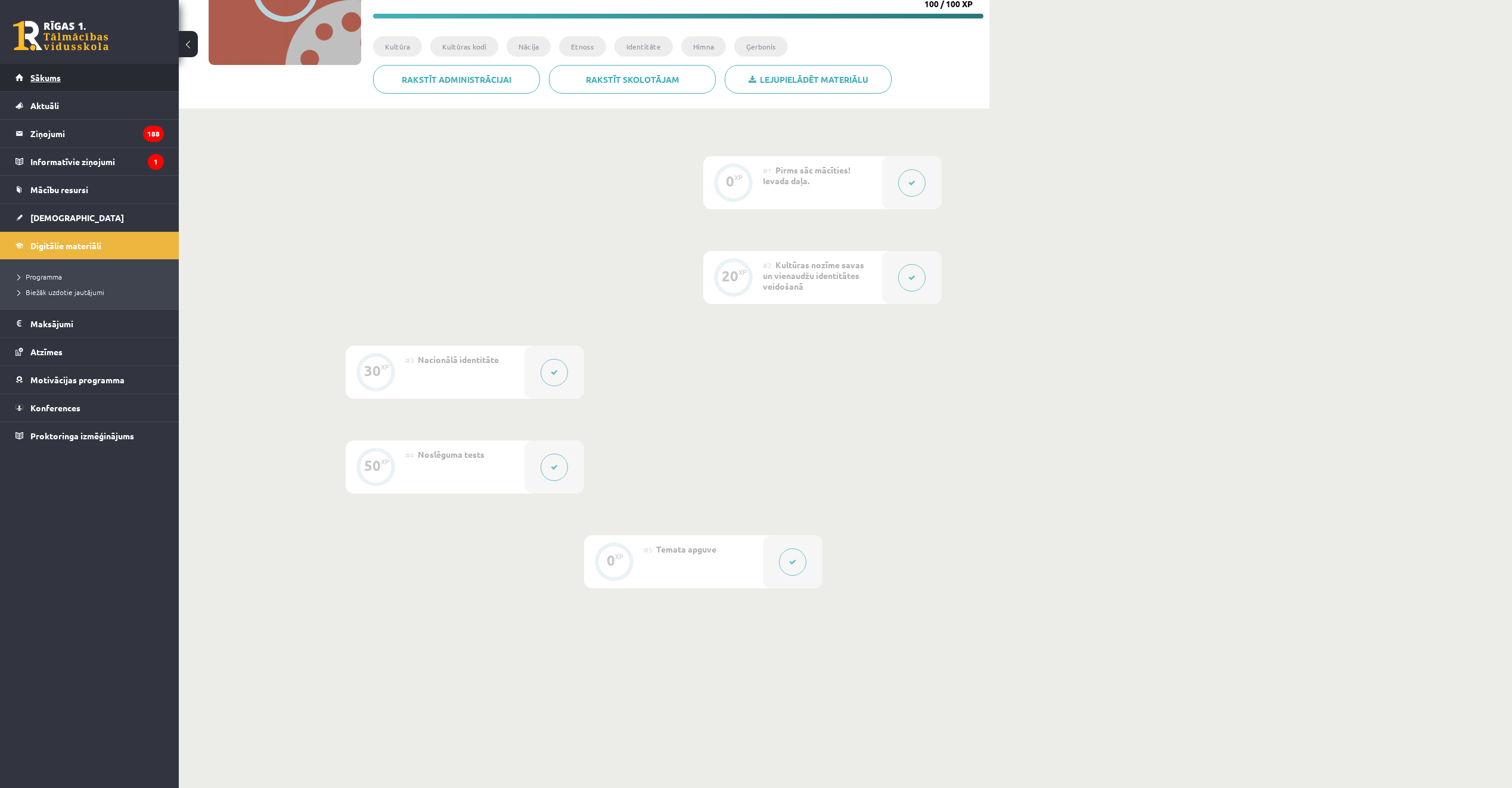
click at [60, 74] on span "Sākums" at bounding box center [46, 78] width 30 height 11
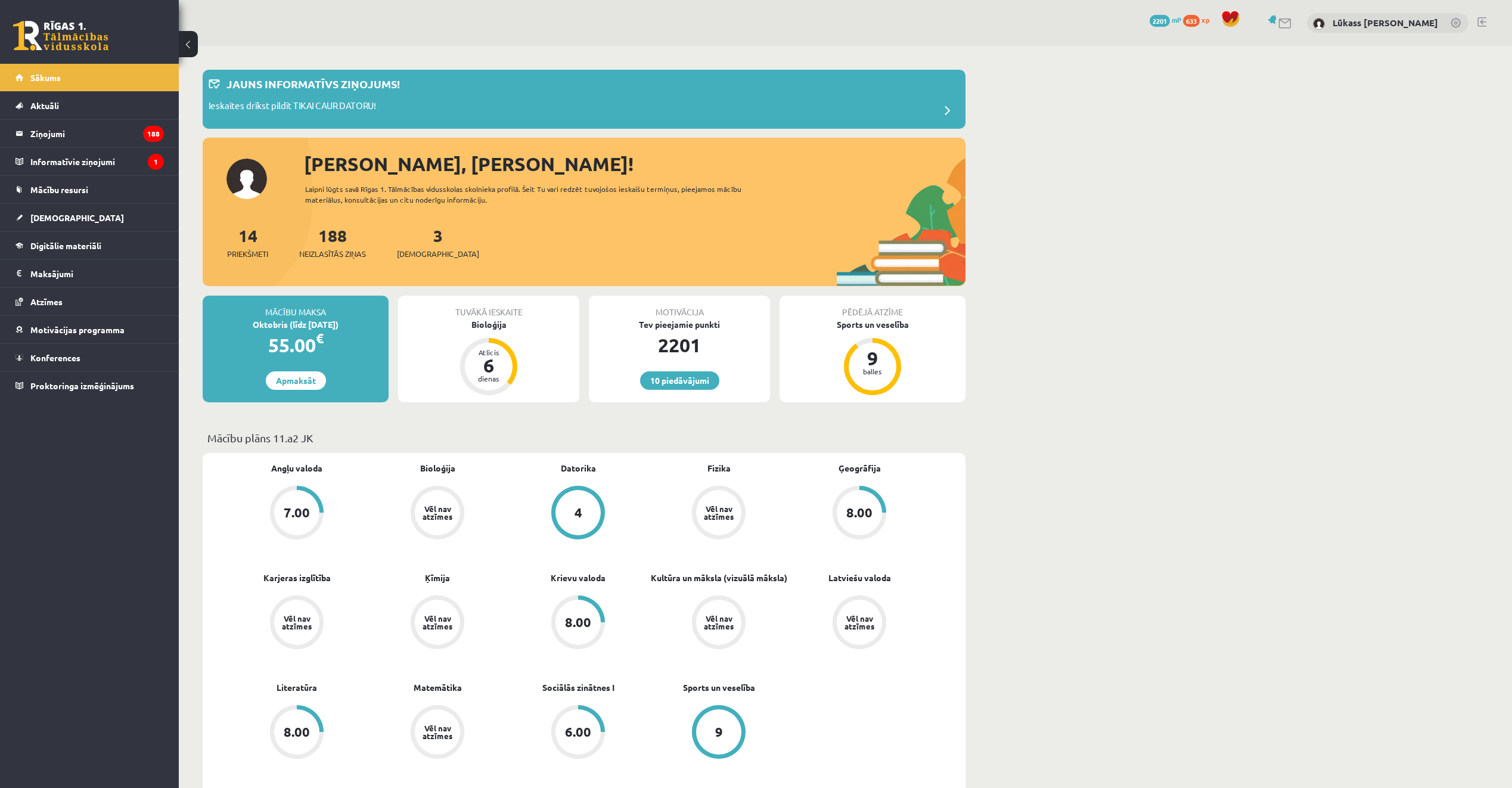
click at [428, 244] on div "3 Ieskaites" at bounding box center [438, 242] width 82 height 37
click at [420, 242] on link "3 Ieskaites" at bounding box center [438, 242] width 82 height 35
